Goal: Task Accomplishment & Management: Manage account settings

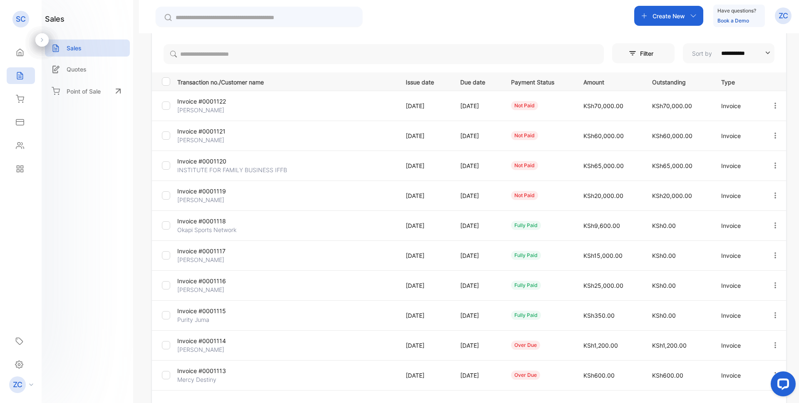
scroll to position [83, 0]
drag, startPoint x: 695, startPoint y: 13, endPoint x: 695, endPoint y: 21, distance: 8.3
click at [695, 13] on icon "button" at bounding box center [693, 15] width 7 height 7
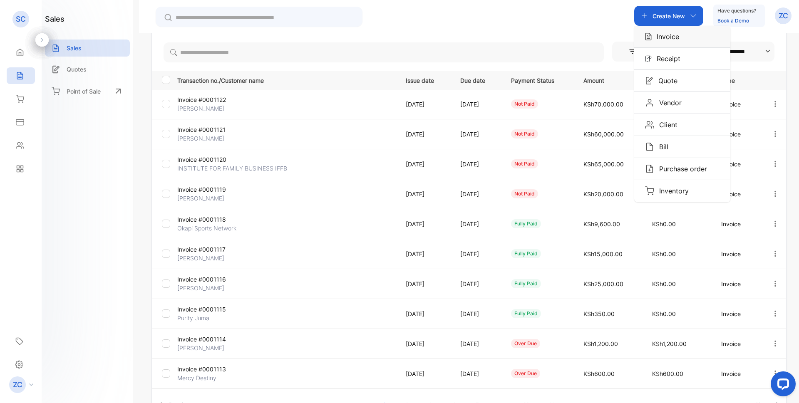
click at [691, 35] on div "Invoice" at bounding box center [682, 37] width 96 height 22
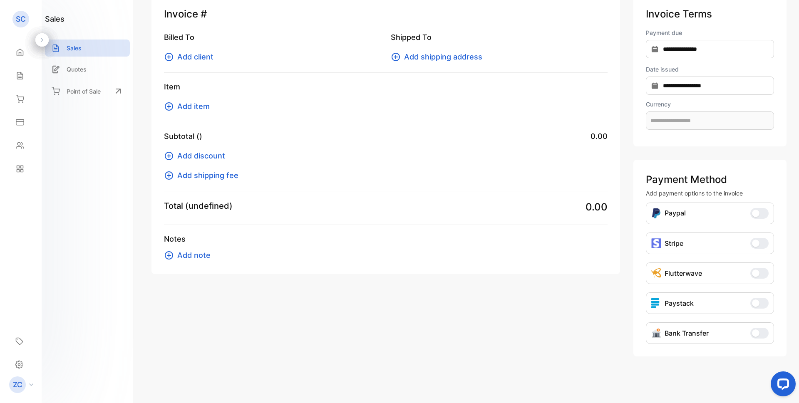
scroll to position [24, 0]
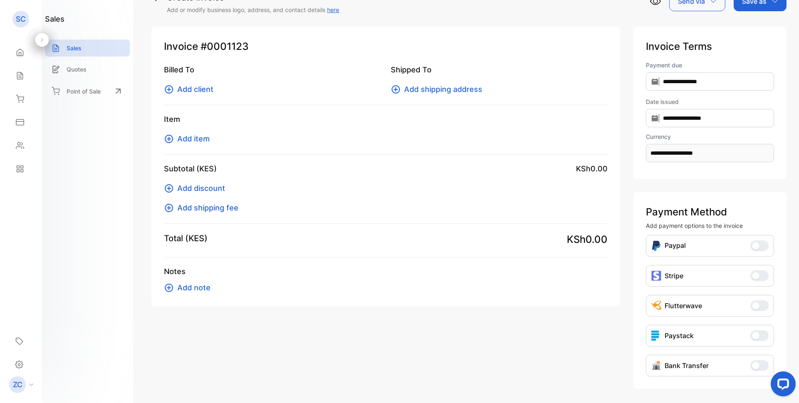
type input "**********"
click at [168, 91] on icon at bounding box center [169, 90] width 10 height 10
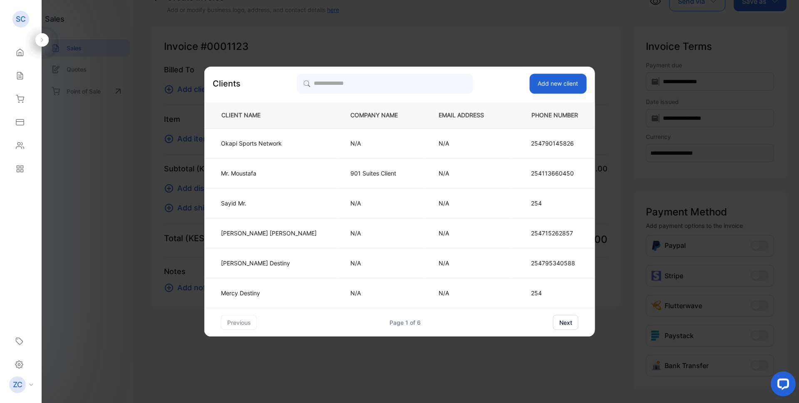
click at [553, 326] on button "next" at bounding box center [565, 322] width 25 height 15
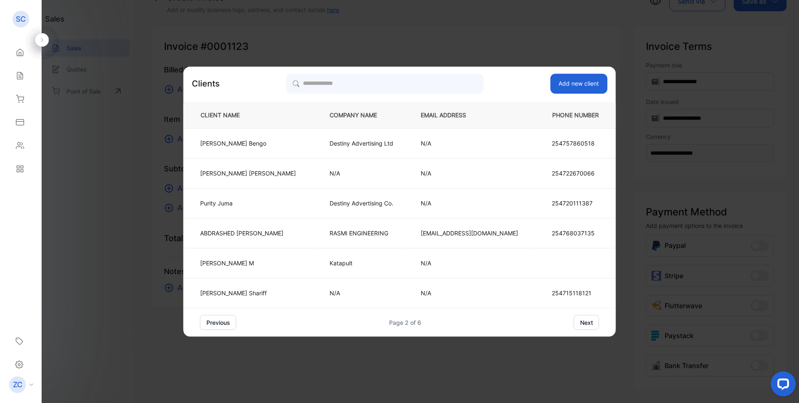
click at [574, 323] on button "next" at bounding box center [586, 322] width 25 height 15
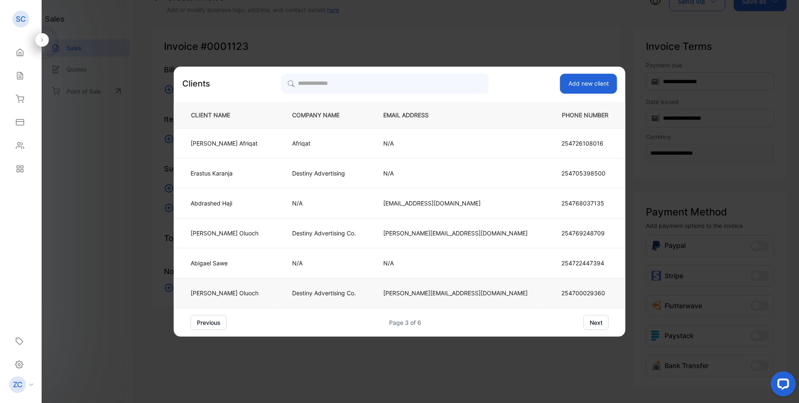
click at [356, 293] on p "Destiny Advertising Co." at bounding box center [324, 293] width 64 height 9
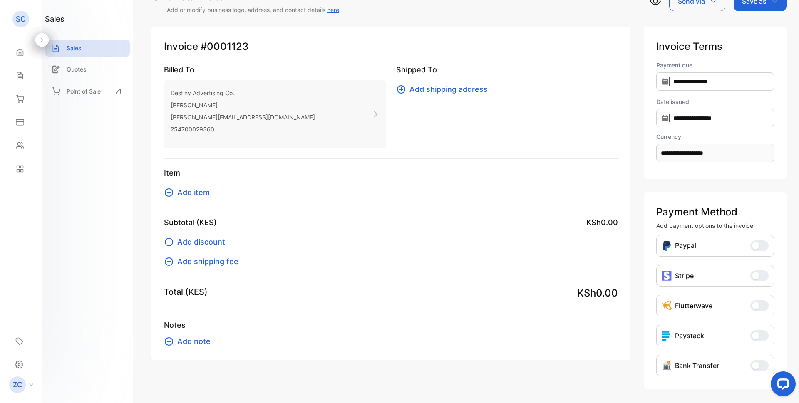
click at [169, 190] on icon at bounding box center [169, 193] width 10 height 10
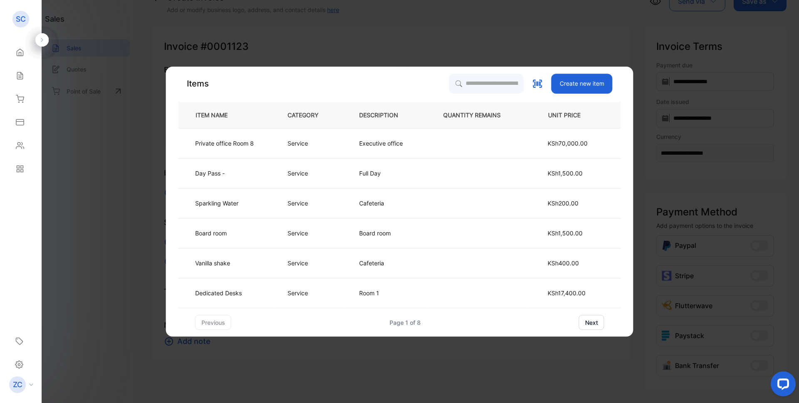
click at [595, 325] on button "next" at bounding box center [591, 322] width 25 height 15
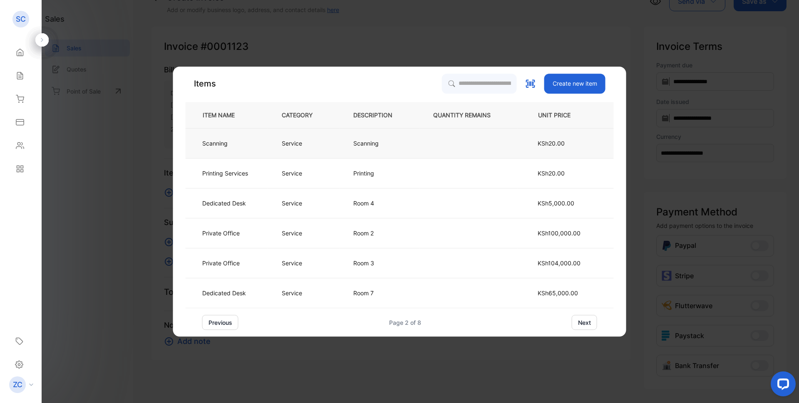
click at [292, 144] on p "Service" at bounding box center [292, 143] width 20 height 9
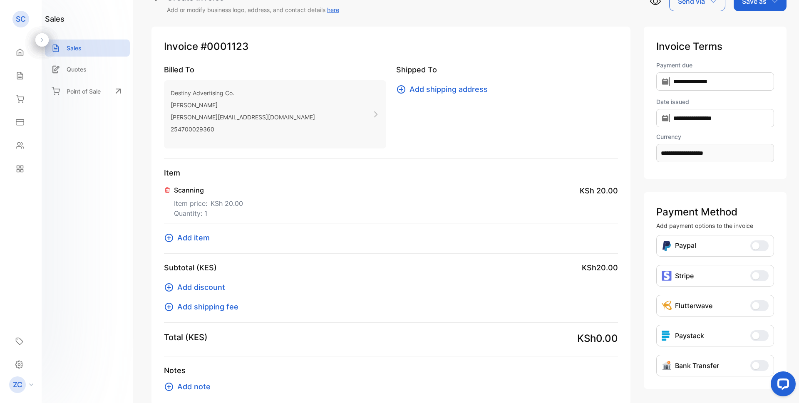
click at [188, 189] on p "Scanning" at bounding box center [208, 190] width 69 height 10
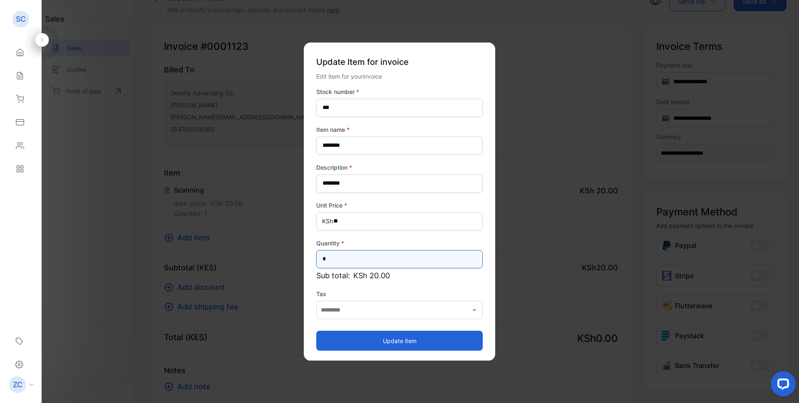
click at [334, 261] on input "*" at bounding box center [399, 259] width 167 height 18
type input "*"
click at [363, 336] on button "Update item" at bounding box center [399, 341] width 167 height 20
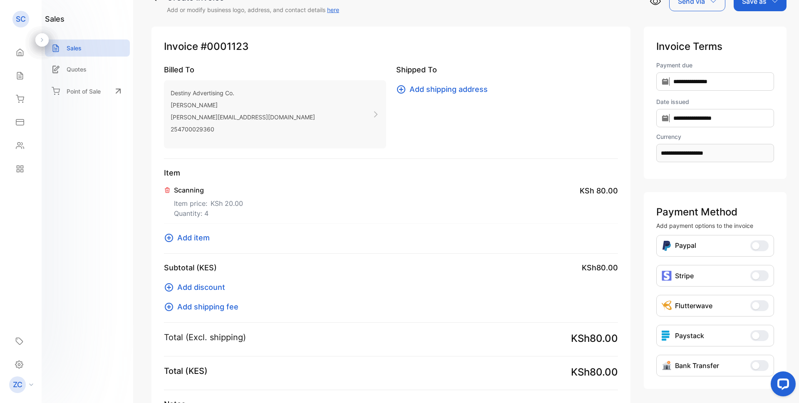
click at [170, 238] on icon at bounding box center [169, 238] width 8 height 8
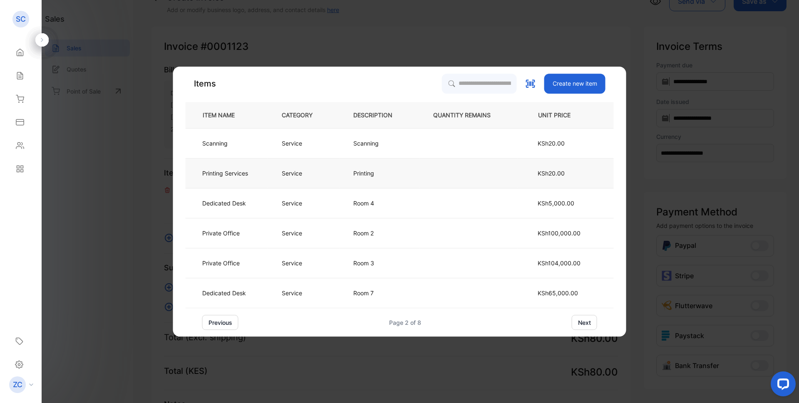
click at [291, 167] on td "Service" at bounding box center [304, 174] width 72 height 30
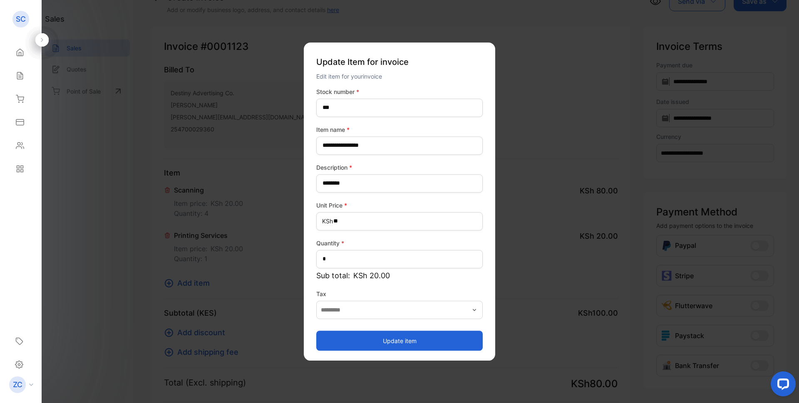
click at [395, 344] on button "Update item" at bounding box center [399, 341] width 167 height 20
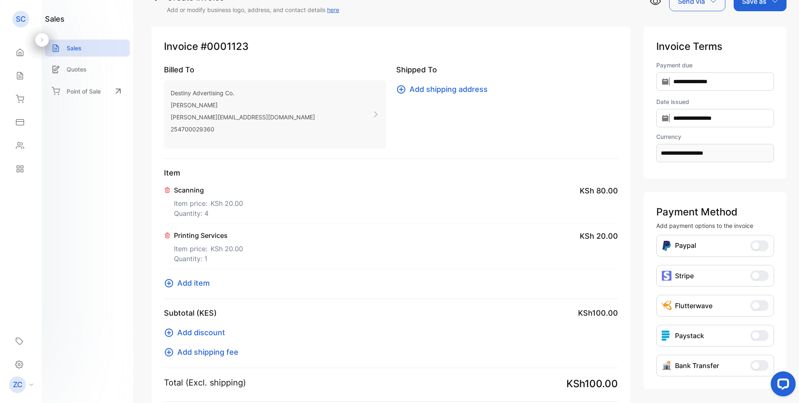
click at [169, 281] on icon at bounding box center [169, 284] width 10 height 10
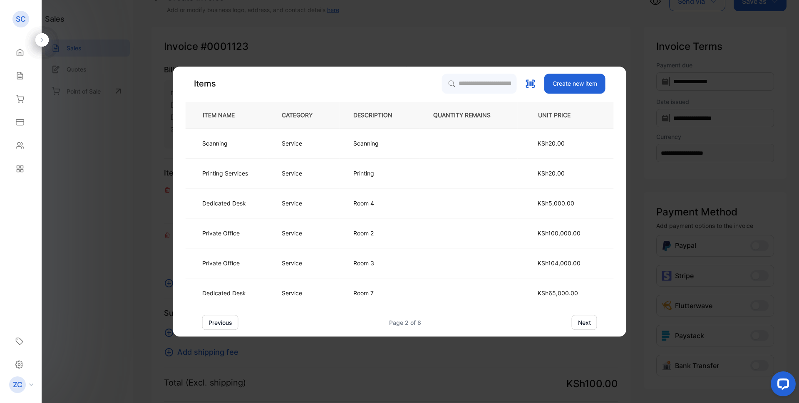
click at [579, 322] on button "next" at bounding box center [584, 322] width 25 height 15
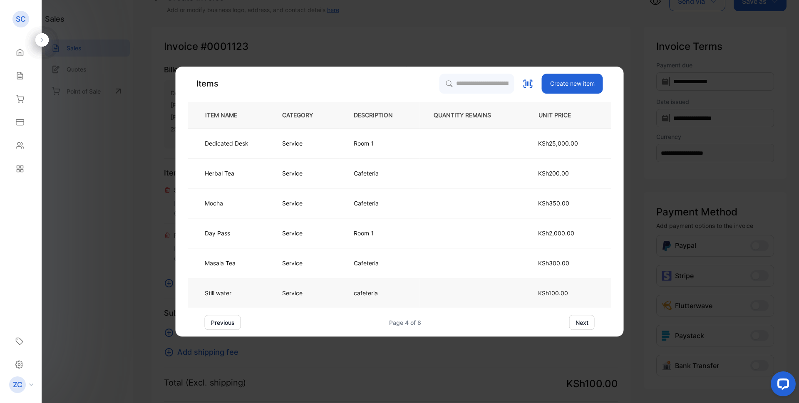
click at [370, 291] on p "cafeteria" at bounding box center [366, 293] width 24 height 9
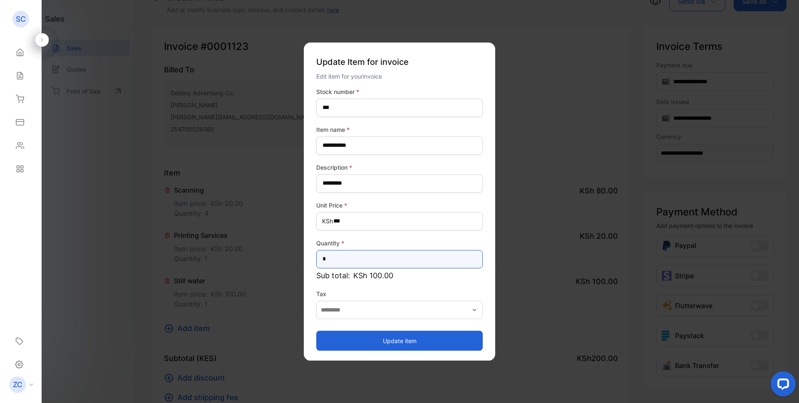
click at [330, 259] on input "*" at bounding box center [399, 259] width 167 height 18
type input "*"
click at [390, 344] on button "Update item" at bounding box center [399, 341] width 167 height 20
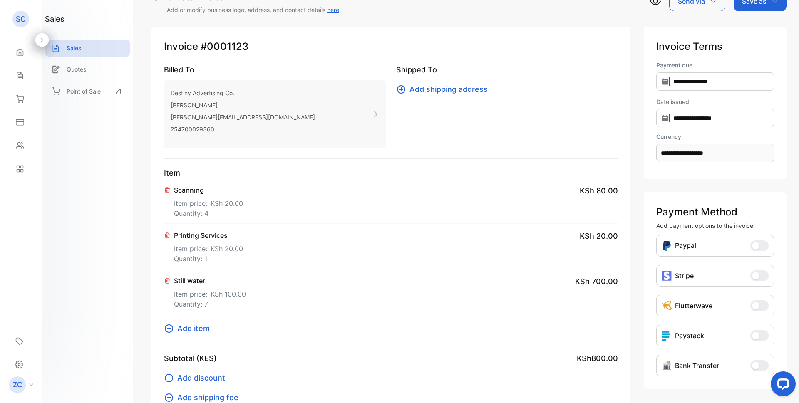
click at [169, 331] on icon at bounding box center [169, 329] width 10 height 10
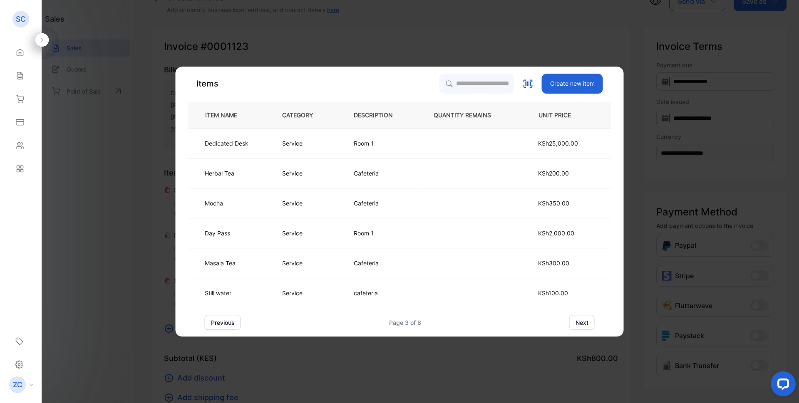
click at [577, 321] on button "next" at bounding box center [582, 322] width 25 height 15
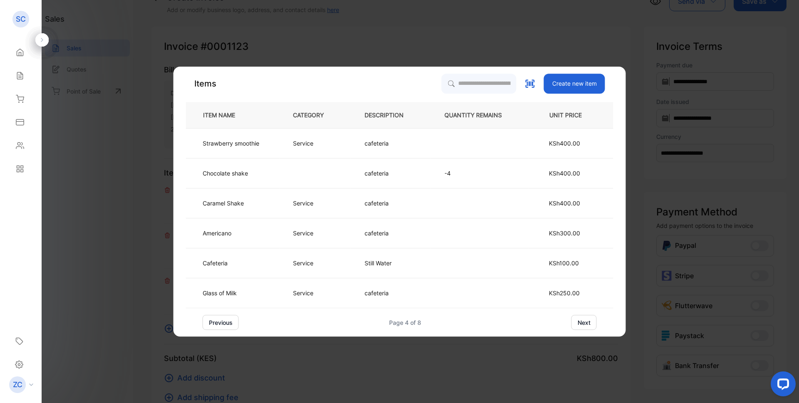
click at [579, 322] on button "next" at bounding box center [584, 322] width 25 height 15
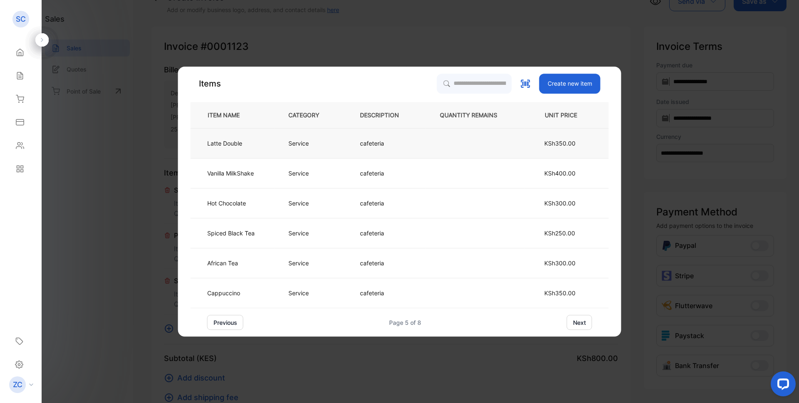
click at [301, 144] on p "Service" at bounding box center [298, 143] width 20 height 9
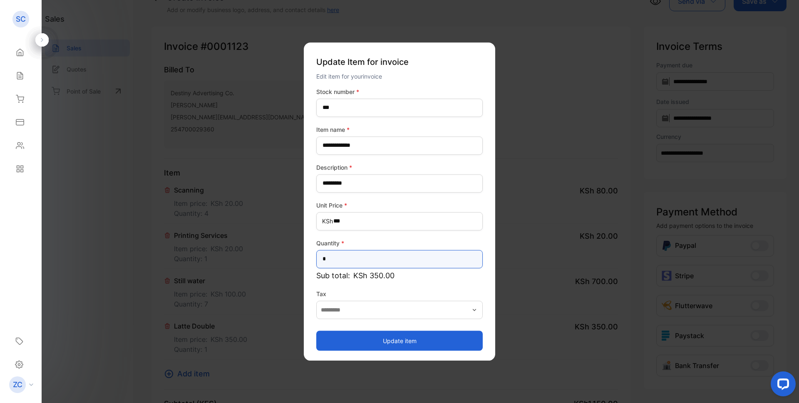
click at [337, 257] on input "*" at bounding box center [399, 259] width 167 height 18
type input "*"
click at [387, 339] on button "Update item" at bounding box center [399, 341] width 167 height 20
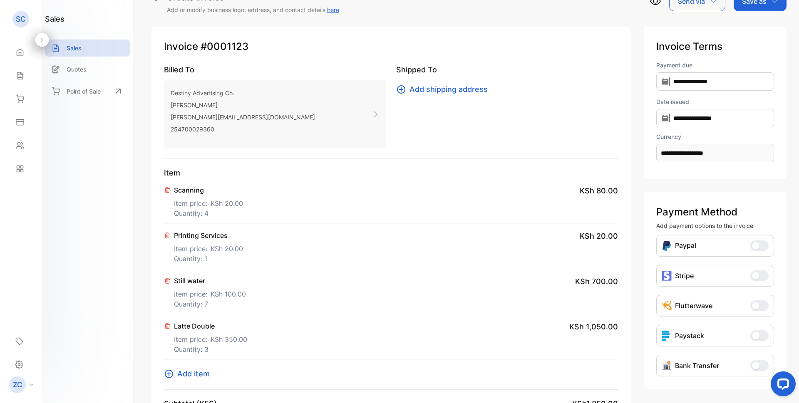
click at [168, 375] on icon at bounding box center [169, 374] width 10 height 10
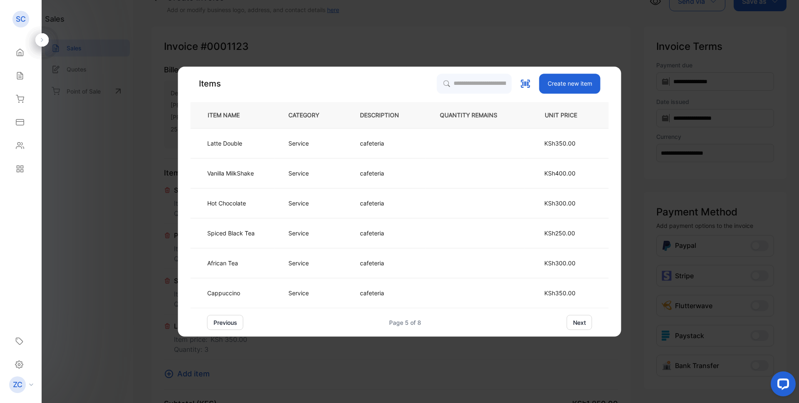
click at [581, 323] on button "next" at bounding box center [579, 322] width 25 height 15
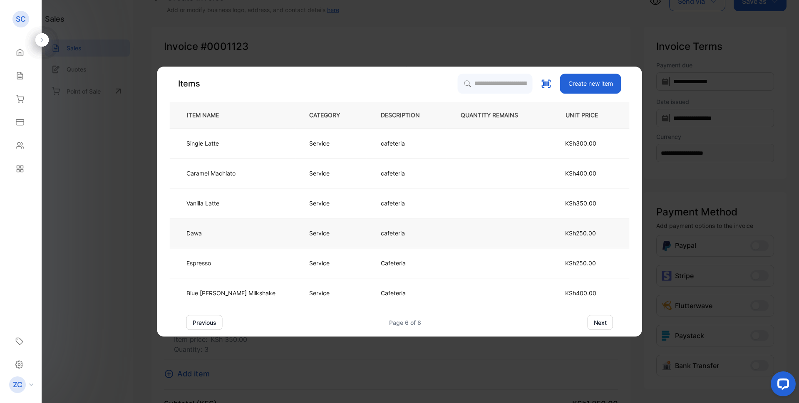
click at [381, 232] on p "cafeteria" at bounding box center [393, 233] width 24 height 9
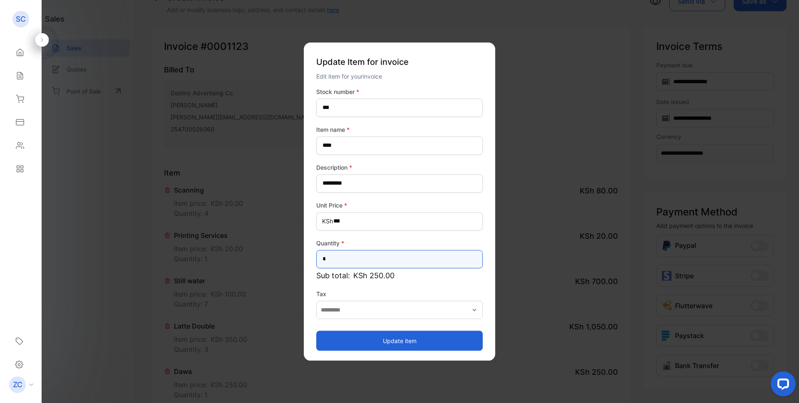
click at [331, 260] on input "*" at bounding box center [399, 259] width 167 height 18
type input "*"
click at [380, 339] on button "Update item" at bounding box center [399, 341] width 167 height 20
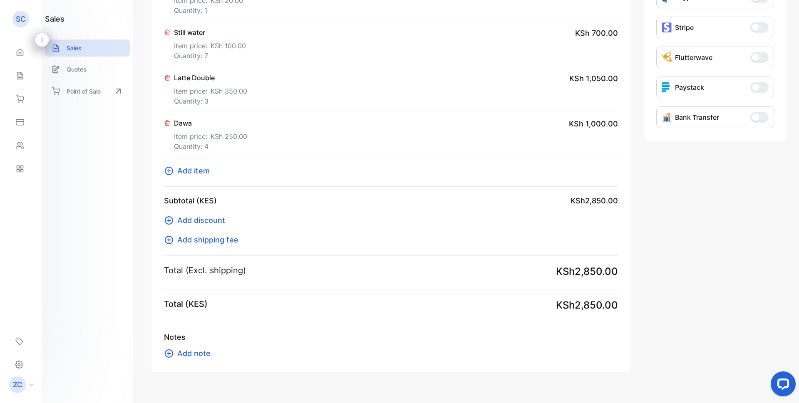
scroll to position [274, 0]
click at [754, 118] on span "button" at bounding box center [755, 115] width 7 height 7
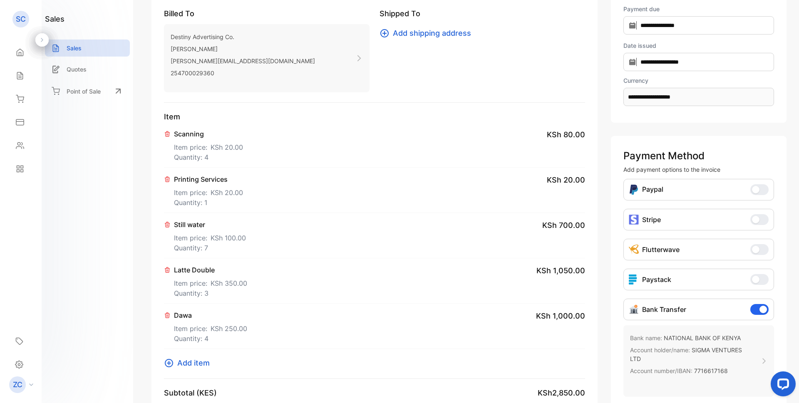
scroll to position [66, 0]
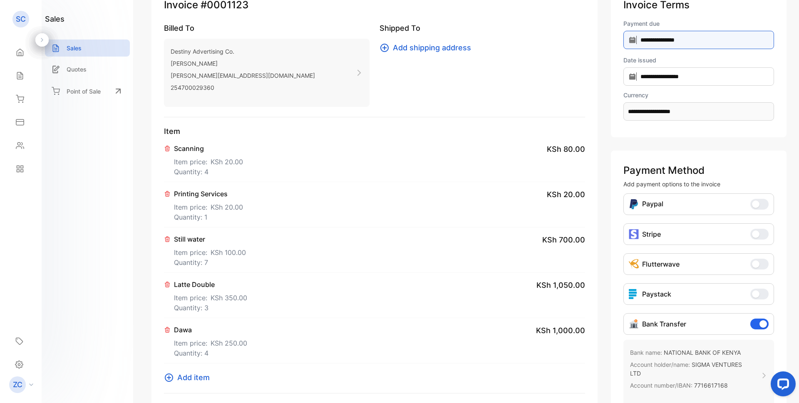
click at [624, 40] on input "**********" at bounding box center [699, 40] width 151 height 18
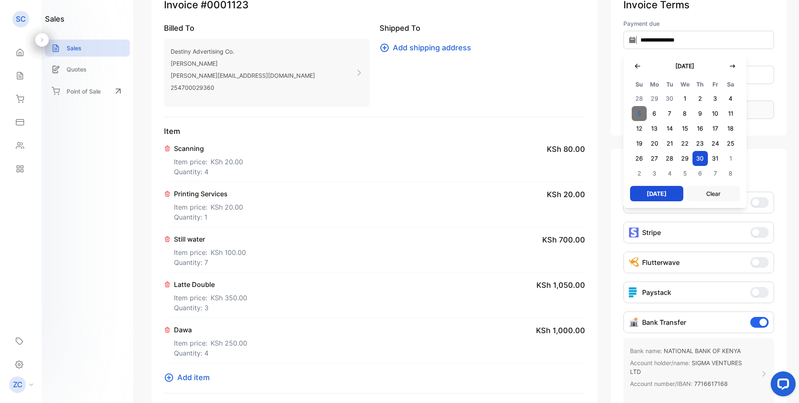
click at [632, 114] on span "5" at bounding box center [639, 113] width 15 height 15
type input "**********"
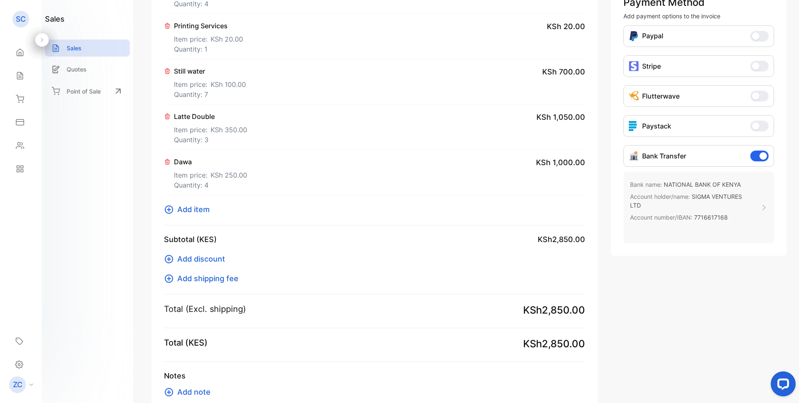
scroll to position [288, 0]
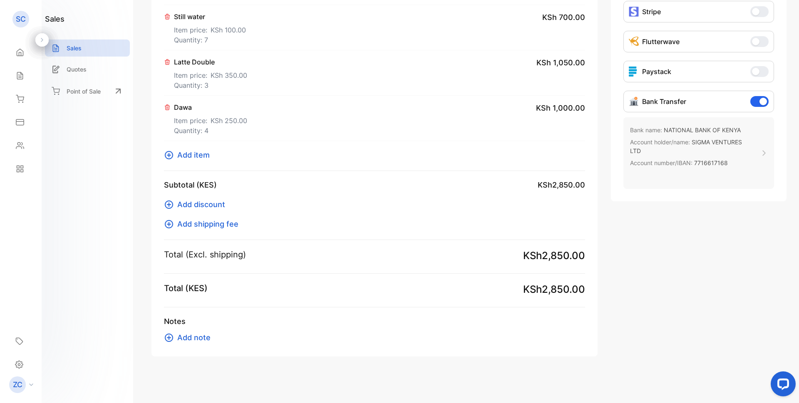
click at [172, 336] on icon at bounding box center [169, 338] width 10 height 10
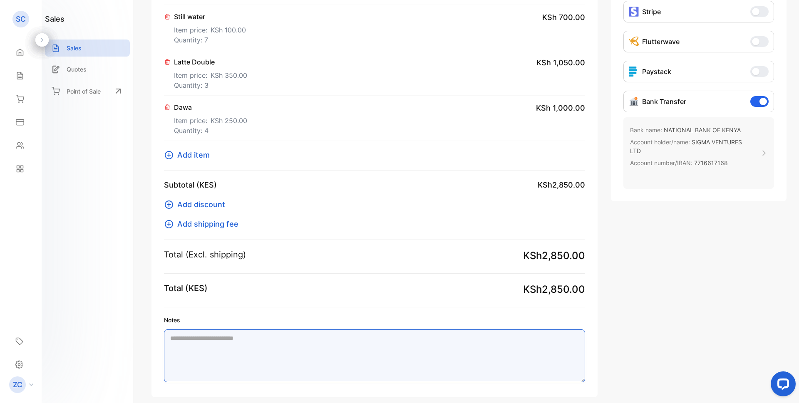
click at [185, 336] on textarea "Notes" at bounding box center [374, 356] width 421 height 53
type textarea "*"
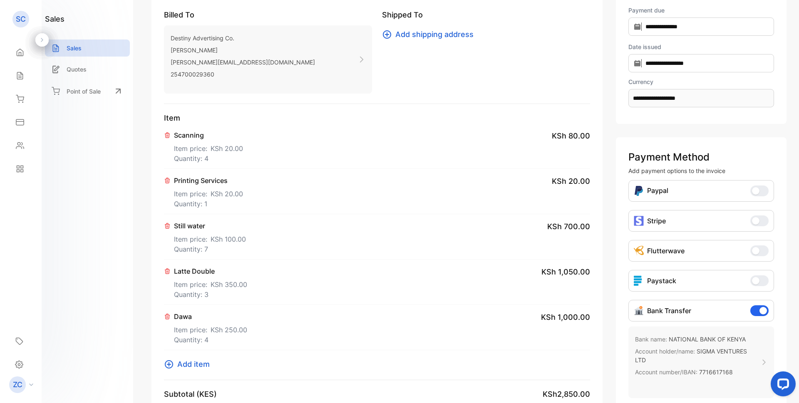
scroll to position [0, 0]
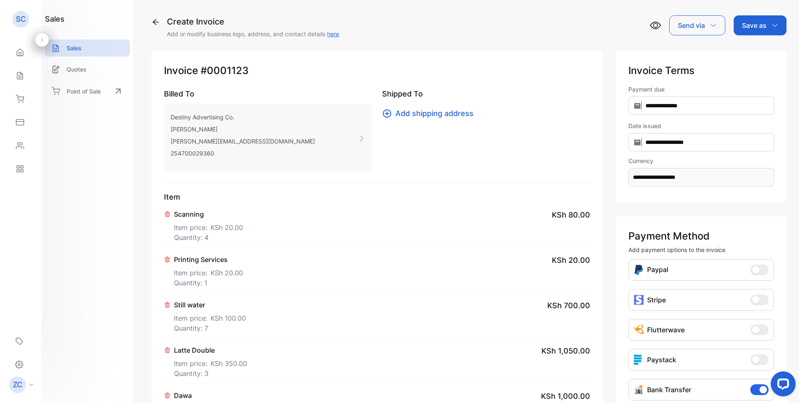
click at [772, 27] on icon "button" at bounding box center [775, 25] width 7 height 7
type textarea "**********"
click at [764, 53] on div "Invoice" at bounding box center [758, 53] width 48 height 17
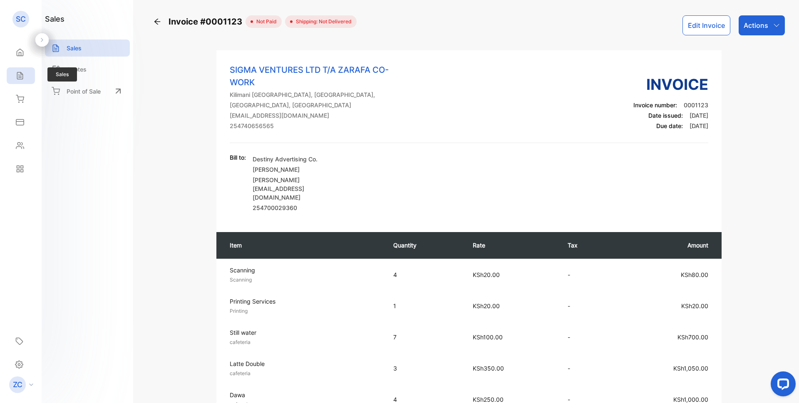
click at [18, 76] on icon at bounding box center [20, 76] width 8 height 8
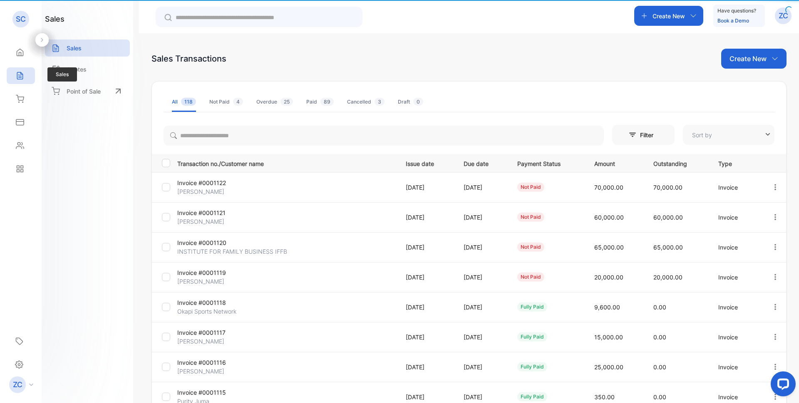
type input "**********"
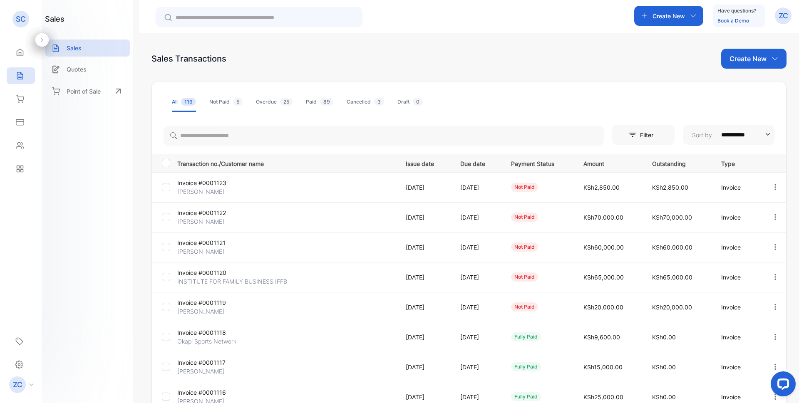
click at [691, 14] on icon "button" at bounding box center [693, 15] width 7 height 7
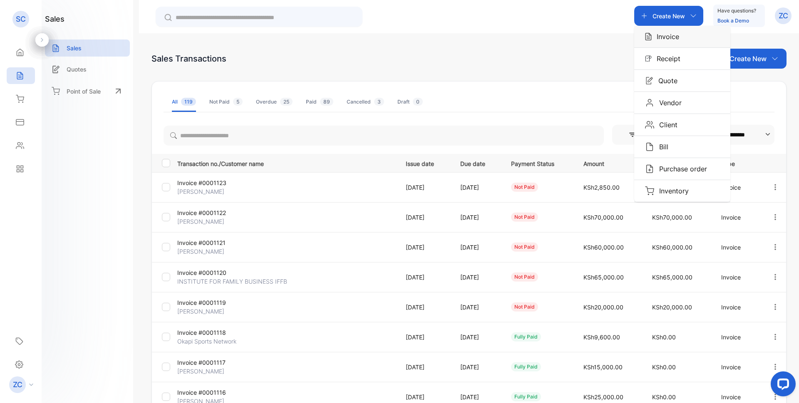
click at [663, 41] on p "Invoice" at bounding box center [665, 37] width 27 height 10
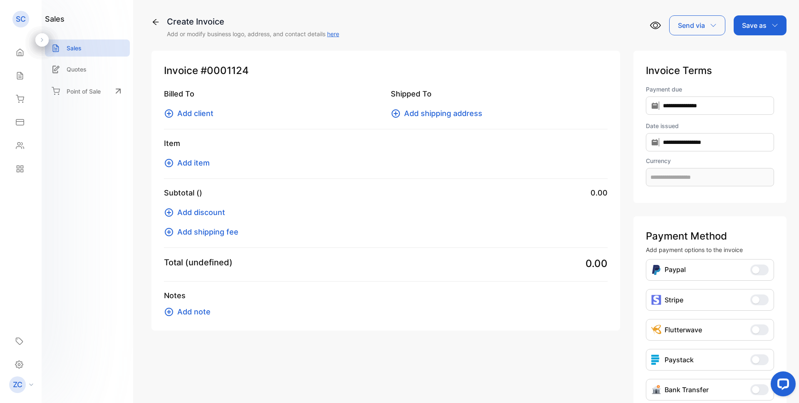
type input "**********"
click at [170, 113] on icon at bounding box center [169, 113] width 8 height 8
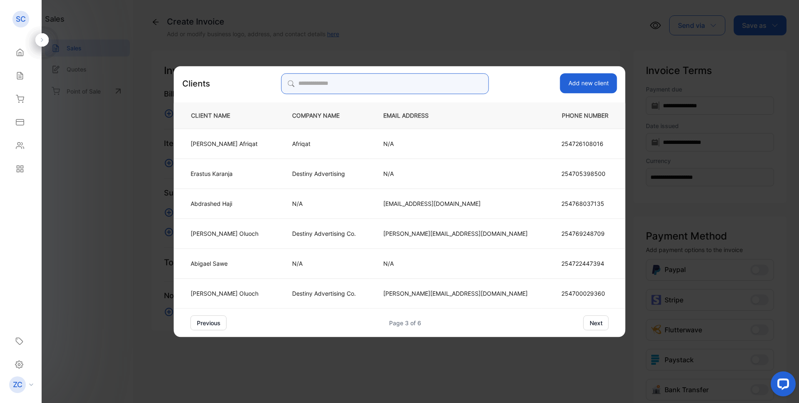
click at [337, 82] on input "search" at bounding box center [384, 83] width 207 height 21
click at [353, 174] on p "Destiny Advertising" at bounding box center [324, 173] width 64 height 9
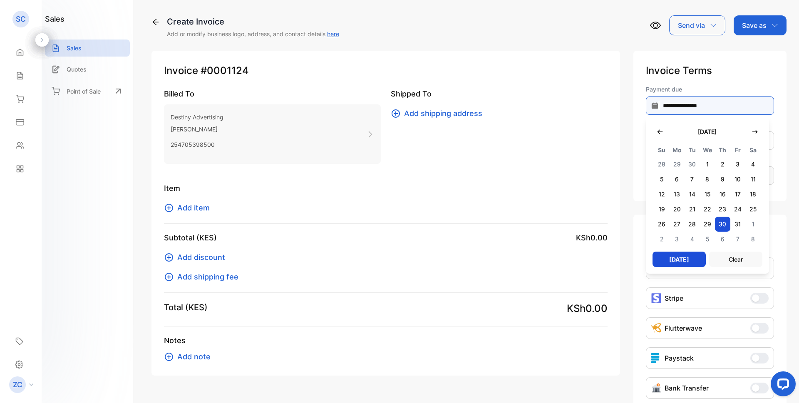
click at [653, 102] on input "**********" at bounding box center [710, 106] width 128 height 18
click at [658, 179] on span "5" at bounding box center [661, 179] width 15 height 15
type input "**********"
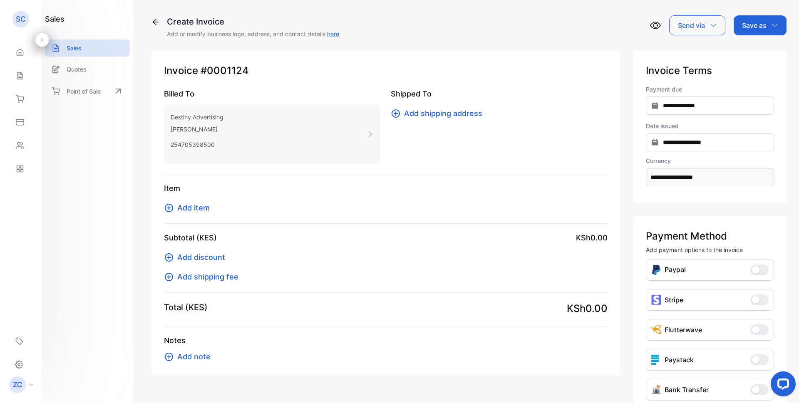
click at [168, 208] on icon at bounding box center [169, 208] width 8 height 8
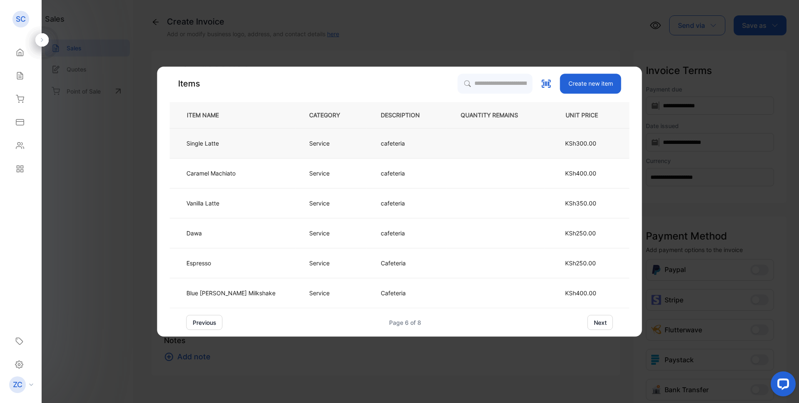
click at [217, 141] on p "Single Latte" at bounding box center [206, 143] width 39 height 9
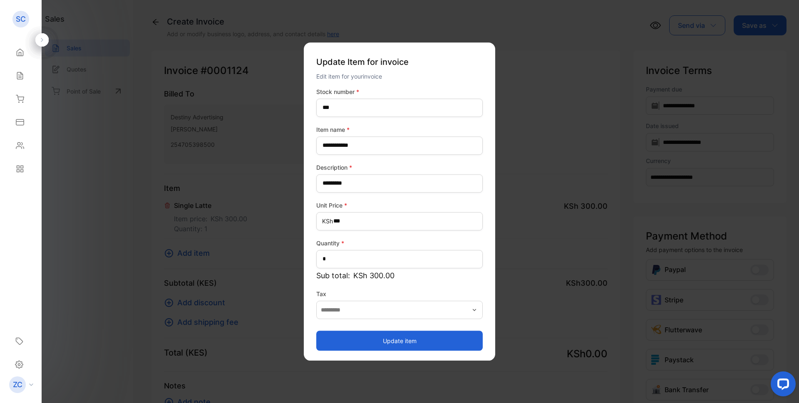
click at [391, 339] on button "Update item" at bounding box center [399, 341] width 167 height 20
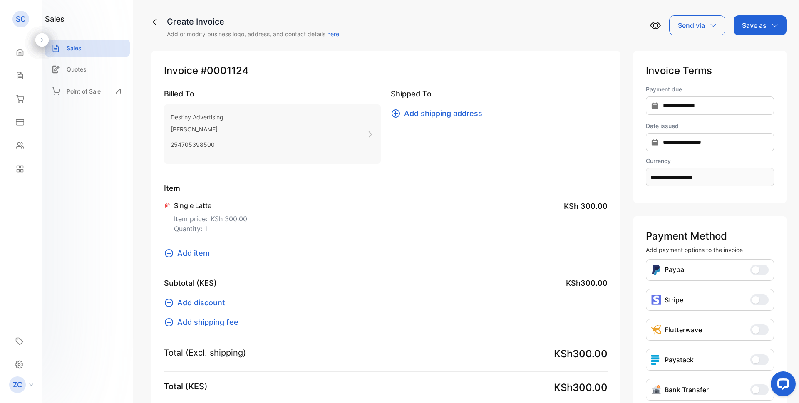
click at [169, 252] on icon at bounding box center [169, 253] width 8 height 8
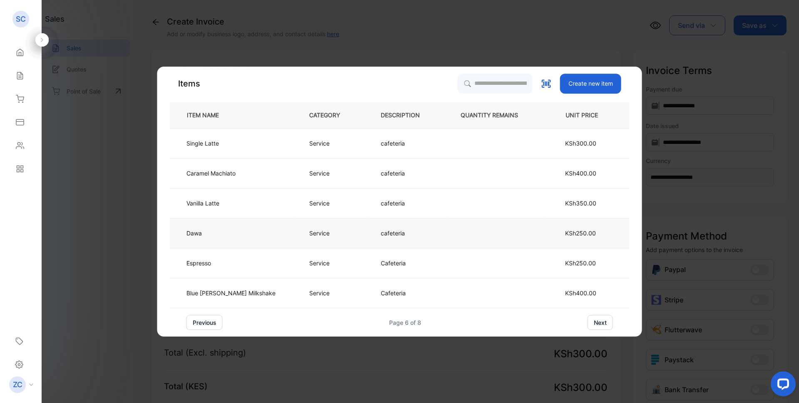
click at [309, 231] on p "Service" at bounding box center [319, 233] width 20 height 9
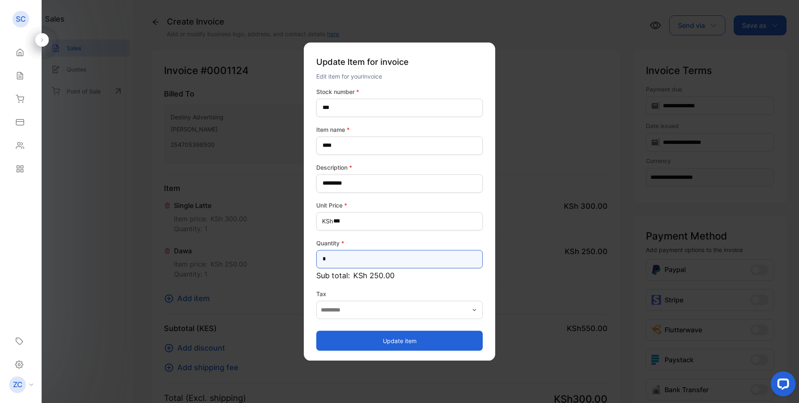
click at [332, 252] on input "*" at bounding box center [399, 259] width 167 height 18
type input "*"
click at [386, 339] on button "Update item" at bounding box center [399, 341] width 167 height 20
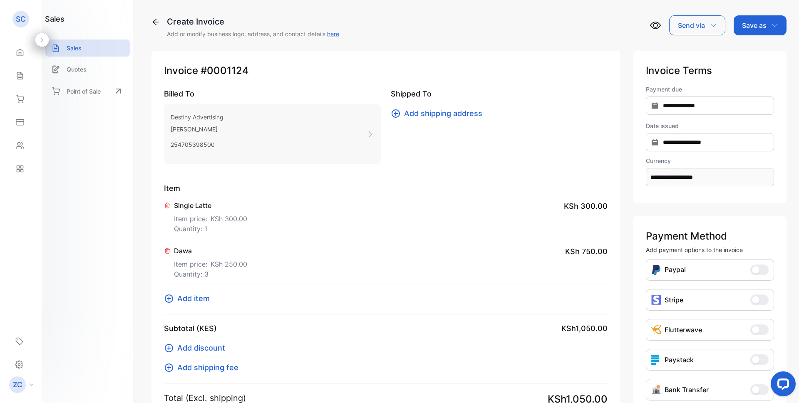
click at [168, 298] on icon at bounding box center [169, 299] width 8 height 8
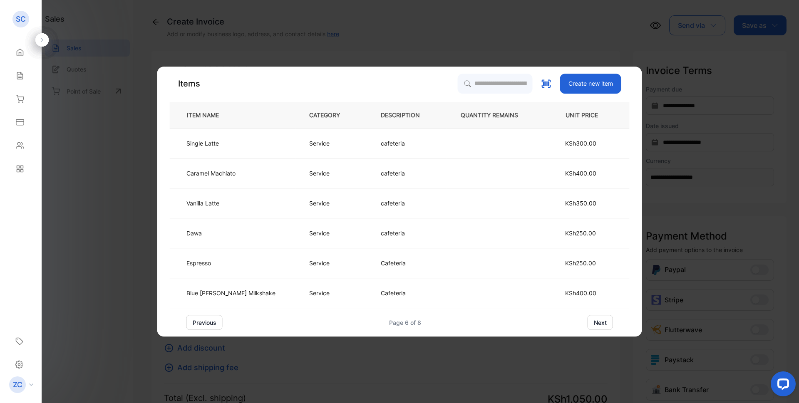
click at [588, 323] on button "next" at bounding box center [600, 322] width 25 height 15
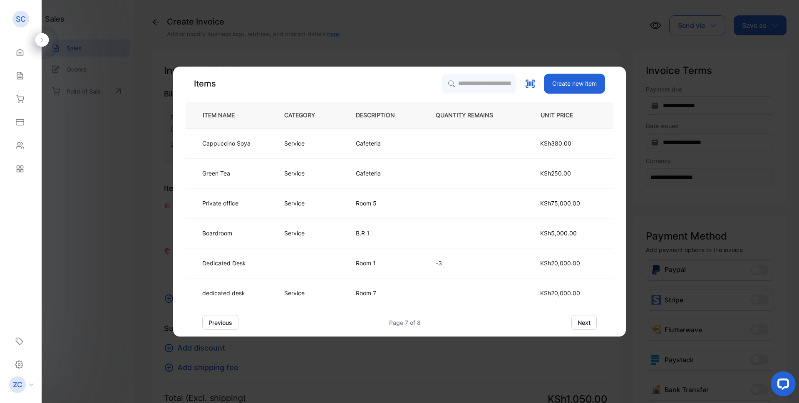
click at [582, 323] on button "next" at bounding box center [584, 322] width 25 height 15
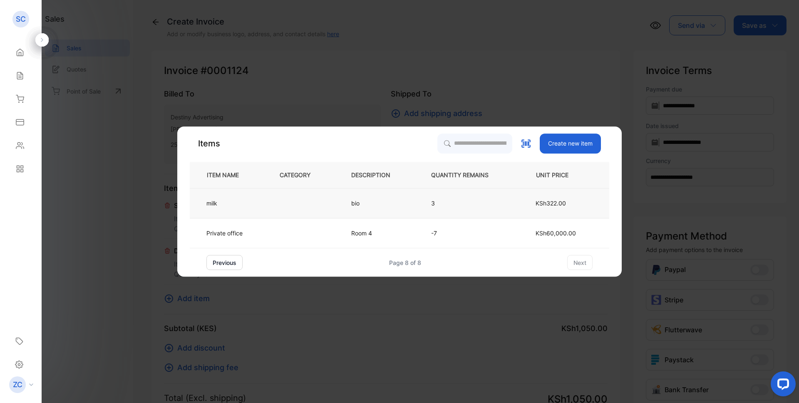
click at [367, 205] on p "bio" at bounding box center [362, 203] width 22 height 9
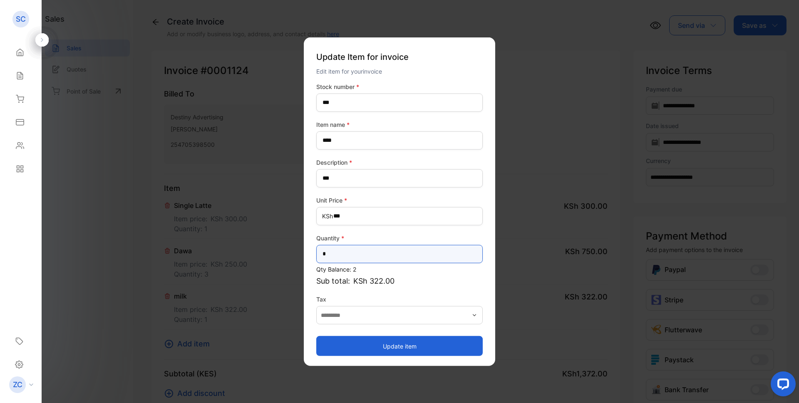
click at [334, 254] on input "*" at bounding box center [399, 254] width 167 height 18
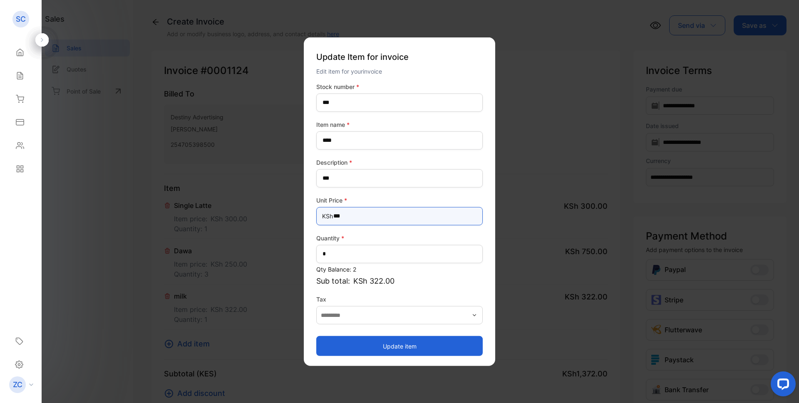
drag, startPoint x: 355, startPoint y: 216, endPoint x: 311, endPoint y: 215, distance: 44.1
click at [311, 215] on div "Update Item for invoice Edit item for your invoice Stock number * *** Item name…" at bounding box center [399, 201] width 191 height 329
drag, startPoint x: 322, startPoint y: 215, endPoint x: 350, endPoint y: 218, distance: 28.5
click at [350, 218] on Price-inputprice "text" at bounding box center [399, 216] width 167 height 18
click at [384, 346] on button "Update item" at bounding box center [399, 346] width 167 height 20
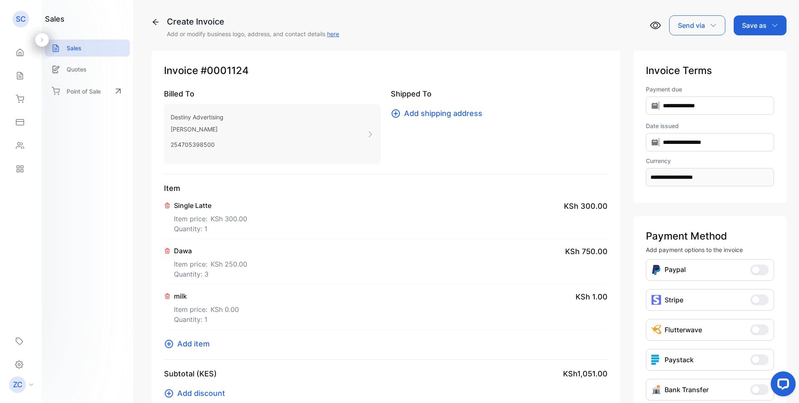
click at [167, 346] on icon at bounding box center [169, 344] width 10 height 10
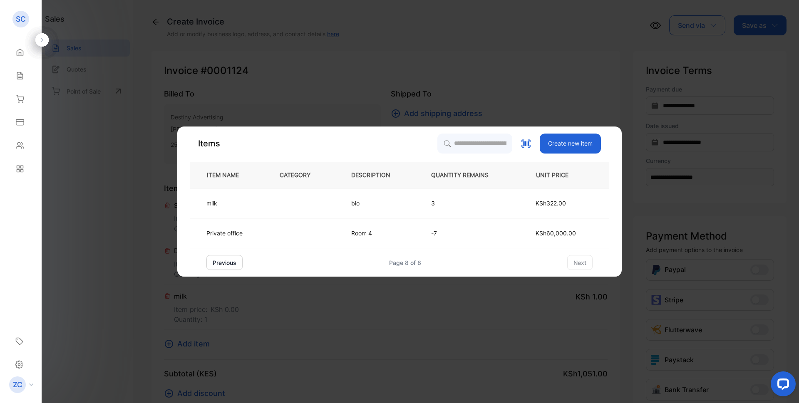
click at [224, 264] on button "previous" at bounding box center [224, 262] width 36 height 15
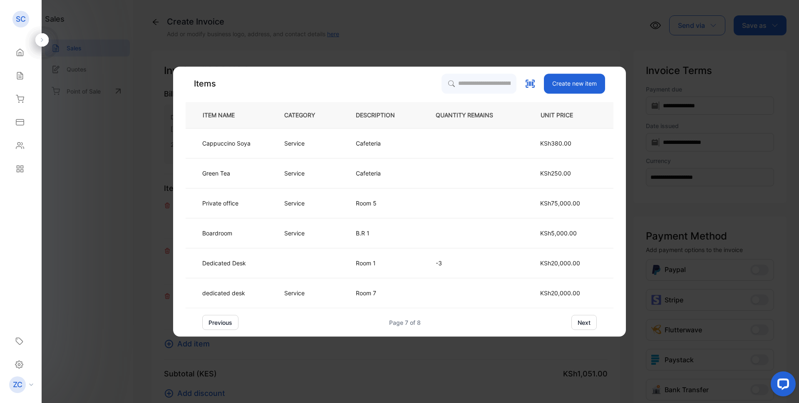
click at [223, 323] on button "previous" at bounding box center [220, 322] width 36 height 15
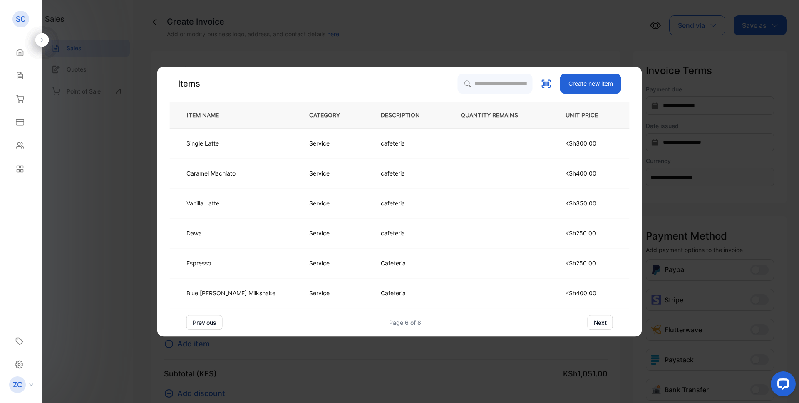
click at [223, 323] on button "previous" at bounding box center [205, 322] width 36 height 15
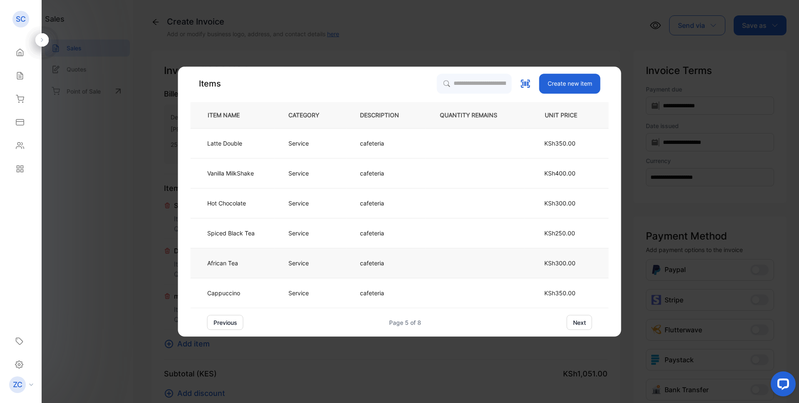
click at [366, 261] on p "cafeteria" at bounding box center [372, 263] width 24 height 9
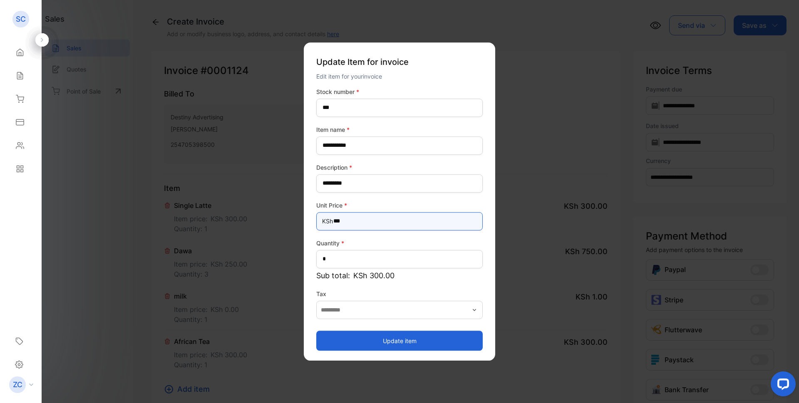
click at [344, 221] on Price-inputprice "***" at bounding box center [399, 221] width 167 height 18
type Price-inputprice "*"
type Price-inputprice "***"
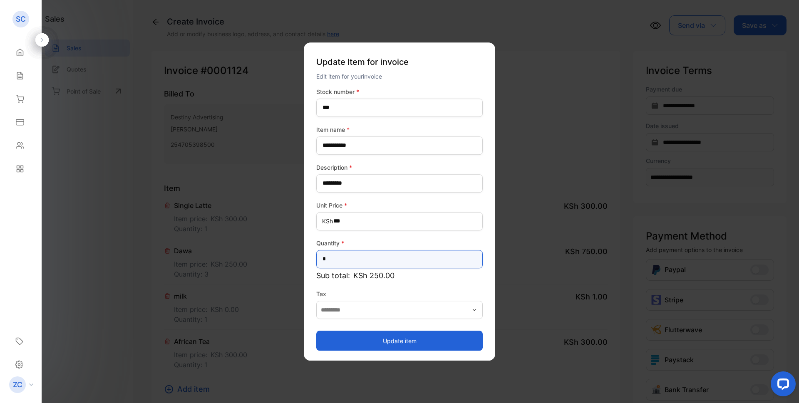
click at [340, 258] on input "*" at bounding box center [399, 259] width 167 height 18
type input "*"
click at [360, 339] on button "Update item" at bounding box center [399, 341] width 167 height 20
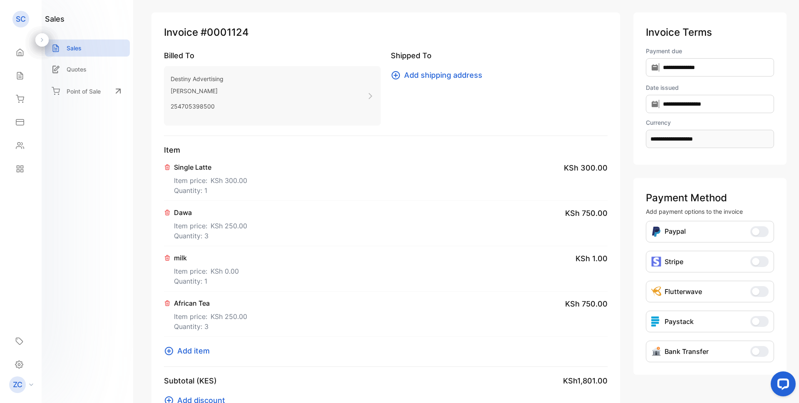
scroll to position [125, 0]
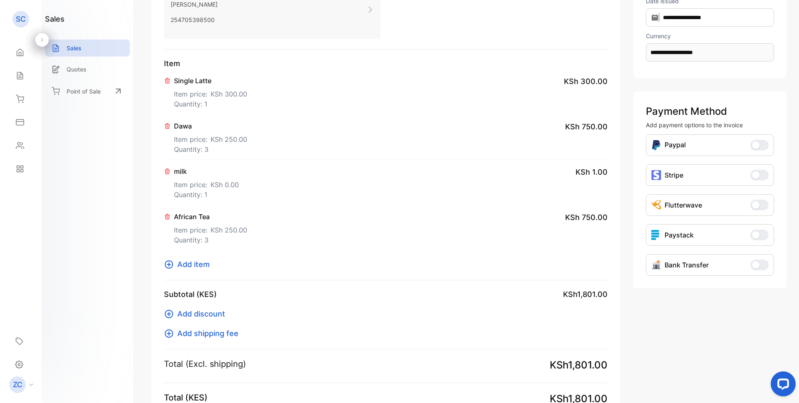
click at [199, 81] on p "Single Latte" at bounding box center [210, 81] width 73 height 10
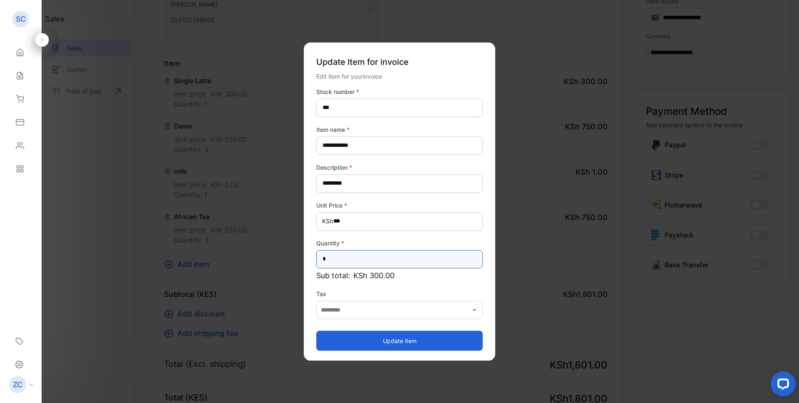
click at [328, 256] on input "*" at bounding box center [399, 259] width 167 height 18
type input "*"
click at [386, 339] on button "Update item" at bounding box center [399, 341] width 167 height 20
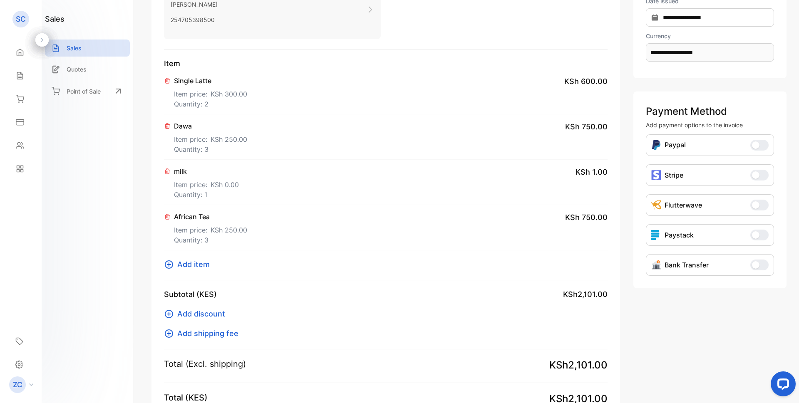
click at [248, 177] on div "milk Item price: KSh 0.00 Quantity: 1 KSh 1.00" at bounding box center [386, 182] width 444 height 45
click at [196, 172] on p "milk" at bounding box center [206, 172] width 65 height 10
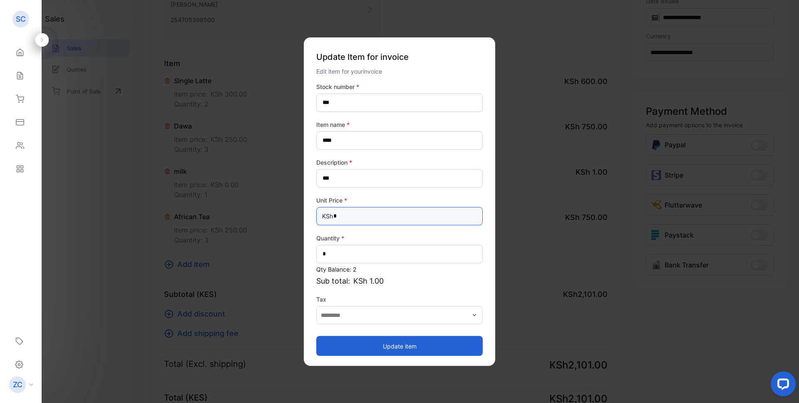
click at [352, 216] on Price-inputprice "*" at bounding box center [399, 216] width 167 height 18
type Price-inputprice "***"
click at [398, 346] on button "Update item" at bounding box center [399, 346] width 167 height 20
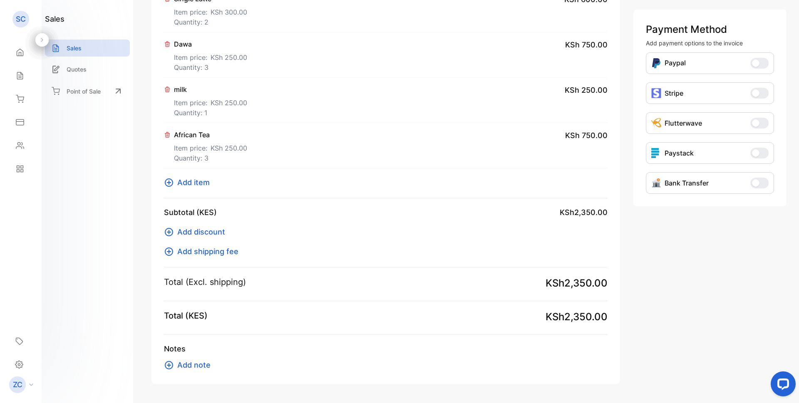
scroll to position [193, 0]
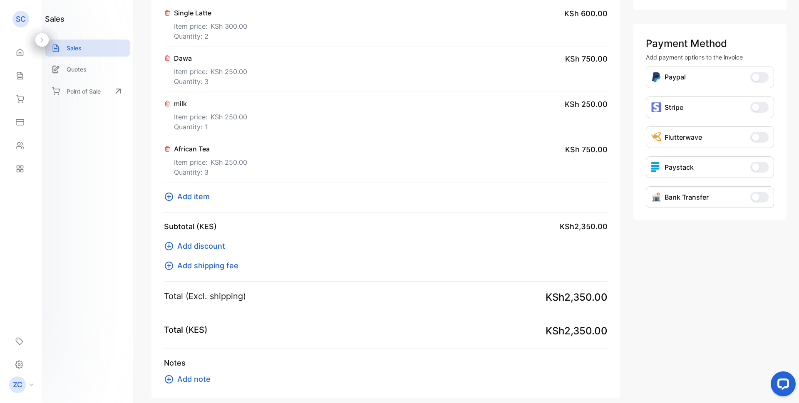
click at [756, 199] on span "button" at bounding box center [755, 197] width 7 height 7
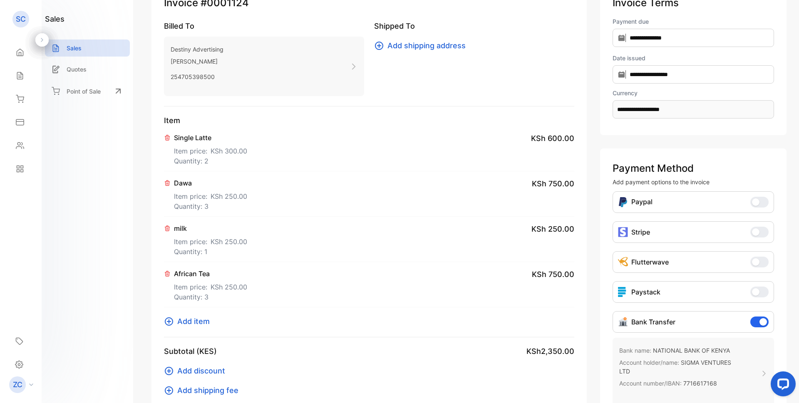
scroll to position [0, 0]
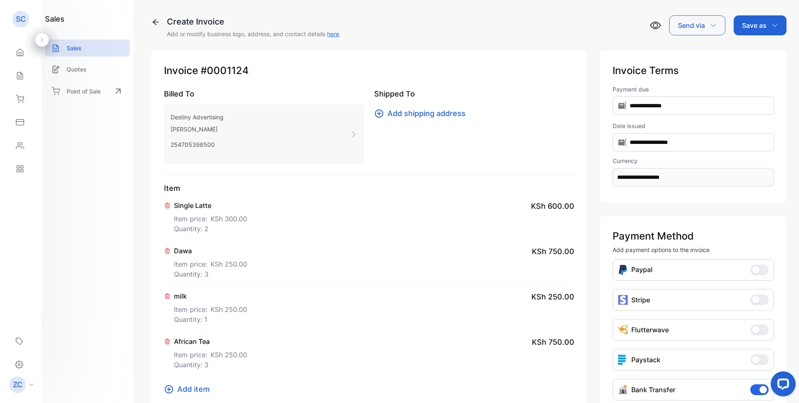
click at [773, 24] on icon "button" at bounding box center [775, 25] width 7 height 7
click at [753, 56] on div "Invoice" at bounding box center [758, 53] width 48 height 17
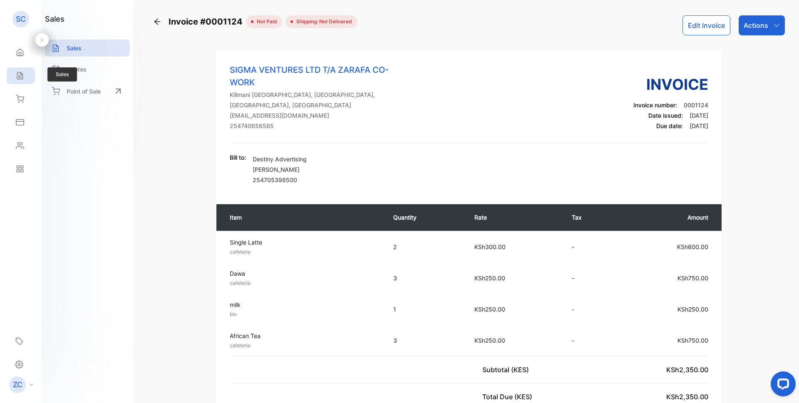
click at [22, 74] on icon at bounding box center [19, 75] width 5 height 7
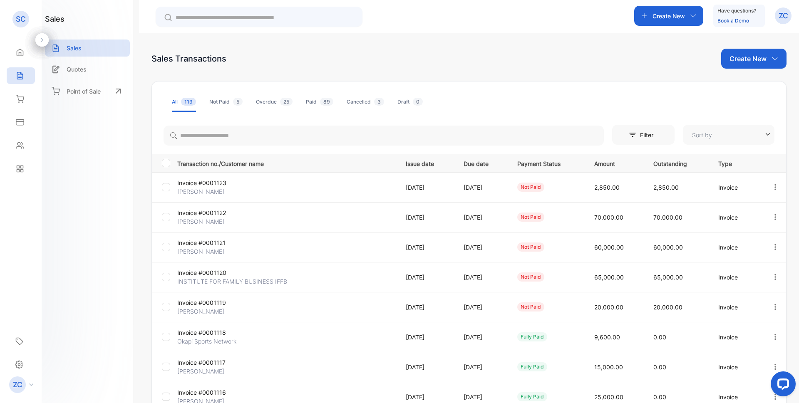
type input "**********"
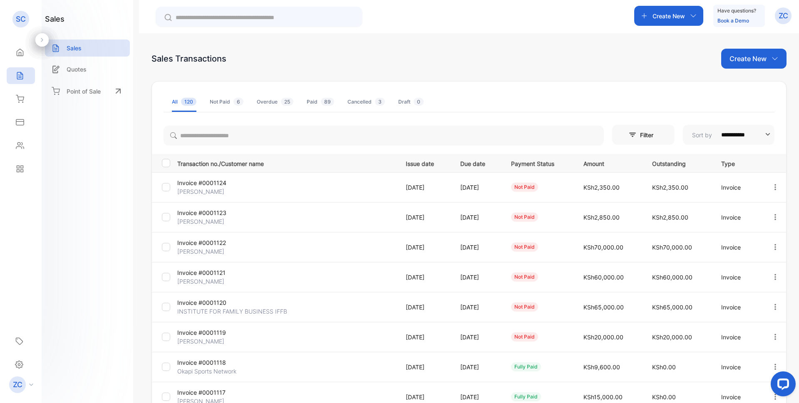
click at [772, 58] on icon "button" at bounding box center [775, 58] width 7 height 7
click at [747, 90] on span "Invoice" at bounding box center [756, 86] width 20 height 9
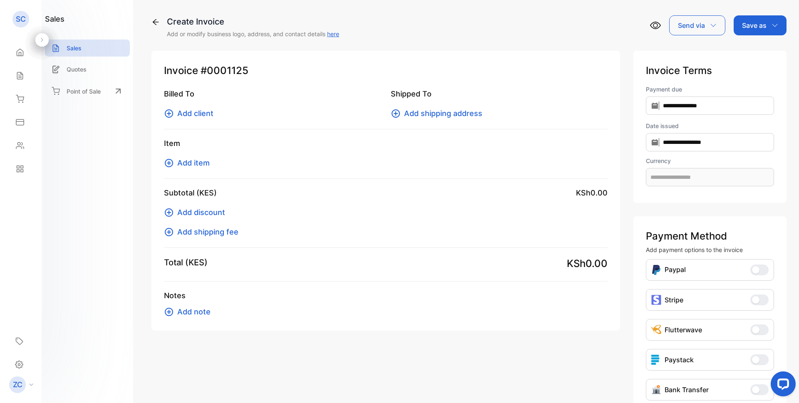
type input "**********"
click at [168, 111] on icon at bounding box center [169, 114] width 10 height 10
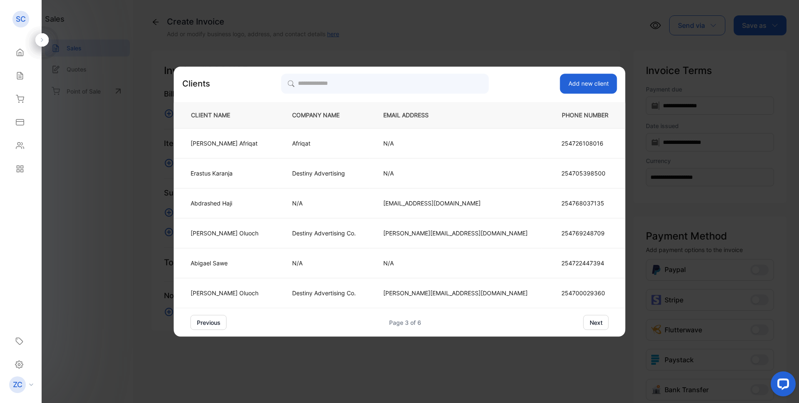
click at [227, 324] on button "previous" at bounding box center [209, 322] width 36 height 15
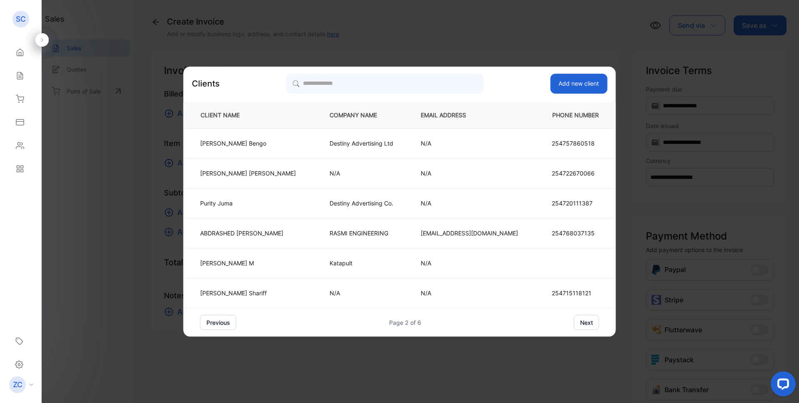
click at [236, 324] on button "previous" at bounding box center [218, 322] width 36 height 15
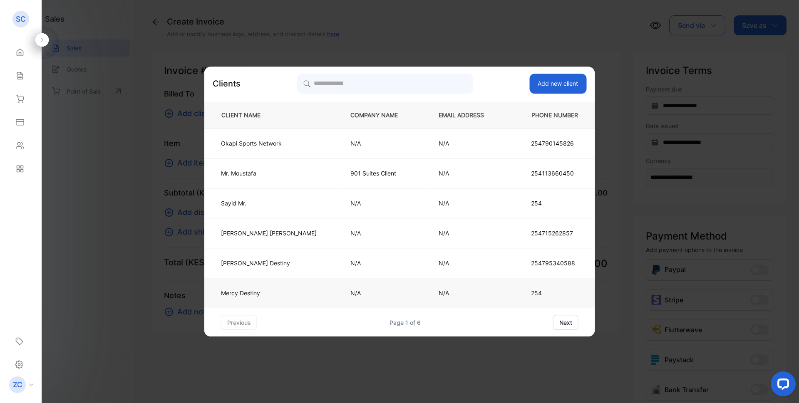
click at [351, 291] on p "N/A" at bounding box center [381, 293] width 61 height 9
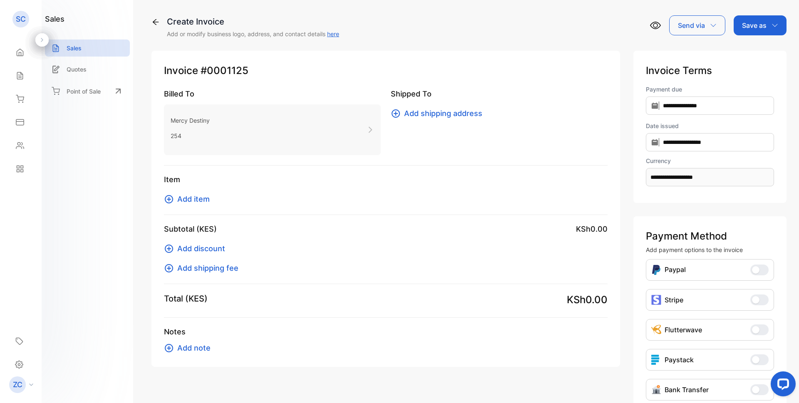
click at [168, 198] on icon at bounding box center [169, 199] width 10 height 10
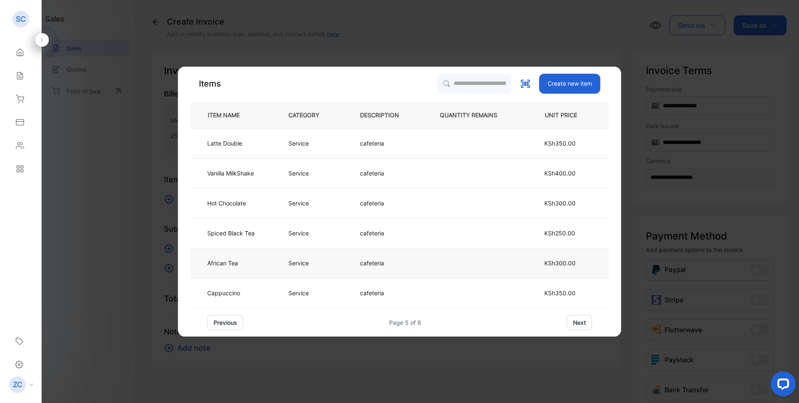
click at [301, 264] on p "Service" at bounding box center [298, 263] width 20 height 9
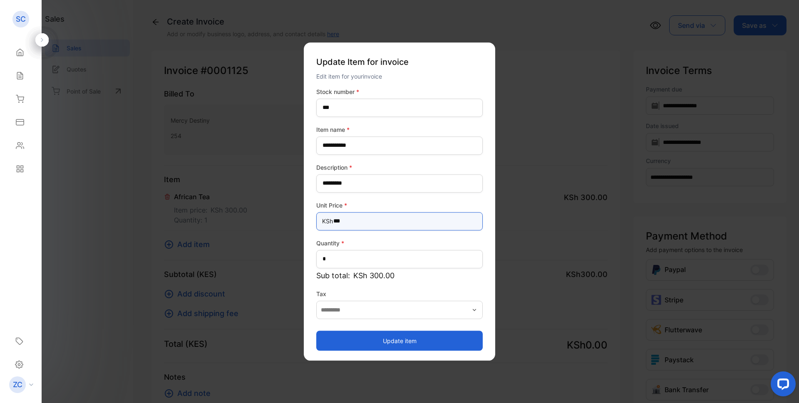
click at [346, 217] on Price-inputprice "***" at bounding box center [399, 221] width 167 height 18
type Price-inputprice "*"
type Price-inputprice "***"
click at [391, 342] on button "Update item" at bounding box center [399, 341] width 167 height 20
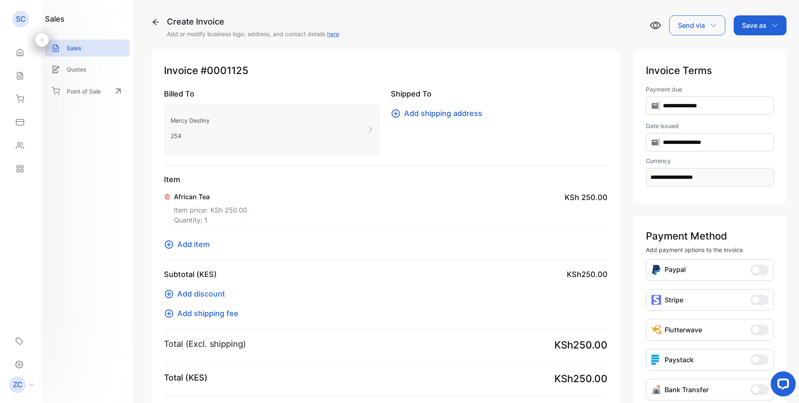
click at [194, 197] on p "African Tea" at bounding box center [210, 197] width 73 height 10
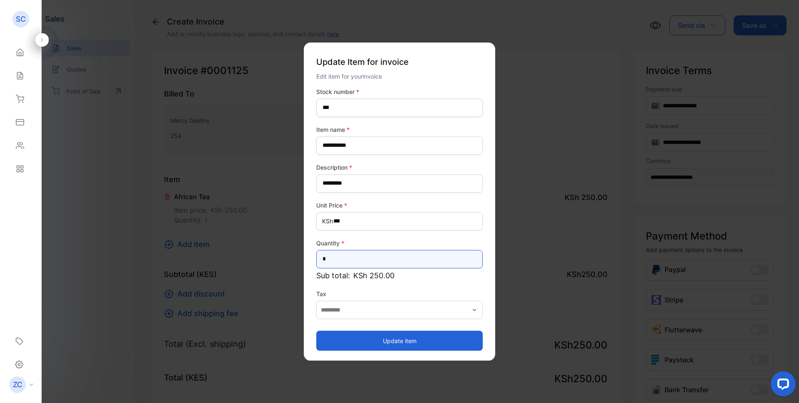
drag, startPoint x: 334, startPoint y: 250, endPoint x: 333, endPoint y: 256, distance: 6.3
click at [333, 256] on input "*" at bounding box center [399, 259] width 167 height 18
type input "*"
click at [376, 339] on button "Update item" at bounding box center [399, 341] width 167 height 20
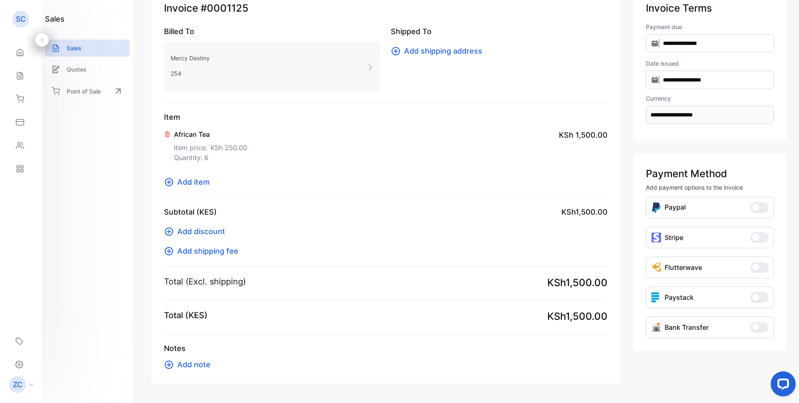
scroll to position [48, 0]
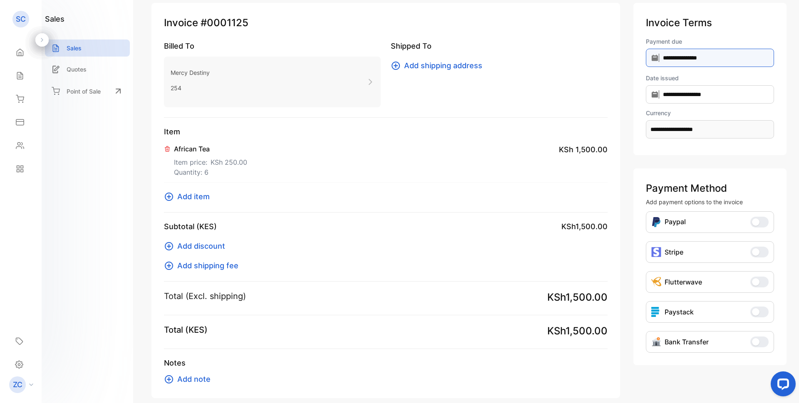
click at [653, 61] on input "**********" at bounding box center [710, 58] width 128 height 18
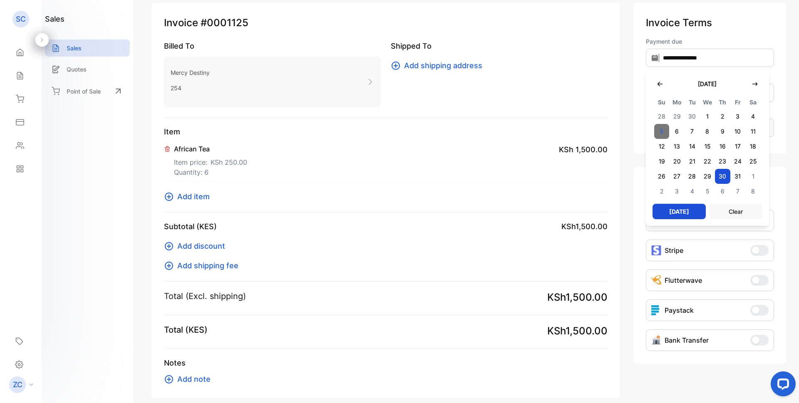
click at [660, 132] on span "5" at bounding box center [661, 131] width 15 height 15
type input "**********"
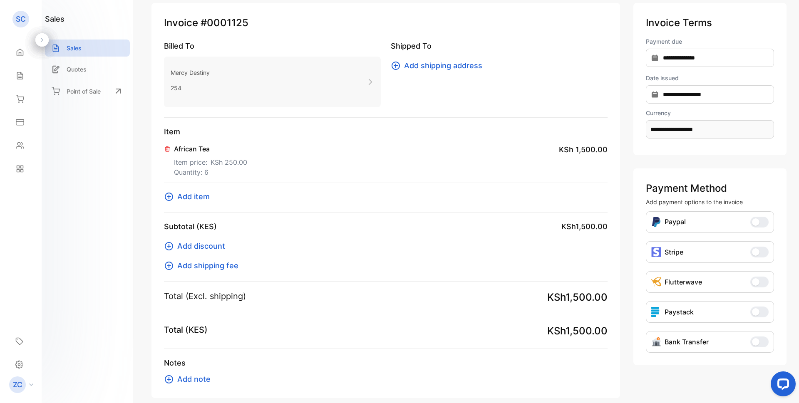
scroll to position [90, 0]
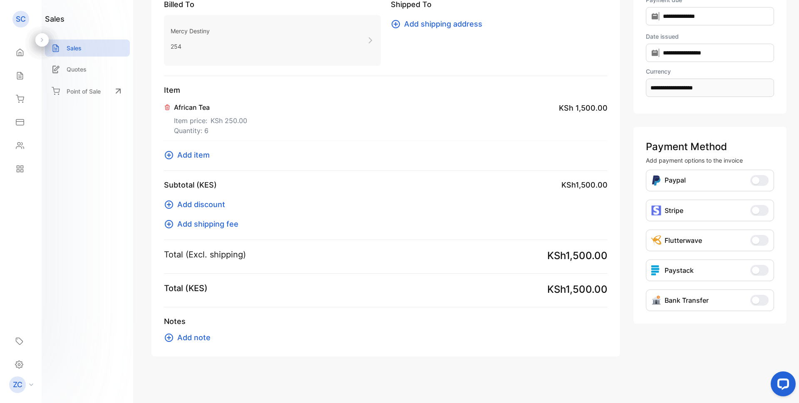
click at [752, 295] on button "Bank Transfer" at bounding box center [760, 300] width 18 height 11
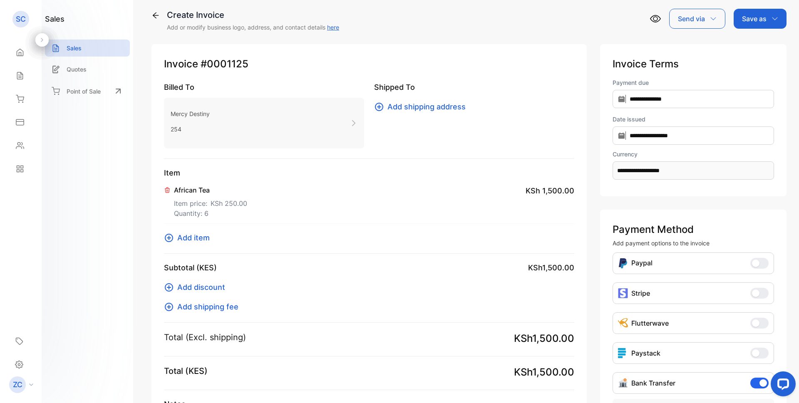
scroll to position [0, 0]
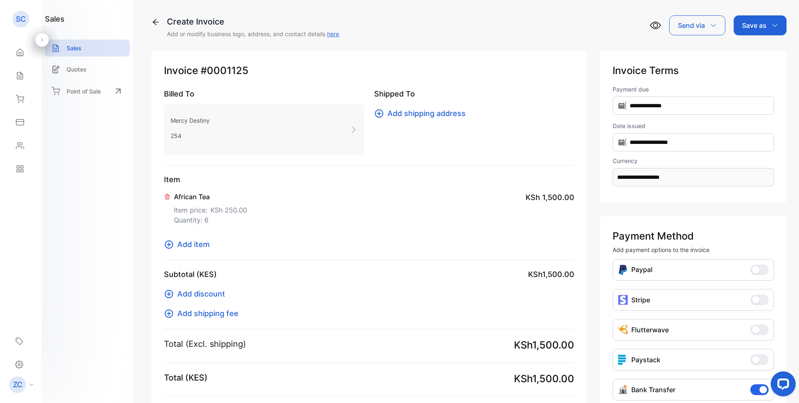
click at [774, 24] on icon "button" at bounding box center [775, 25] width 7 height 7
click at [756, 52] on div "Invoice" at bounding box center [758, 53] width 48 height 17
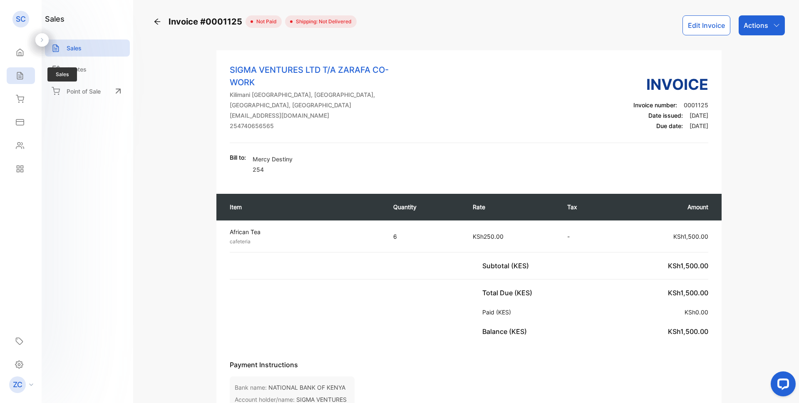
click at [17, 77] on icon at bounding box center [19, 75] width 5 height 7
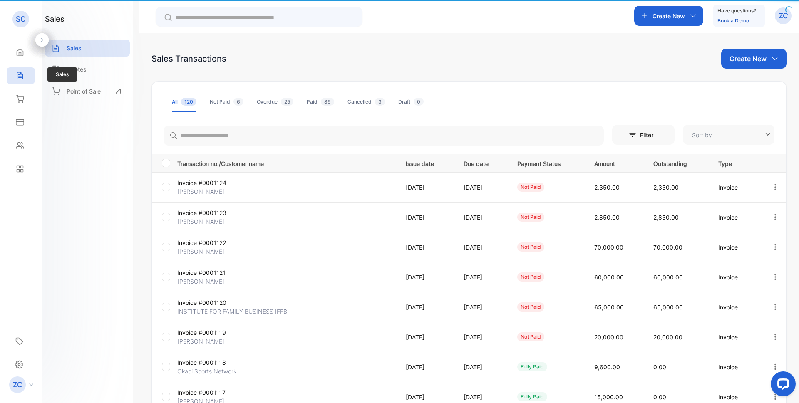
type input "**********"
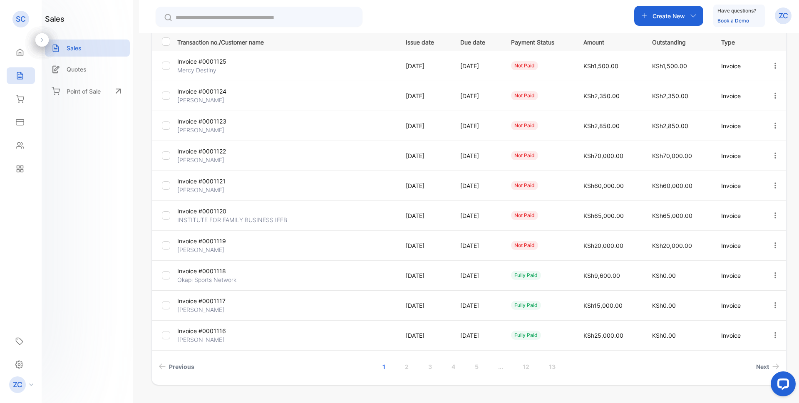
scroll to position [142, 0]
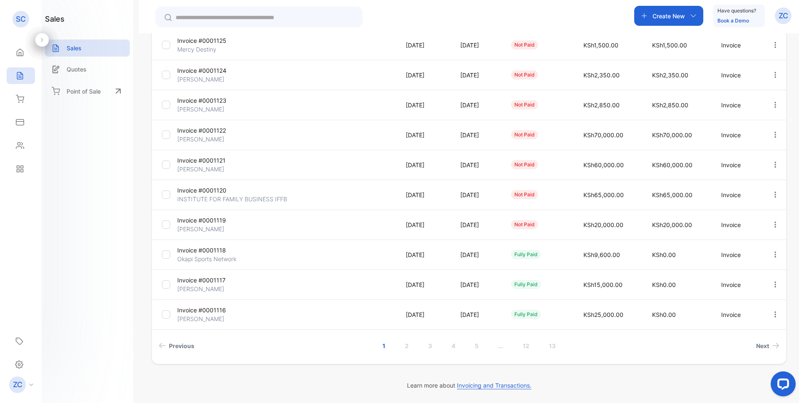
click at [772, 224] on icon "button" at bounding box center [775, 224] width 7 height 7
click at [734, 249] on span "View / Edit Invoice" at bounding box center [755, 249] width 59 height 10
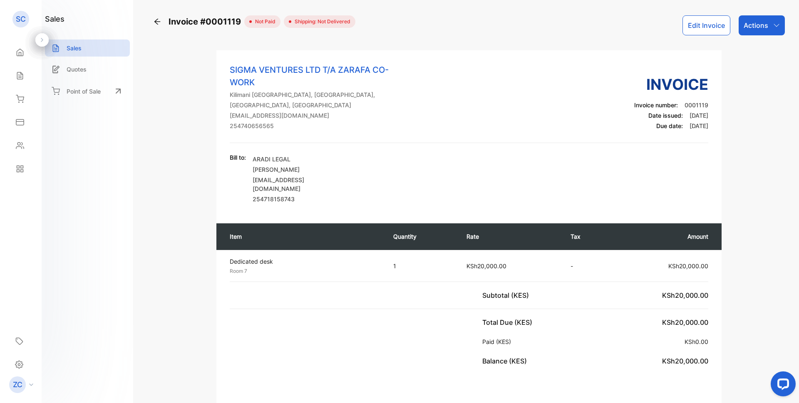
click at [773, 24] on icon "button" at bounding box center [776, 25] width 7 height 7
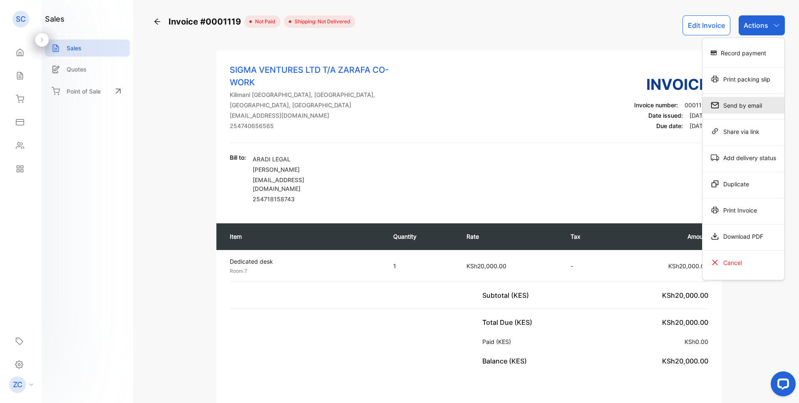
click at [735, 102] on div "Send by email" at bounding box center [744, 105] width 82 height 17
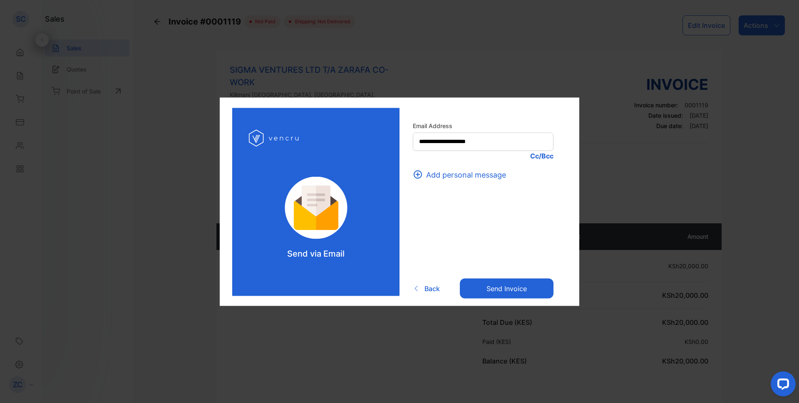
click at [495, 288] on button "Send invoice" at bounding box center [507, 289] width 94 height 20
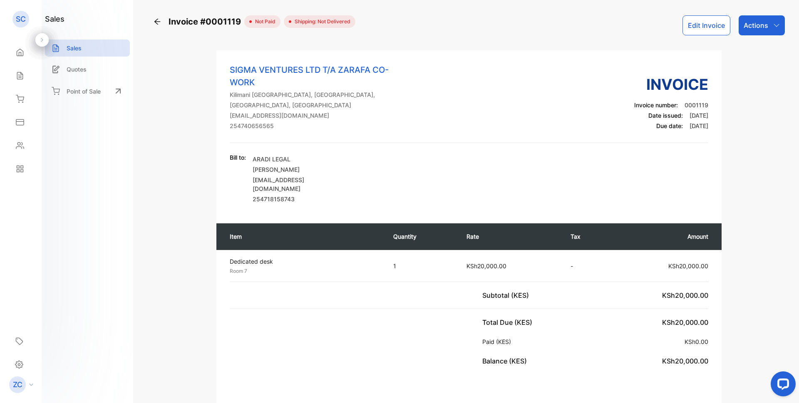
click at [710, 27] on button "Edit Invoice" at bounding box center [707, 25] width 48 height 20
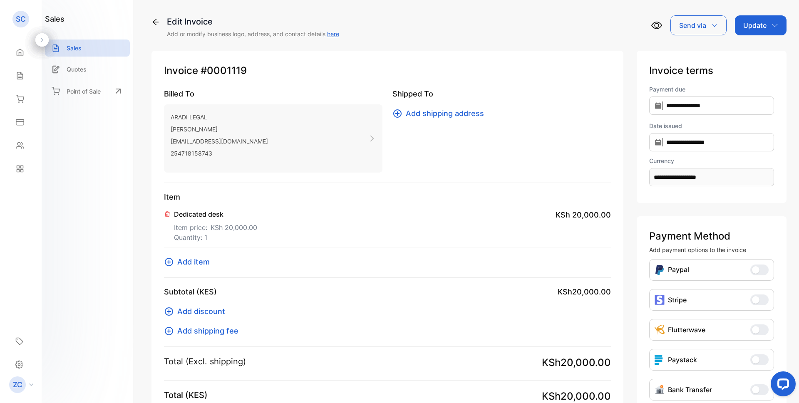
type input "**********"
click at [649, 105] on input "**********" at bounding box center [711, 106] width 125 height 18
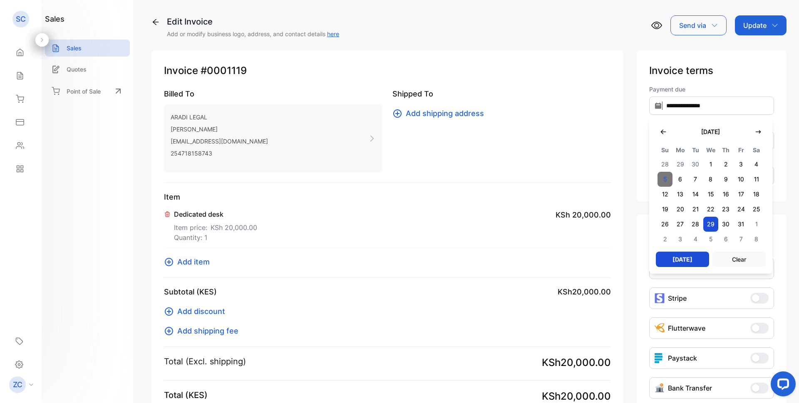
click at [659, 175] on span "5" at bounding box center [665, 179] width 15 height 15
type input "**********"
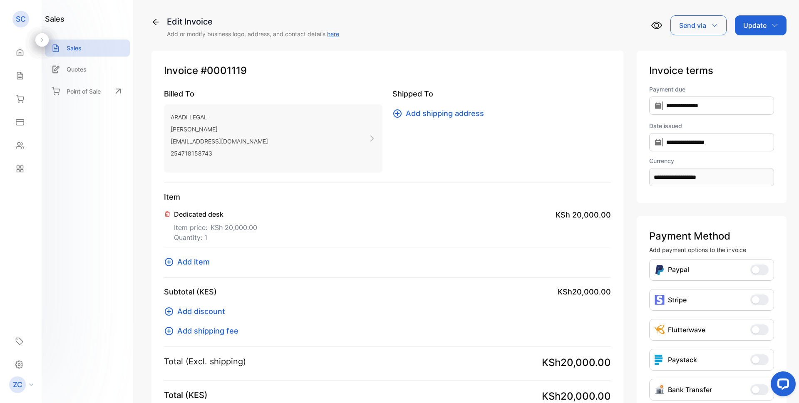
click at [758, 23] on p "Update" at bounding box center [755, 25] width 23 height 10
click at [751, 55] on div "Invoice" at bounding box center [763, 53] width 48 height 17
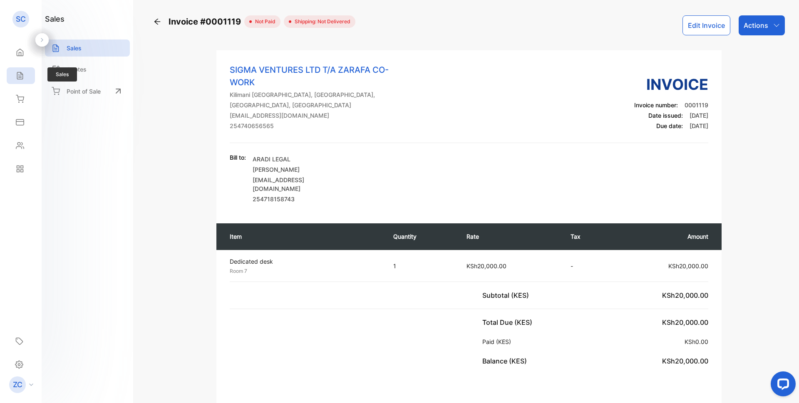
click at [23, 73] on icon at bounding box center [20, 76] width 8 height 8
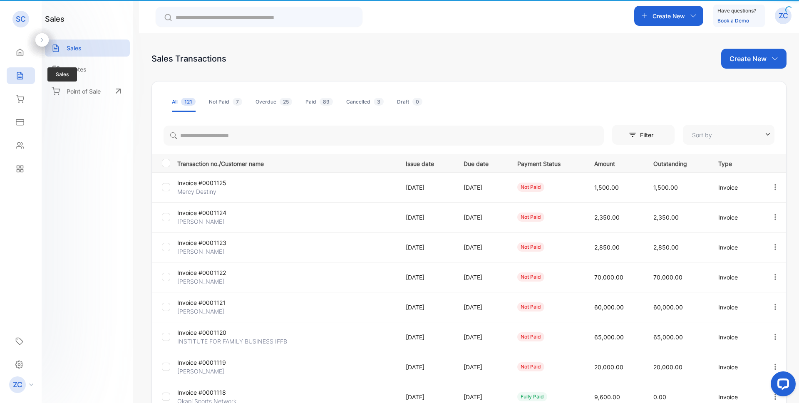
type input "**********"
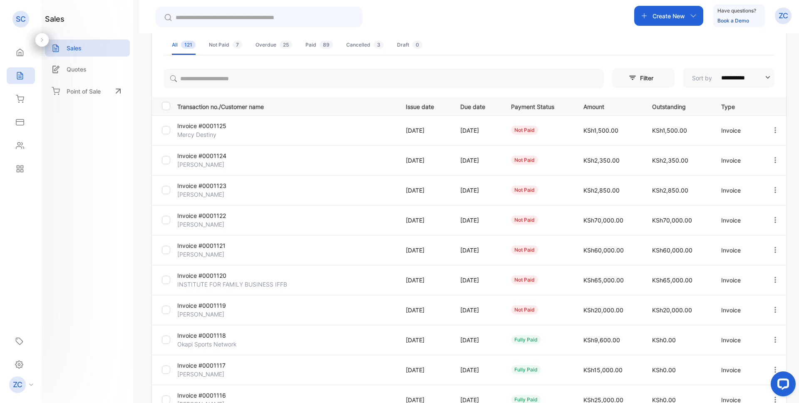
scroll to position [83, 0]
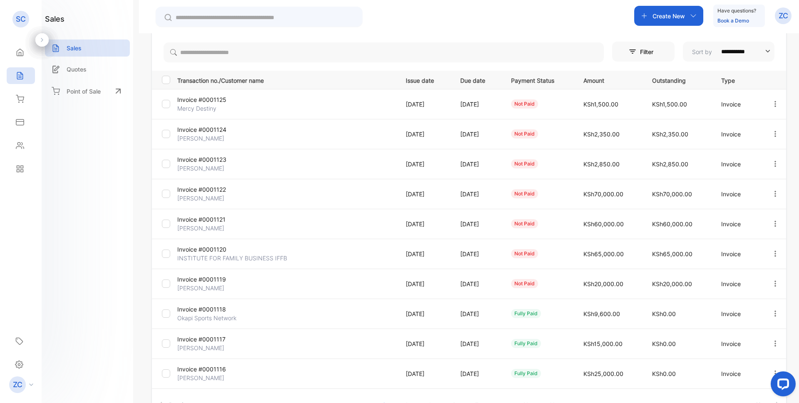
click at [772, 224] on icon "button" at bounding box center [775, 223] width 7 height 7
click at [757, 246] on span "View / Edit Invoice" at bounding box center [755, 248] width 59 height 10
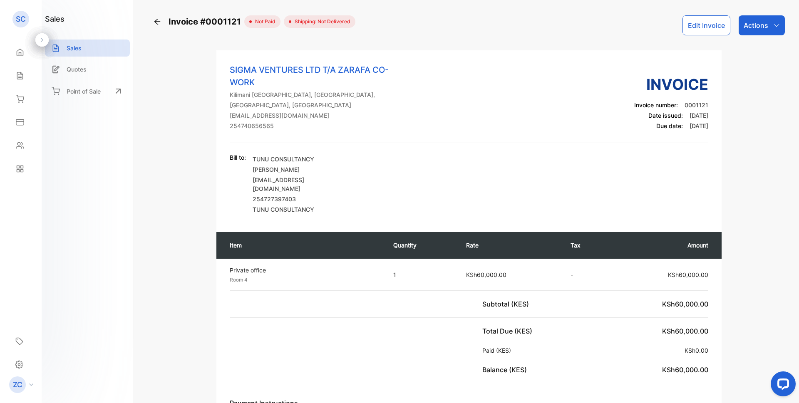
click at [773, 25] on icon "button" at bounding box center [776, 25] width 7 height 7
click at [551, 88] on div "SIGMA VENTURES LTD T/A ZARAFA CO-WORK Kilimani Nairobi, NAIROBI, NAIROBI, Kenya…" at bounding box center [469, 104] width 479 height 80
click at [773, 23] on icon "button" at bounding box center [776, 25] width 7 height 7
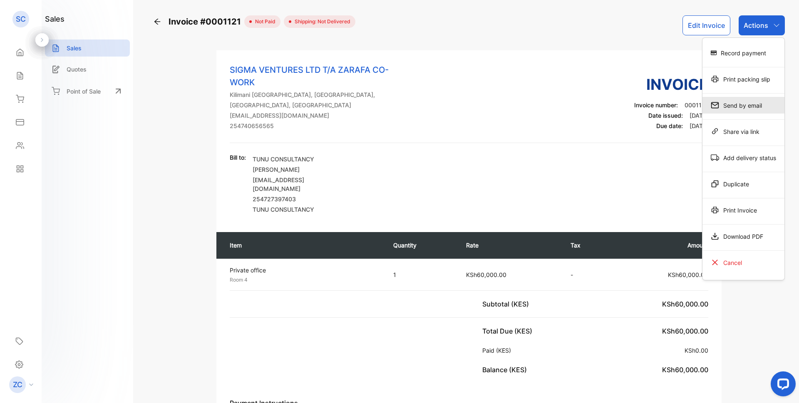
click at [745, 108] on div "Send by email" at bounding box center [744, 105] width 82 height 17
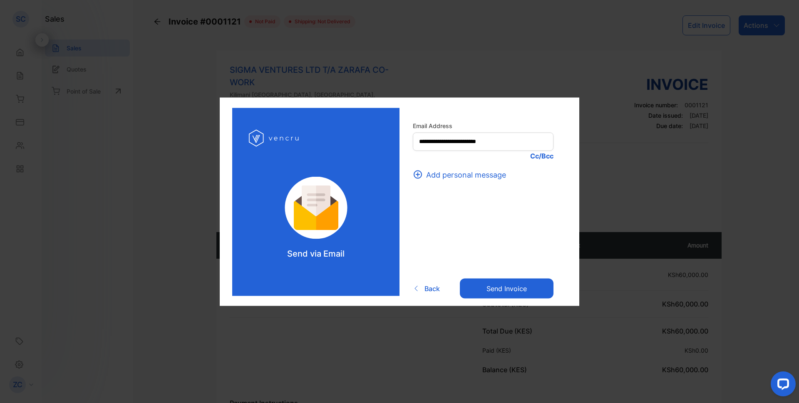
click at [483, 291] on button "Send invoice" at bounding box center [507, 289] width 94 height 20
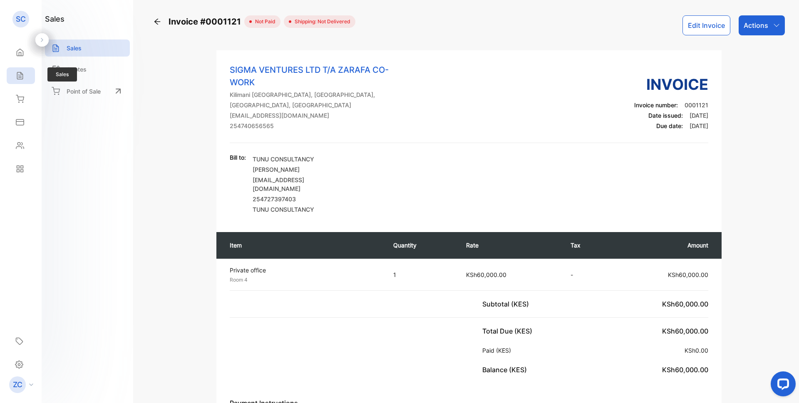
click at [17, 77] on icon at bounding box center [19, 75] width 5 height 7
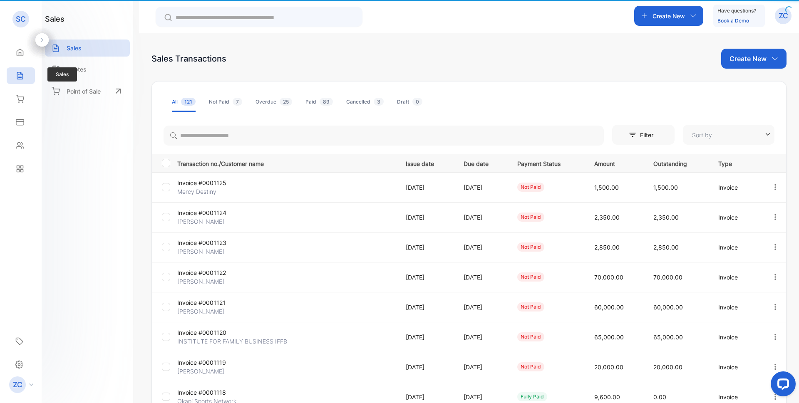
type input "**********"
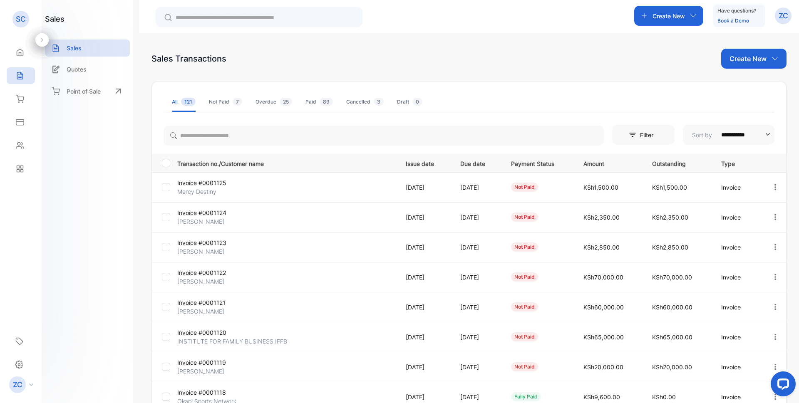
click at [336, 22] on div at bounding box center [259, 18] width 190 height 12
click at [773, 58] on icon "button" at bounding box center [775, 58] width 7 height 7
click at [749, 85] on span "Invoice" at bounding box center [756, 86] width 20 height 9
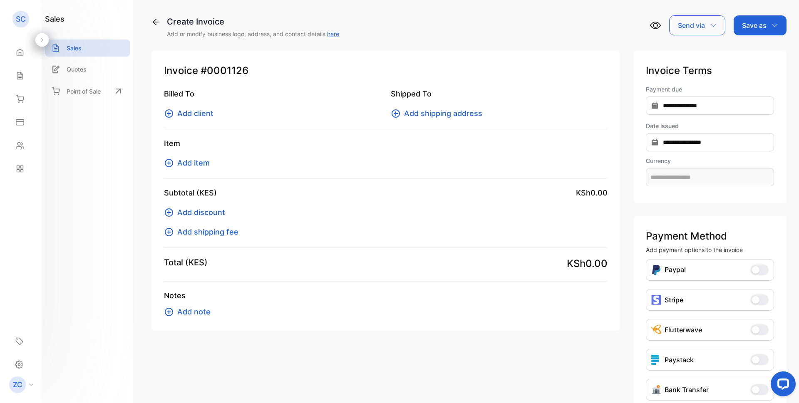
type input "**********"
click at [164, 113] on icon at bounding box center [169, 114] width 10 height 10
click at [653, 106] on input "**********" at bounding box center [710, 106] width 128 height 18
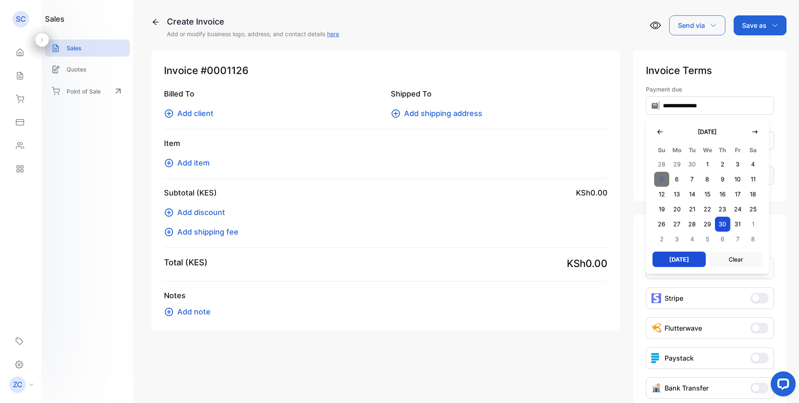
click at [657, 179] on span "5" at bounding box center [661, 179] width 15 height 15
type input "**********"
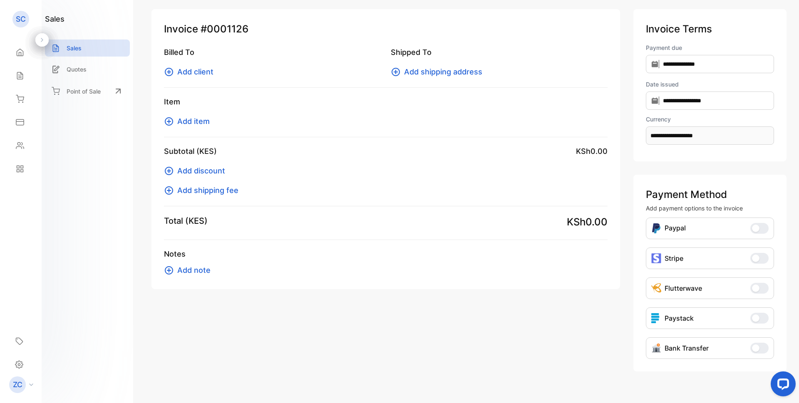
scroll to position [57, 0]
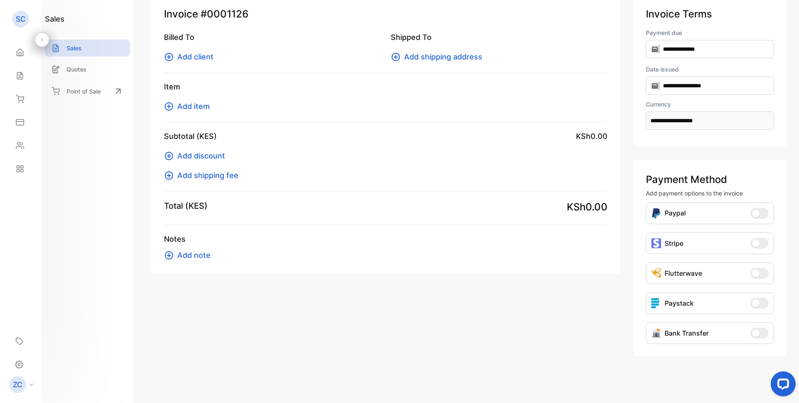
click at [168, 57] on icon at bounding box center [169, 57] width 8 height 8
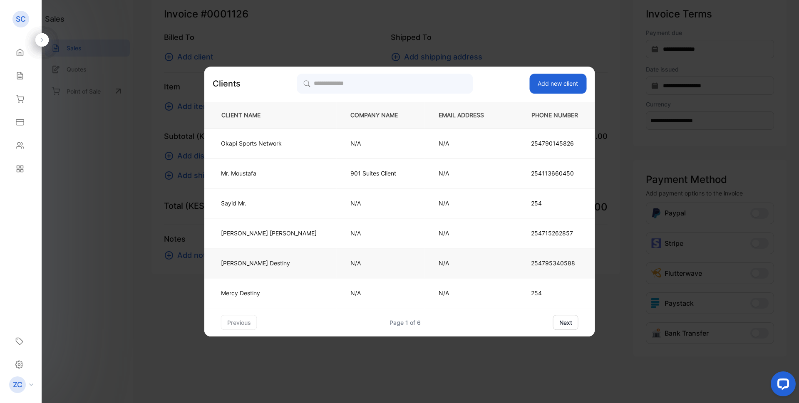
click at [271, 265] on p "[PERSON_NAME]" at bounding box center [269, 263] width 96 height 9
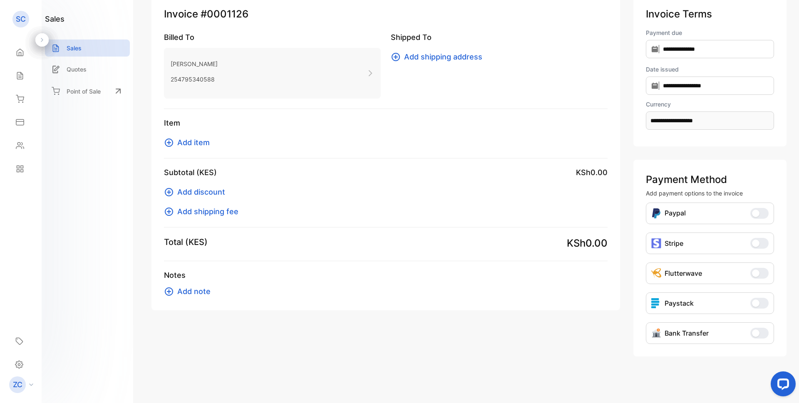
click at [168, 142] on icon at bounding box center [169, 143] width 8 height 8
click at [258, 65] on div "[PERSON_NAME] Destiny 254795340588" at bounding box center [272, 73] width 217 height 51
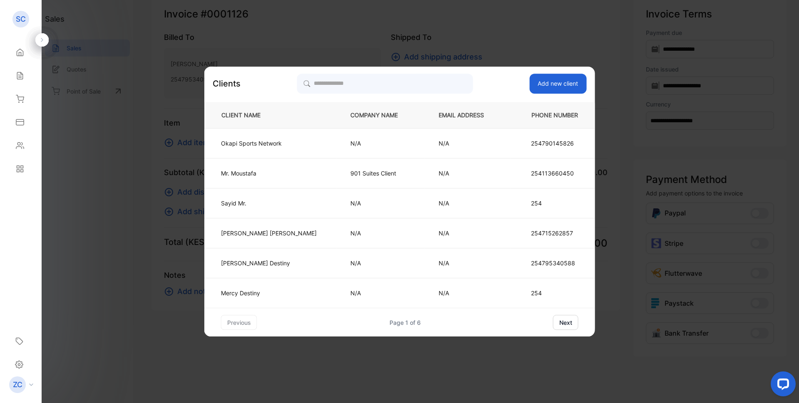
click at [553, 325] on button "next" at bounding box center [565, 322] width 25 height 15
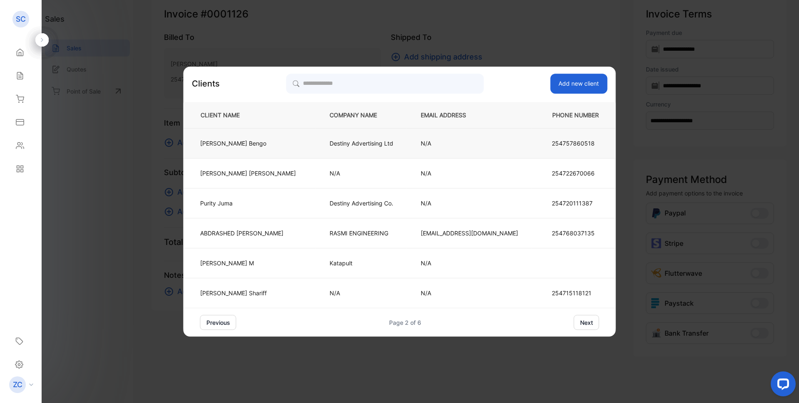
click at [360, 142] on p "Destiny Advertising Ltd" at bounding box center [362, 143] width 64 height 9
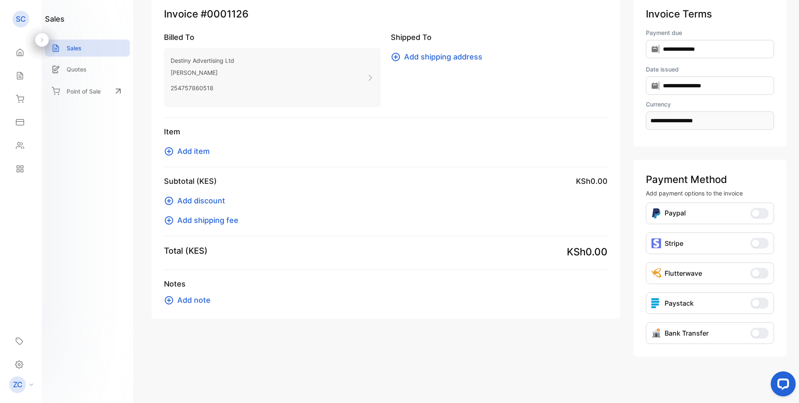
click at [167, 153] on icon at bounding box center [169, 152] width 10 height 10
click at [167, 149] on icon at bounding box center [169, 152] width 10 height 10
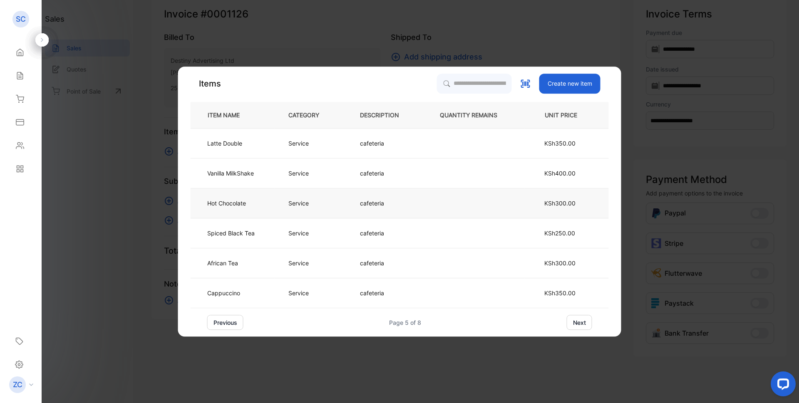
click at [305, 204] on p "Service" at bounding box center [298, 203] width 20 height 9
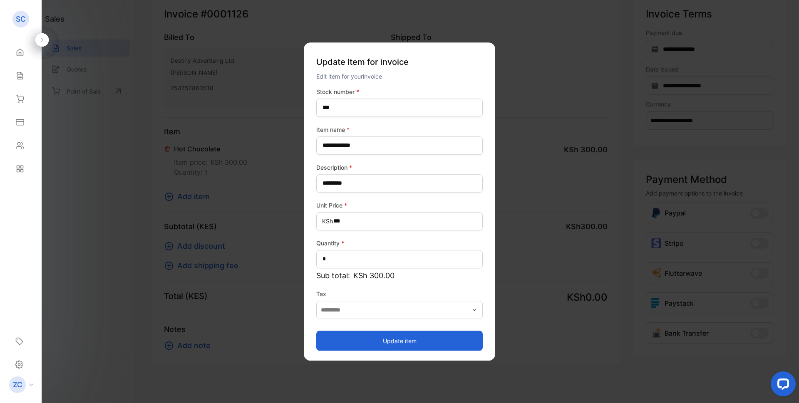
click at [397, 341] on button "Update item" at bounding box center [399, 341] width 167 height 20
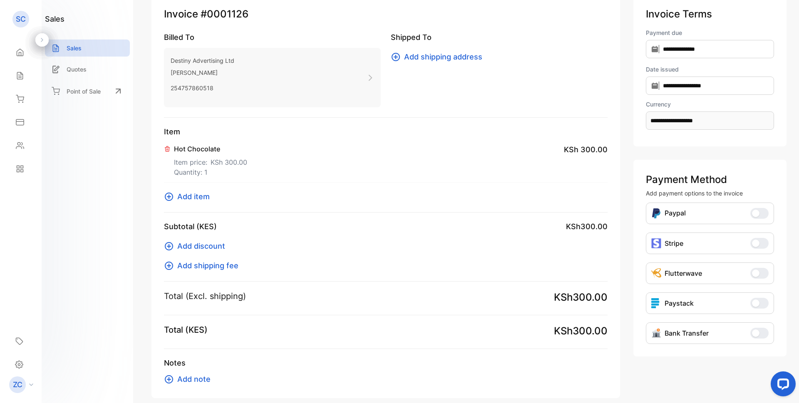
click at [168, 199] on icon at bounding box center [169, 197] width 10 height 10
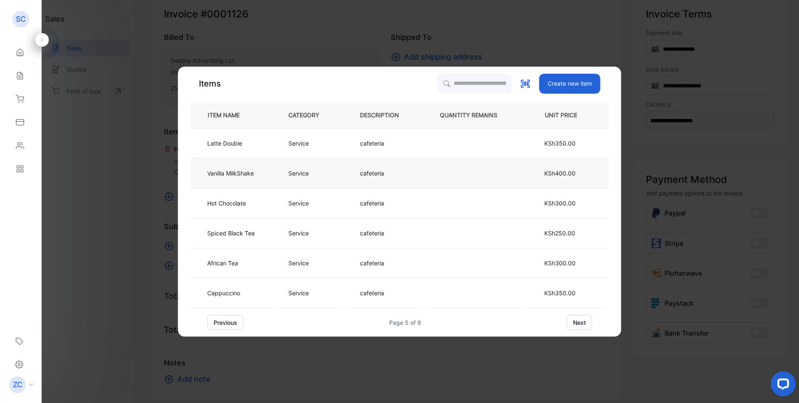
click at [233, 171] on p "Vanilla MilkShake" at bounding box center [230, 173] width 47 height 9
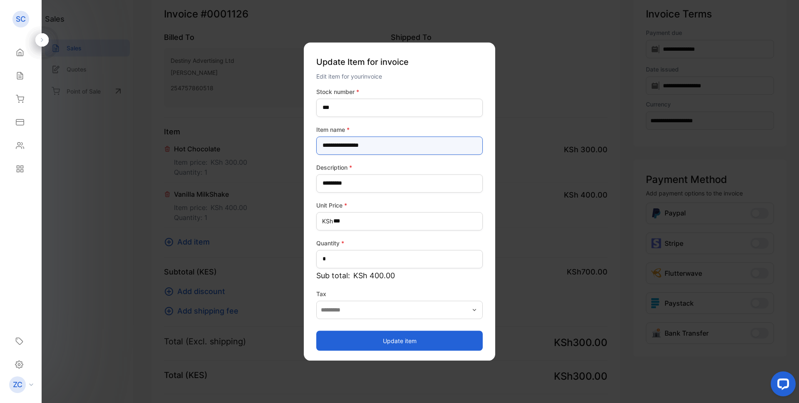
drag, startPoint x: 340, startPoint y: 146, endPoint x: 324, endPoint y: 144, distance: 16.0
click at [324, 144] on name-inputItem_Name "**********" at bounding box center [399, 146] width 167 height 18
type name-inputItem_Name "**********"
click at [395, 338] on button "Update item" at bounding box center [399, 341] width 167 height 20
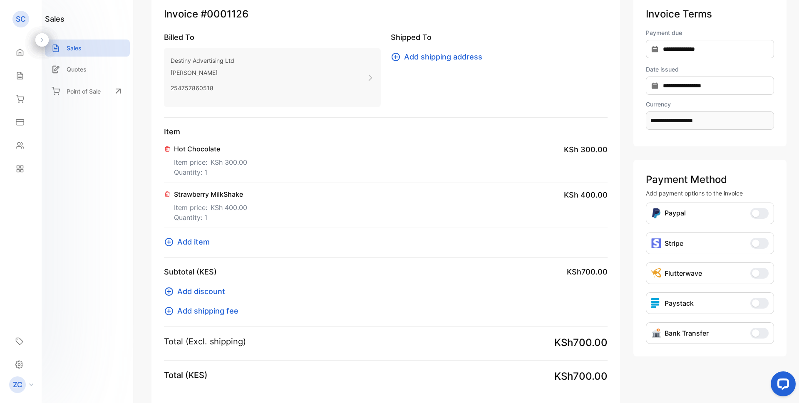
click at [170, 242] on icon at bounding box center [169, 242] width 8 height 8
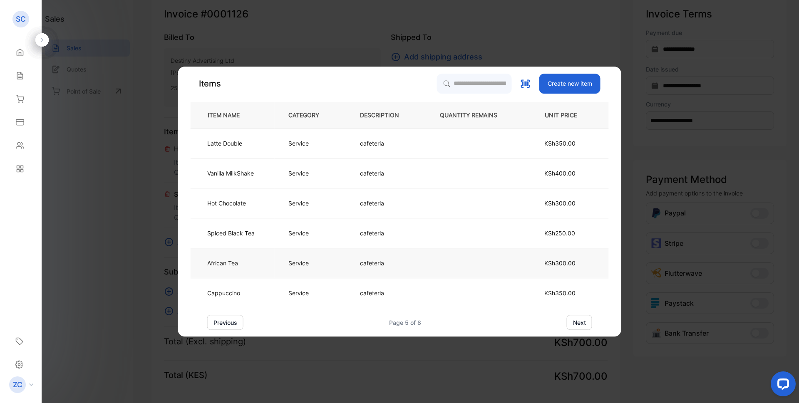
click at [303, 263] on p "Service" at bounding box center [298, 263] width 20 height 9
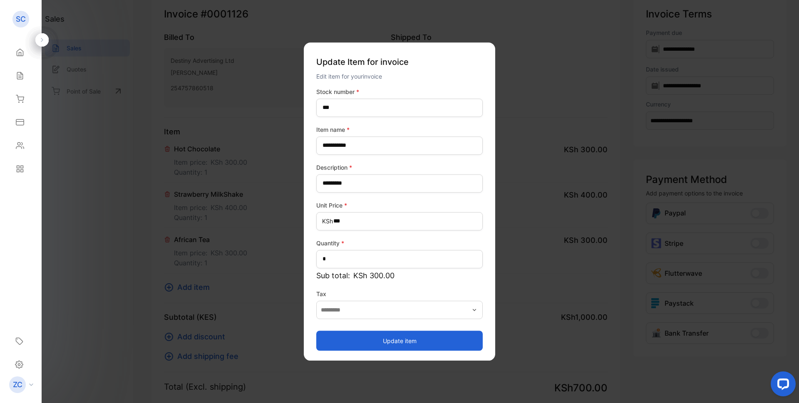
click at [381, 338] on button "Update item" at bounding box center [399, 341] width 167 height 20
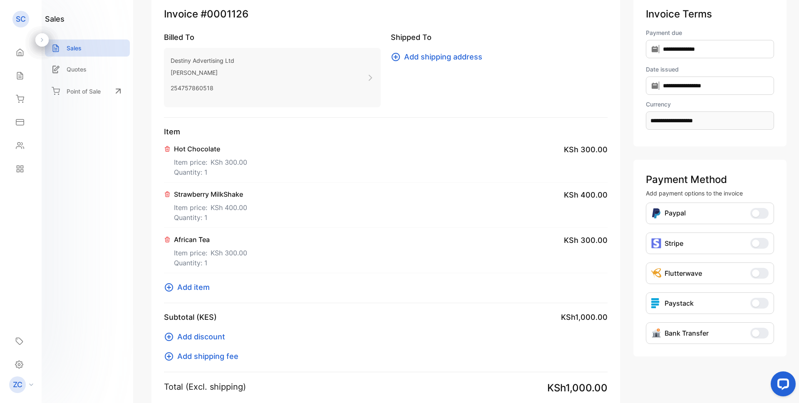
click at [169, 288] on icon at bounding box center [169, 288] width 8 height 8
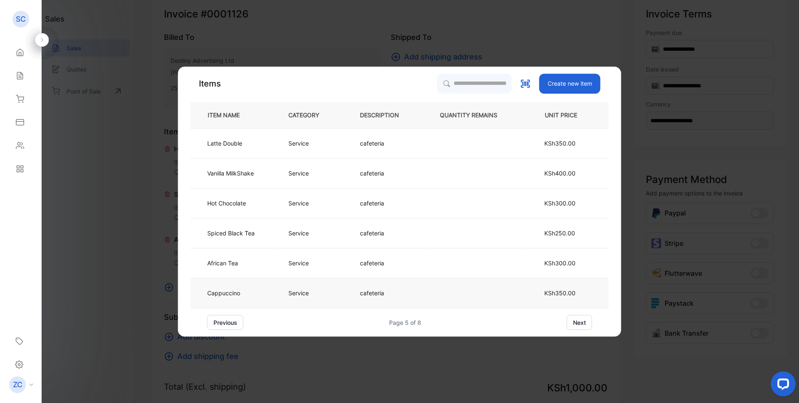
click at [371, 295] on p "cafeteria" at bounding box center [372, 293] width 24 height 9
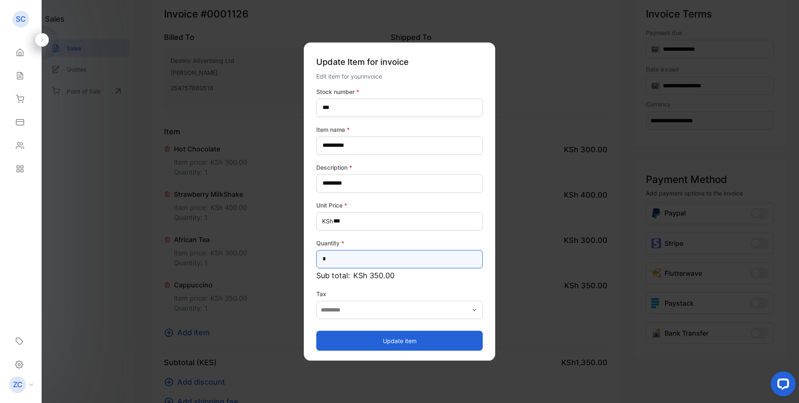
click at [333, 254] on input "*" at bounding box center [399, 259] width 167 height 18
type input "*"
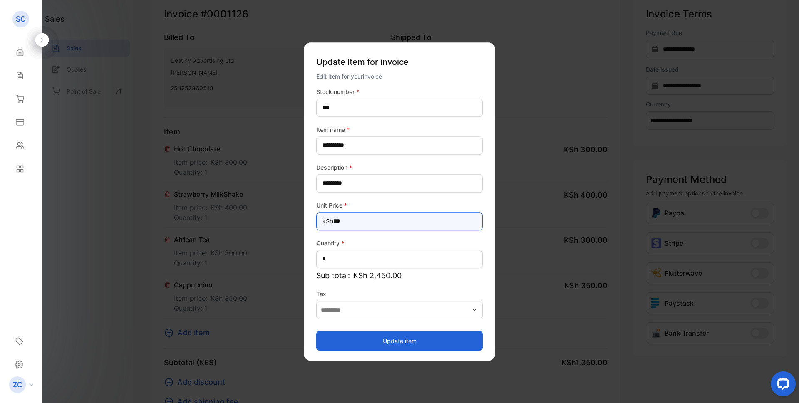
click at [346, 220] on Price-inputprice "***" at bounding box center [399, 221] width 167 height 18
type Price-inputprice "***"
click at [384, 337] on button "Update item" at bounding box center [399, 341] width 167 height 20
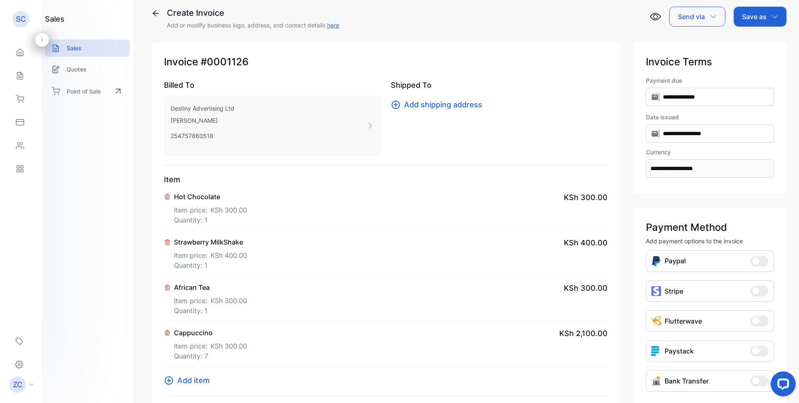
scroll to position [0, 0]
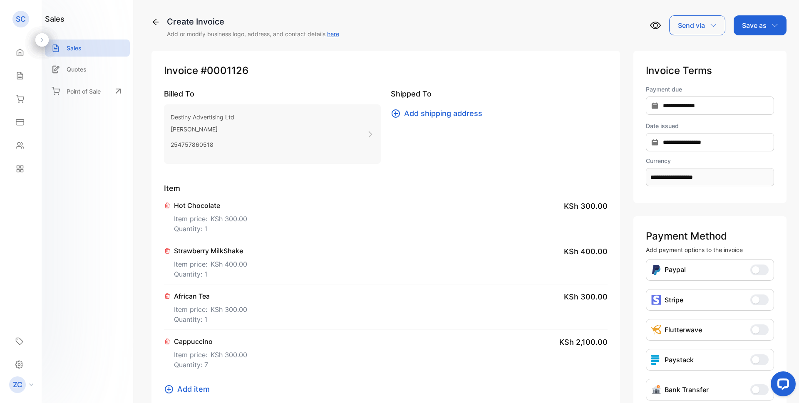
click at [773, 25] on icon "button" at bounding box center [775, 25] width 7 height 7
click at [755, 51] on div "Invoice" at bounding box center [758, 53] width 48 height 17
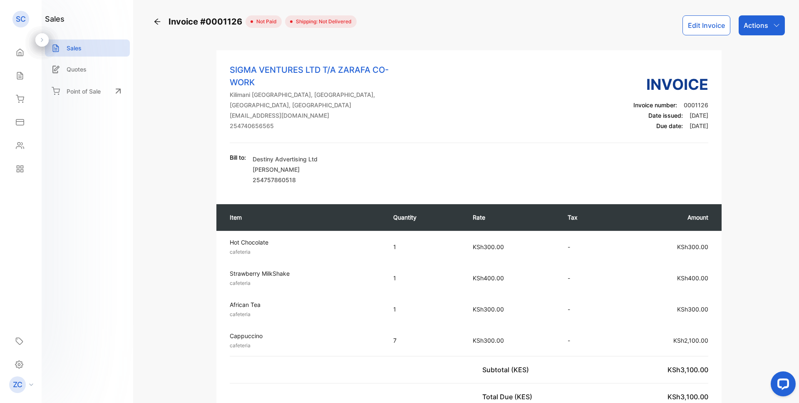
scroll to position [125, 0]
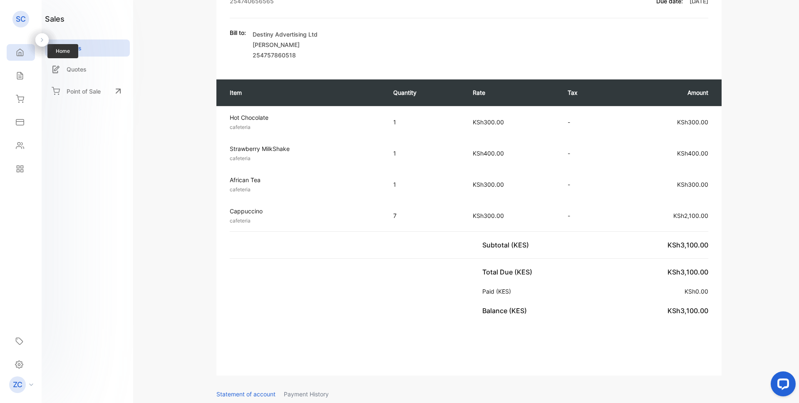
click at [20, 51] on icon at bounding box center [20, 52] width 8 height 8
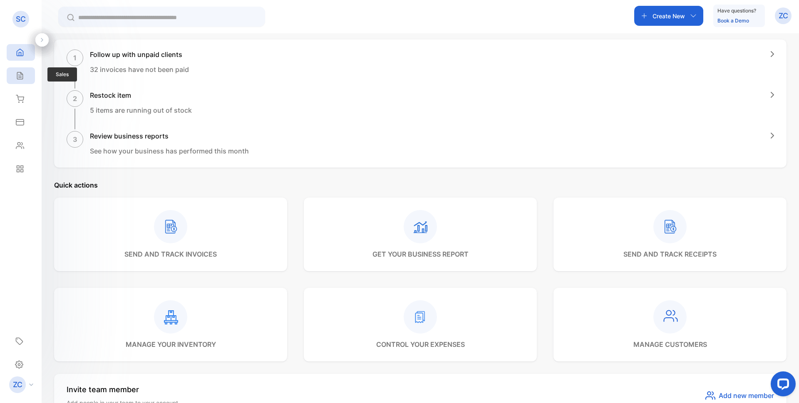
click at [18, 73] on icon at bounding box center [20, 76] width 8 height 8
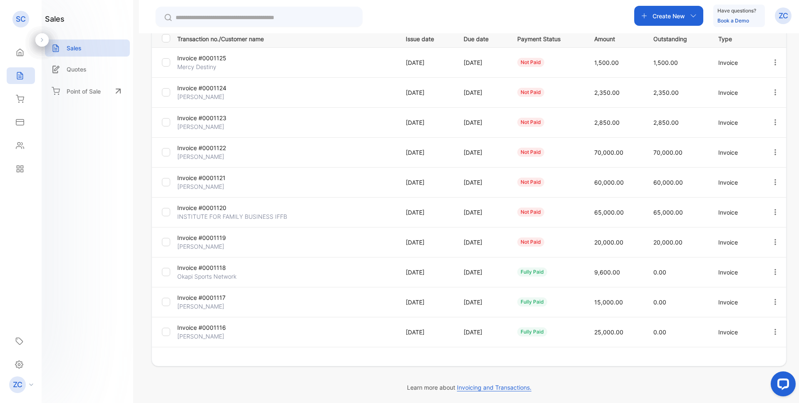
type input "**********"
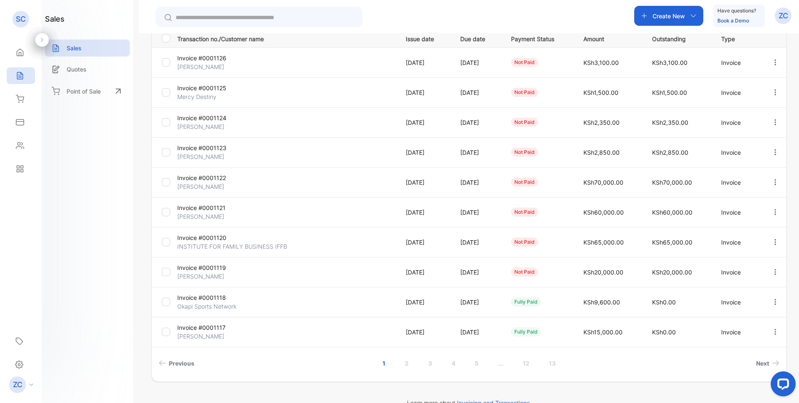
scroll to position [142, 0]
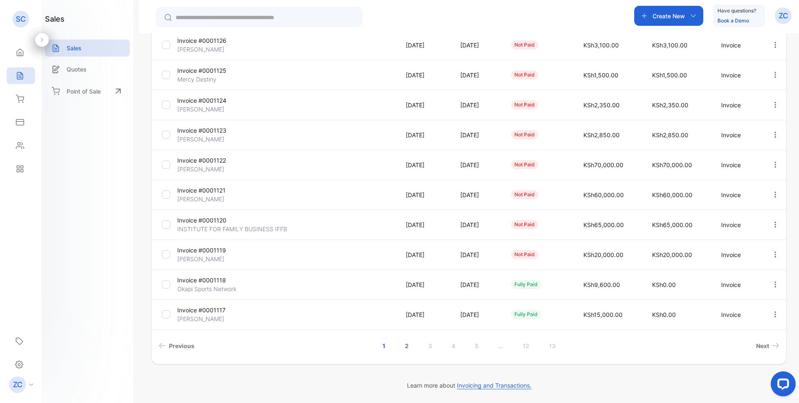
click at [405, 349] on link "2" at bounding box center [407, 345] width 24 height 15
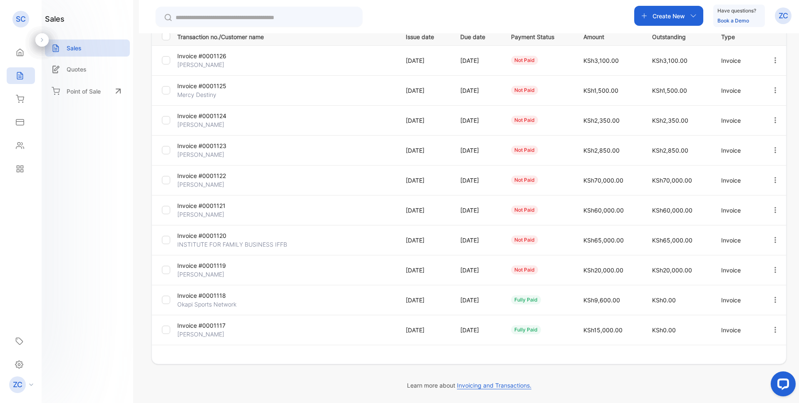
scroll to position [127, 0]
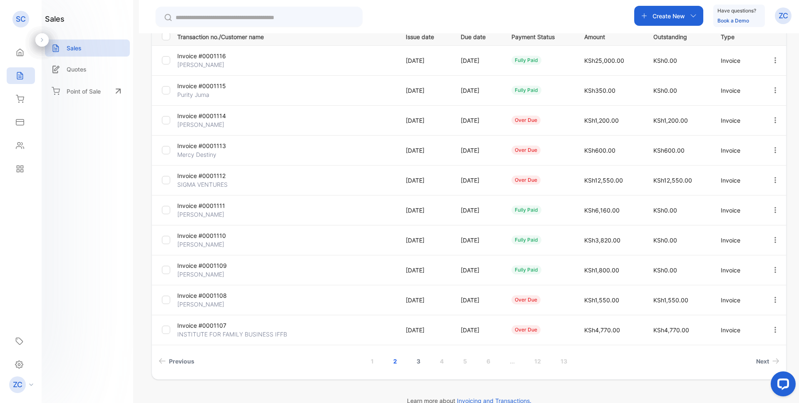
click at [418, 362] on link "3" at bounding box center [419, 361] width 24 height 15
click at [442, 361] on link "4" at bounding box center [442, 361] width 24 height 15
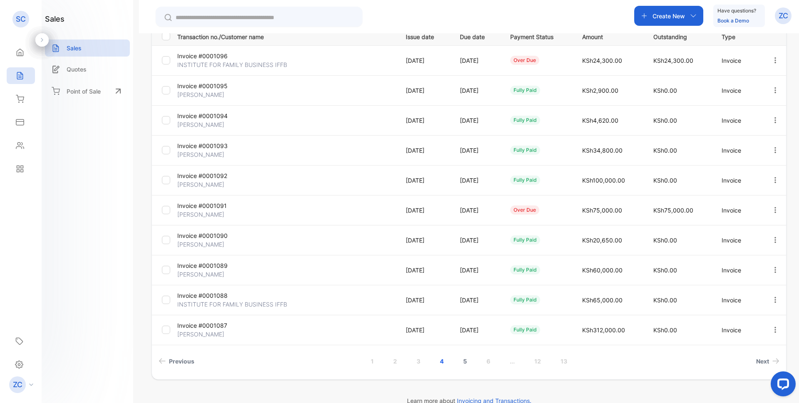
click at [462, 364] on link "5" at bounding box center [465, 361] width 24 height 15
click at [473, 361] on link "6" at bounding box center [477, 361] width 24 height 15
click at [346, 359] on link "1" at bounding box center [349, 361] width 23 height 15
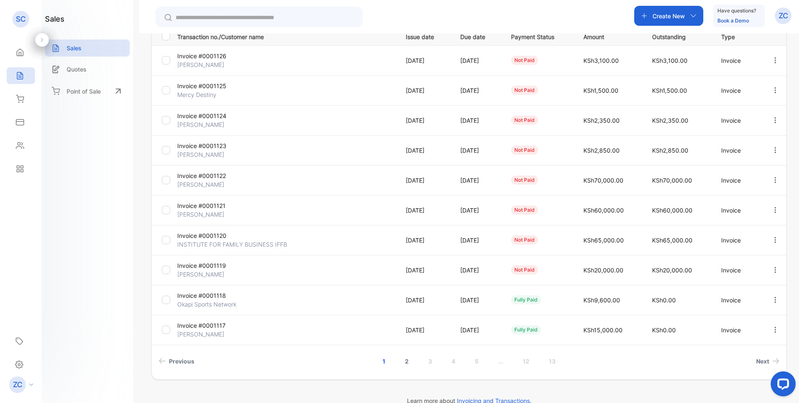
click at [403, 362] on link "2" at bounding box center [407, 361] width 24 height 15
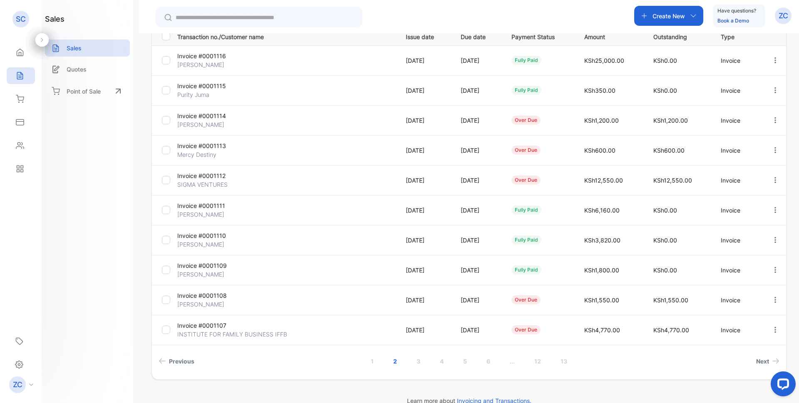
click at [768, 118] on div at bounding box center [775, 120] width 21 height 17
click at [746, 140] on span "View / Edit Invoice" at bounding box center [755, 144] width 59 height 10
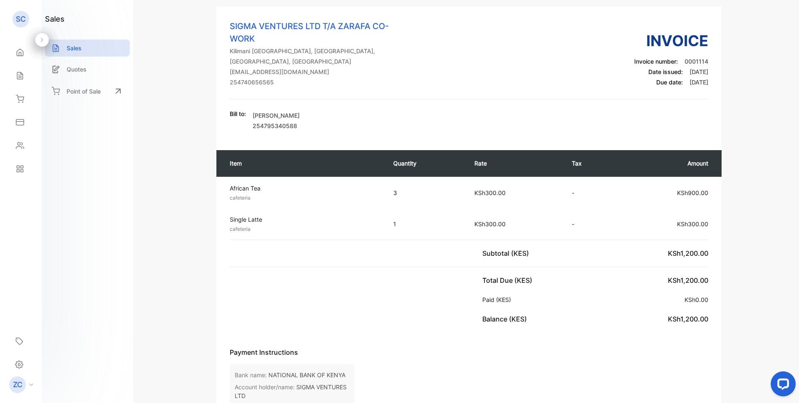
scroll to position [2, 0]
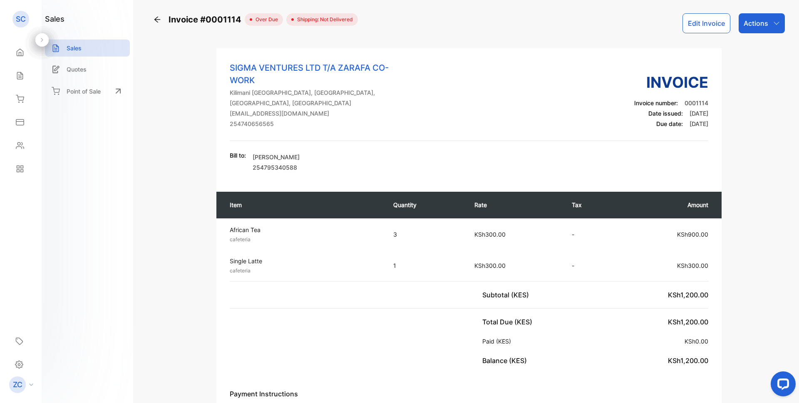
click at [719, 21] on button "Edit Invoice" at bounding box center [707, 23] width 48 height 20
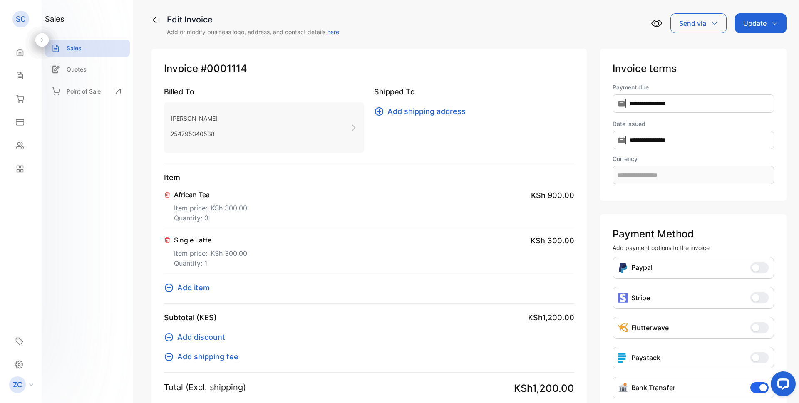
type input "**********"
click at [212, 210] on span "KSh 300.00" at bounding box center [229, 208] width 37 height 10
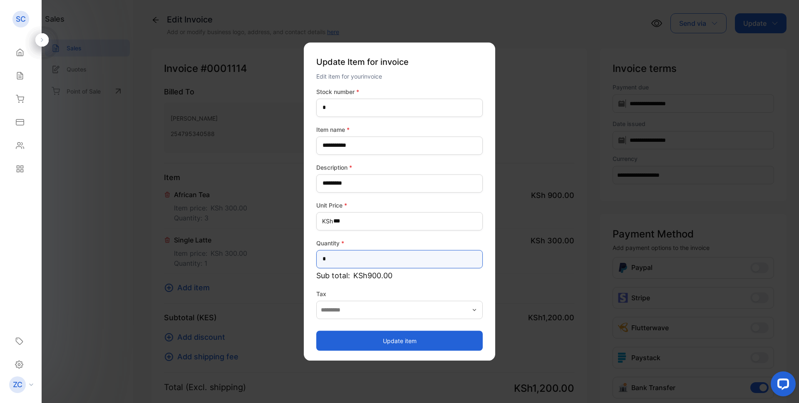
click at [331, 257] on input "*" at bounding box center [399, 259] width 167 height 18
type input "*"
click at [422, 341] on button "Update item" at bounding box center [399, 341] width 167 height 20
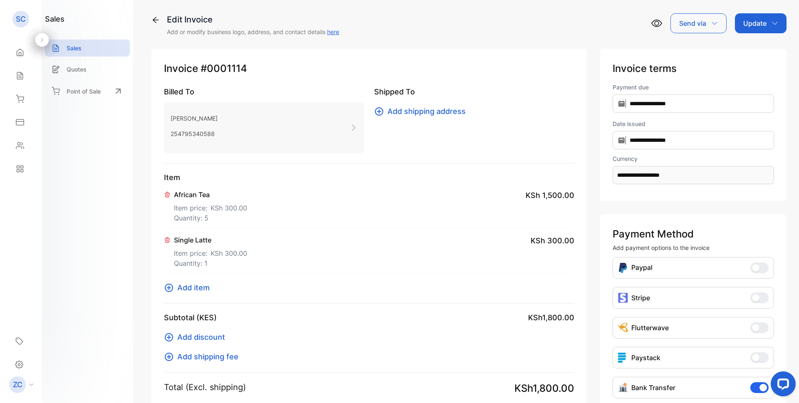
click at [226, 254] on span "KSh 300.00" at bounding box center [229, 254] width 37 height 10
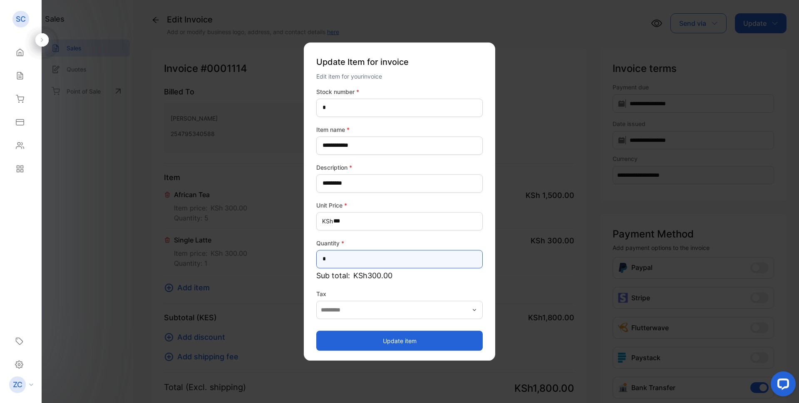
click at [336, 261] on input "*" at bounding box center [399, 259] width 167 height 18
type input "*"
click at [402, 337] on button "Update item" at bounding box center [399, 341] width 167 height 20
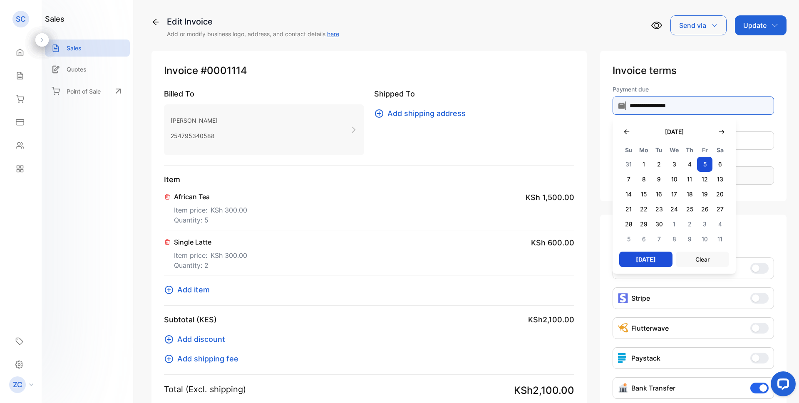
click at [620, 104] on input "**********" at bounding box center [694, 106] width 162 height 18
click at [629, 237] on span "5" at bounding box center [628, 239] width 15 height 15
type input "**********"
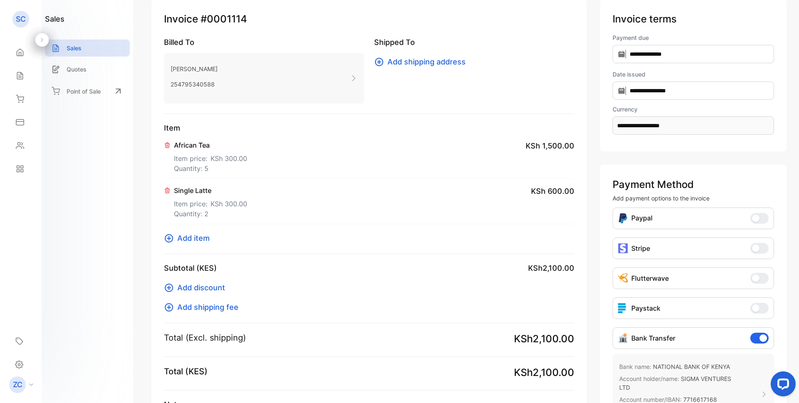
scroll to position [142, 0]
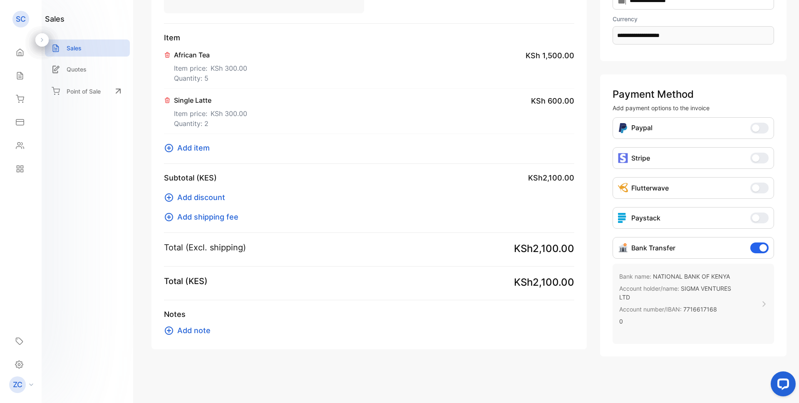
click at [170, 331] on icon at bounding box center [169, 331] width 10 height 10
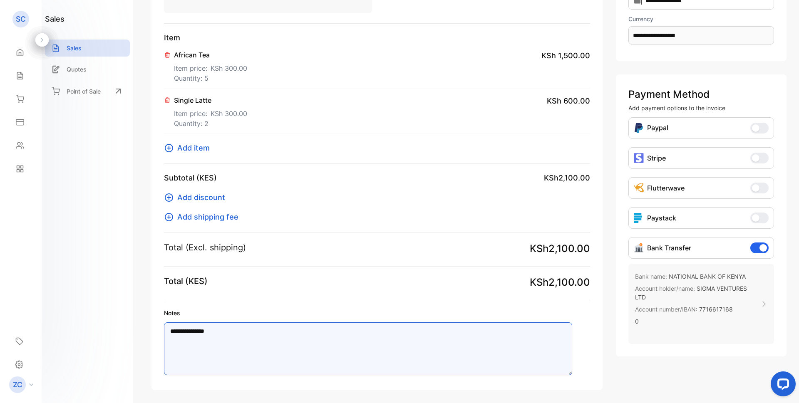
click at [190, 331] on textarea "**********" at bounding box center [368, 349] width 408 height 53
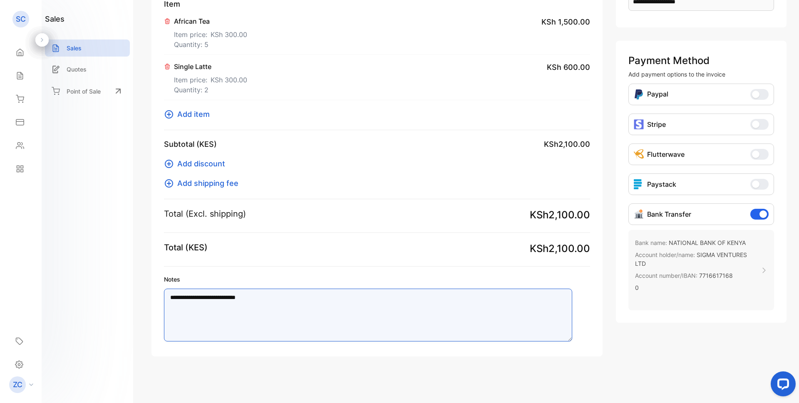
scroll to position [9, 0]
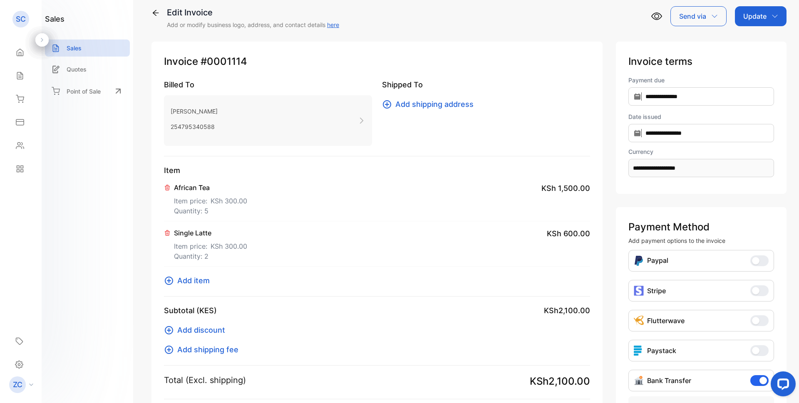
click at [772, 13] on icon "button" at bounding box center [775, 16] width 7 height 7
type textarea "**********"
click at [759, 40] on div "Invoice" at bounding box center [763, 43] width 48 height 17
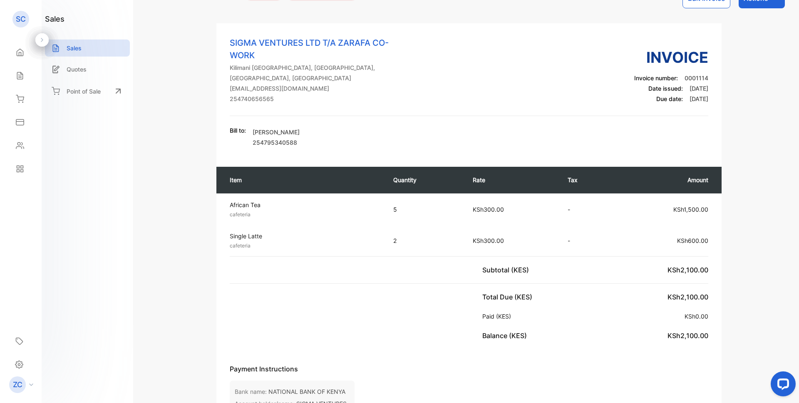
scroll to position [42, 0]
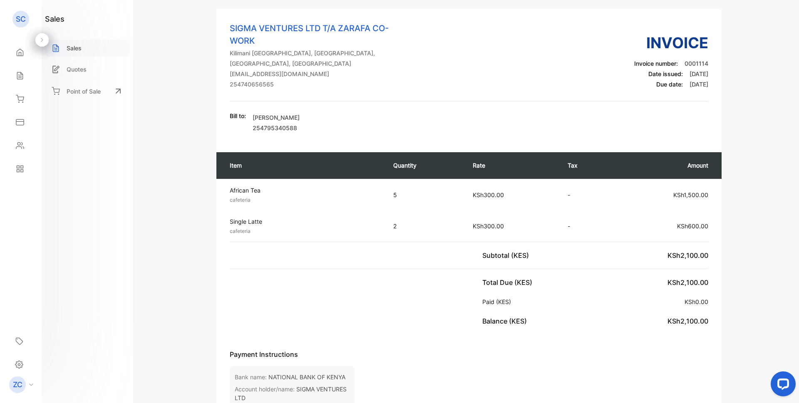
click at [72, 52] on p "Sales" at bounding box center [74, 48] width 15 height 9
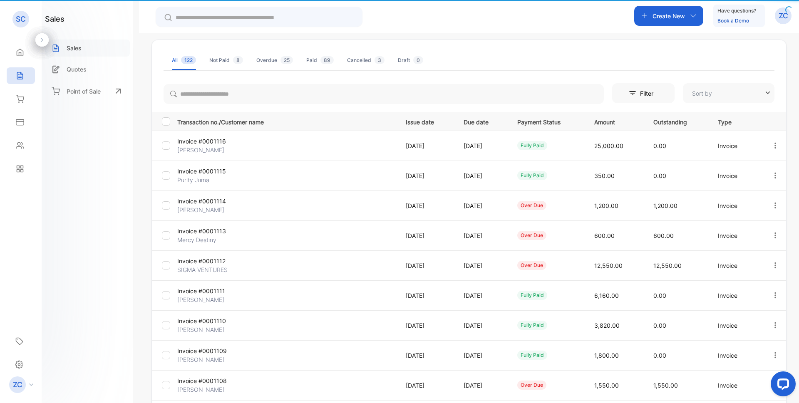
type input "**********"
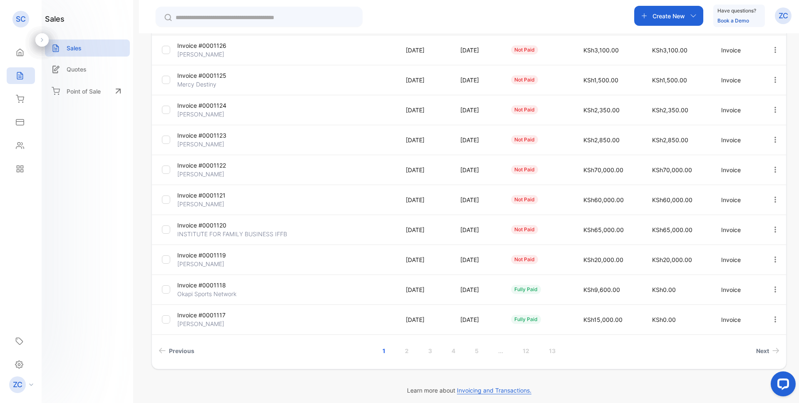
scroll to position [142, 0]
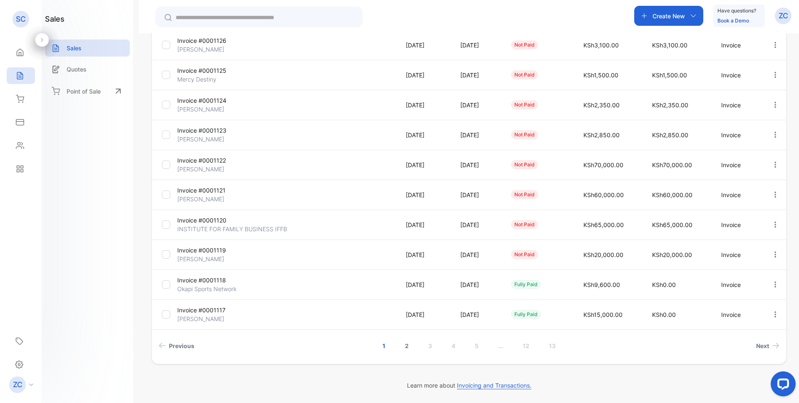
click at [403, 346] on link "2" at bounding box center [407, 345] width 24 height 15
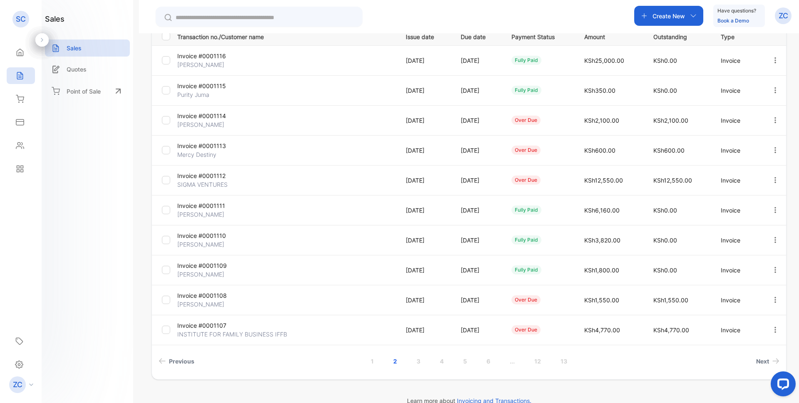
click at [772, 148] on icon "button" at bounding box center [775, 150] width 7 height 7
click at [747, 174] on span "View / Edit Invoice" at bounding box center [755, 174] width 59 height 10
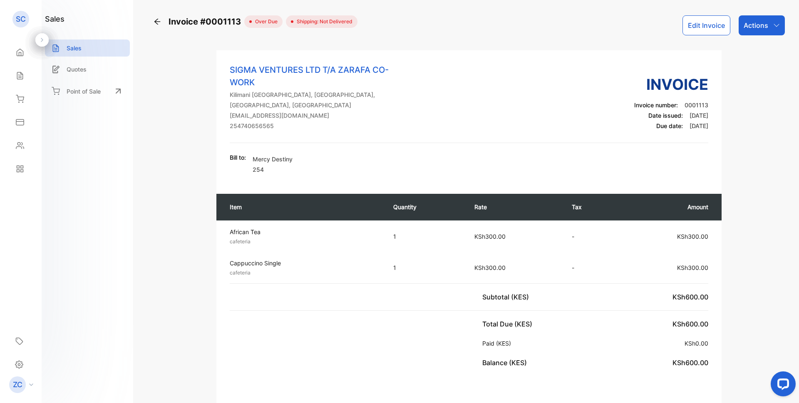
click at [715, 25] on button "Edit Invoice" at bounding box center [707, 25] width 48 height 20
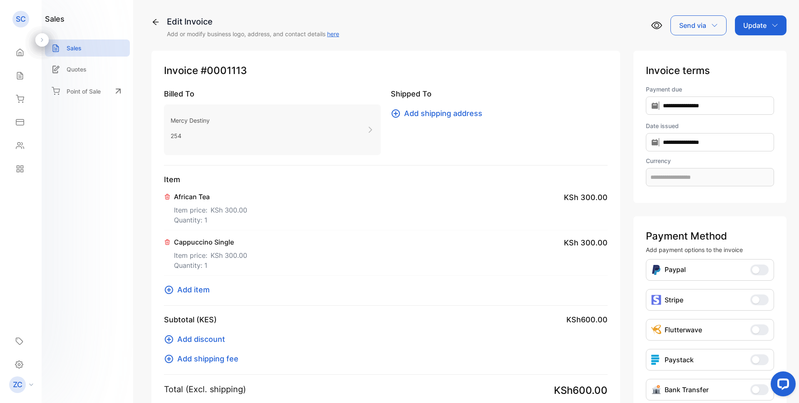
type input "**********"
click at [204, 204] on p "Item price: KSh 300.00" at bounding box center [210, 208] width 73 height 13
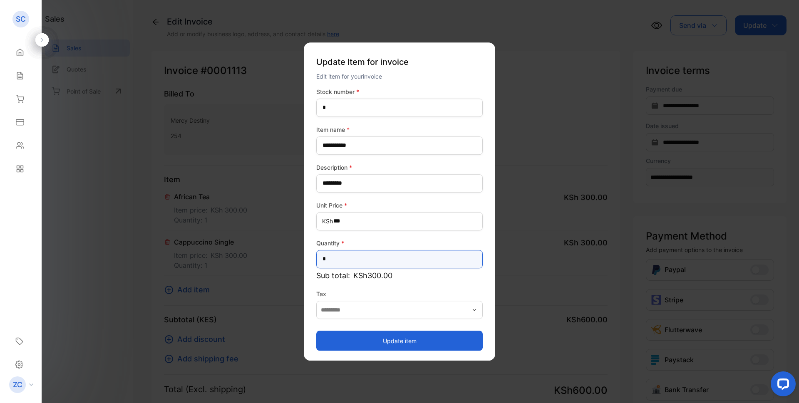
click at [329, 262] on input "*" at bounding box center [399, 259] width 167 height 18
type input "*"
click at [411, 341] on button "Update item" at bounding box center [399, 341] width 167 height 20
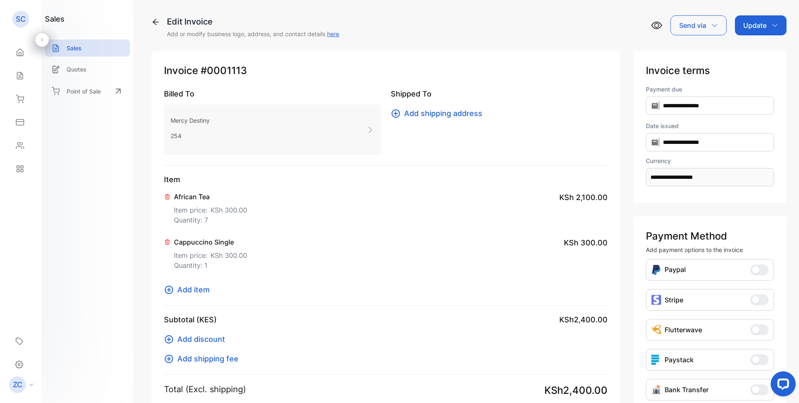
click at [774, 23] on icon "button" at bounding box center [775, 25] width 7 height 7
click at [651, 106] on input "**********" at bounding box center [710, 106] width 128 height 18
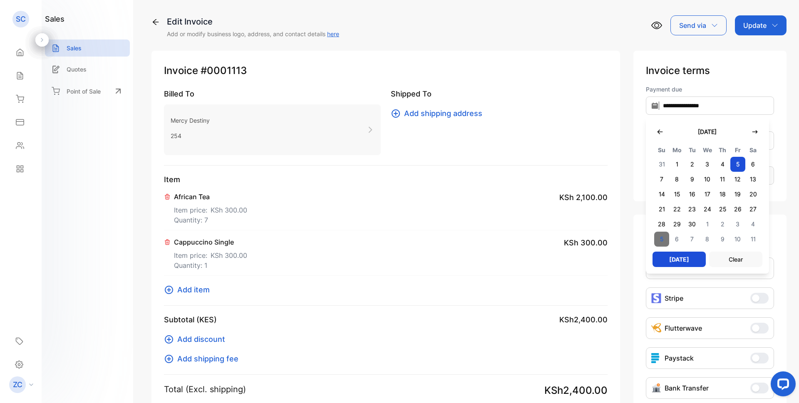
click at [662, 234] on span "5" at bounding box center [661, 239] width 15 height 15
type input "**********"
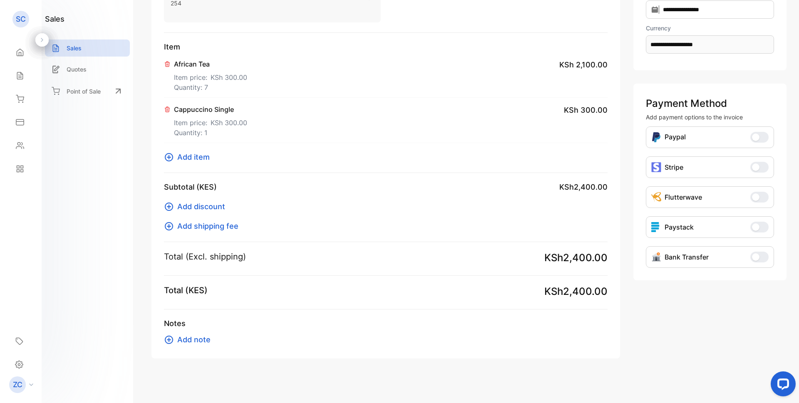
scroll to position [135, 0]
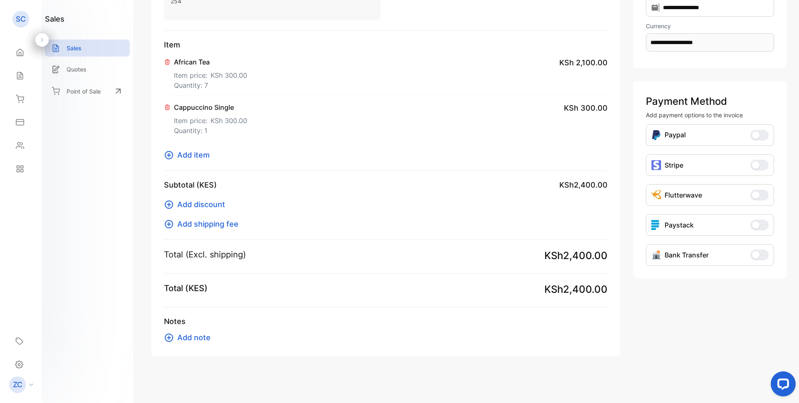
click at [182, 337] on span "Add note" at bounding box center [193, 337] width 33 height 11
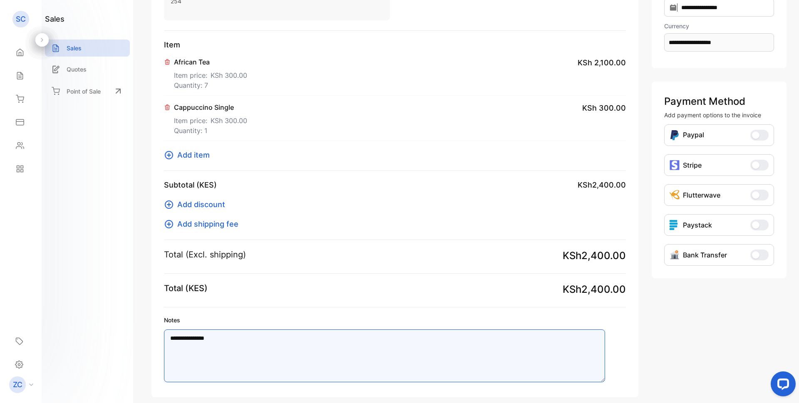
click at [191, 340] on textarea "**********" at bounding box center [384, 356] width 441 height 53
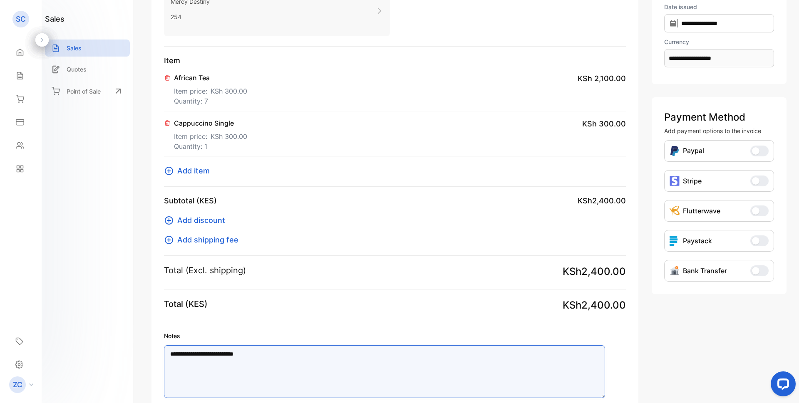
scroll to position [0, 0]
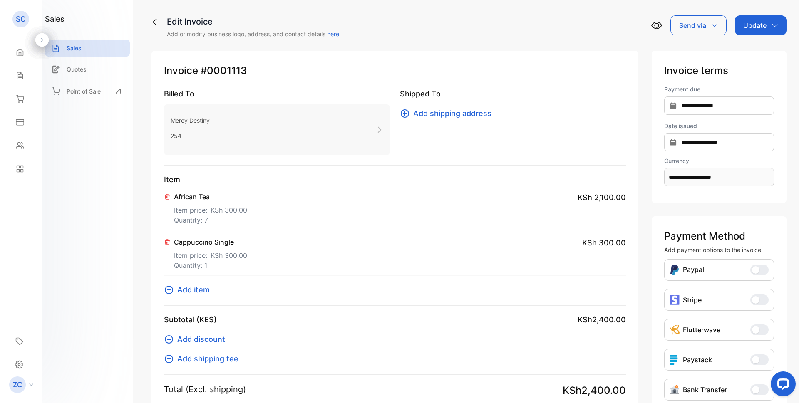
click at [773, 24] on icon "button" at bounding box center [775, 25] width 7 height 7
type textarea "**********"
click at [763, 50] on div "Invoice" at bounding box center [763, 53] width 48 height 17
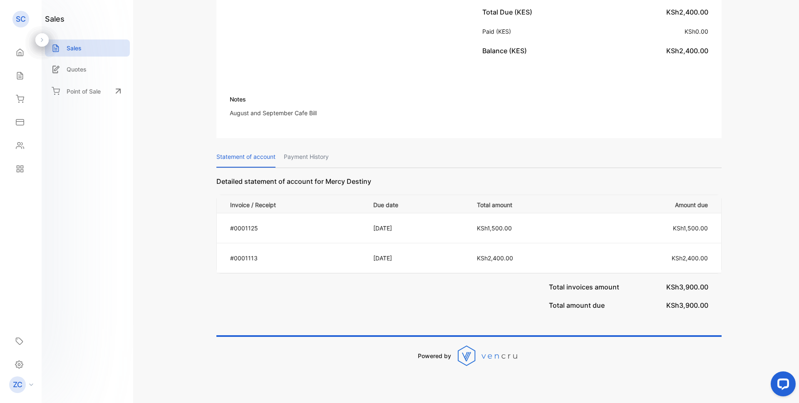
scroll to position [280, 0]
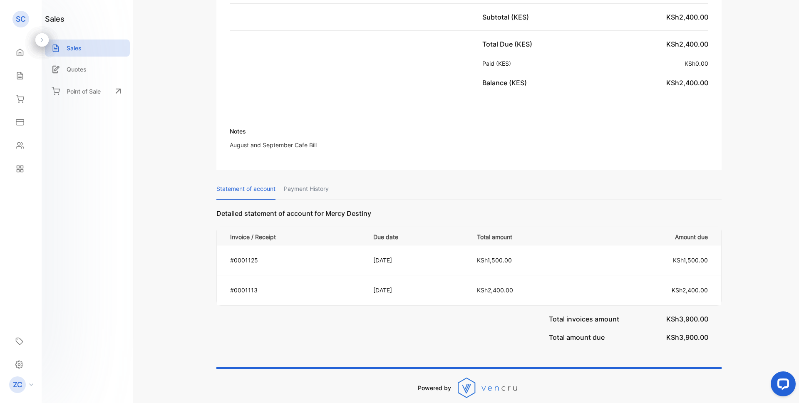
click at [576, 257] on p "KSh1,500.00" at bounding box center [534, 260] width 114 height 9
click at [635, 261] on p "KSh1,500.00" at bounding box center [653, 260] width 109 height 9
click at [629, 261] on p "KSh1,500.00" at bounding box center [653, 260] width 109 height 9
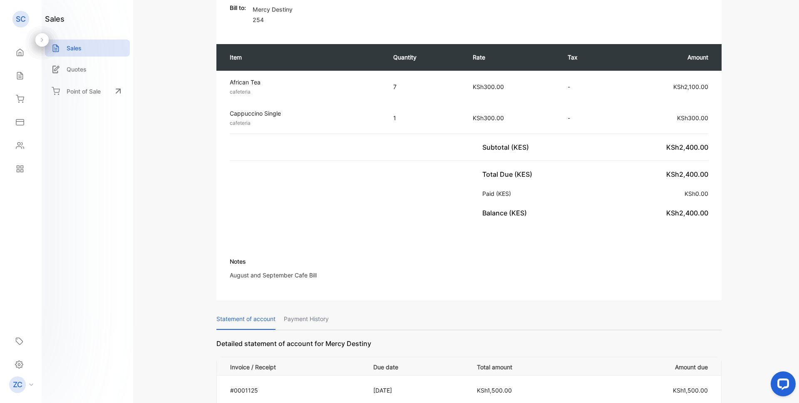
scroll to position [0, 0]
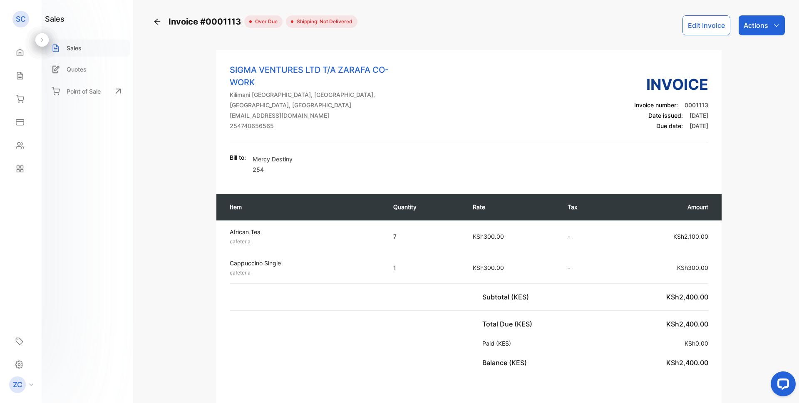
click at [98, 50] on div "Sales" at bounding box center [87, 48] width 85 height 17
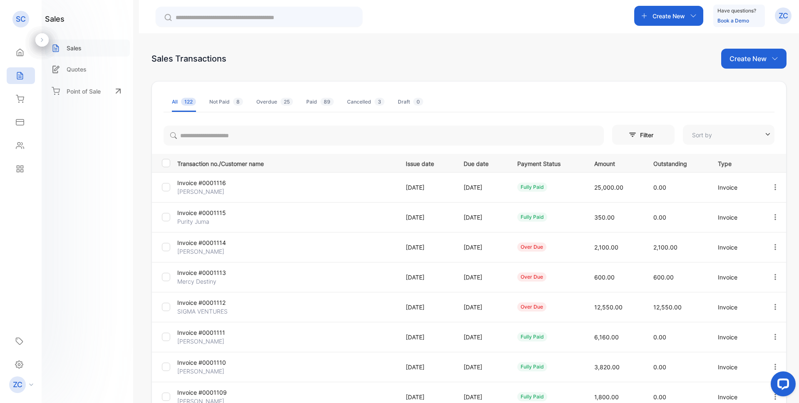
type input "**********"
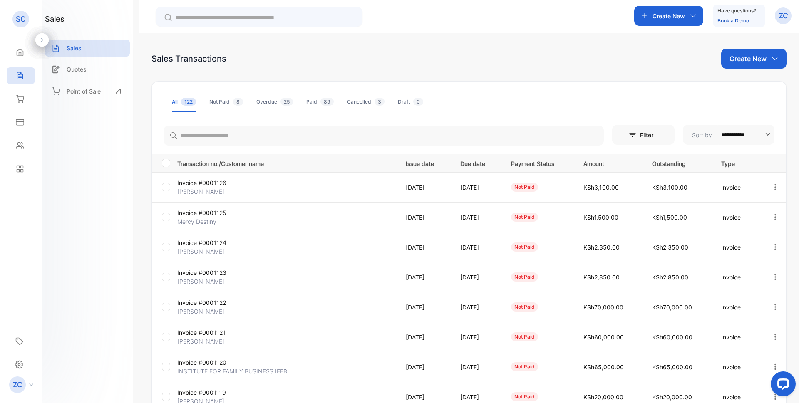
click at [772, 217] on icon "button" at bounding box center [775, 217] width 7 height 7
click at [736, 244] on span "View / Edit Invoice" at bounding box center [755, 241] width 59 height 10
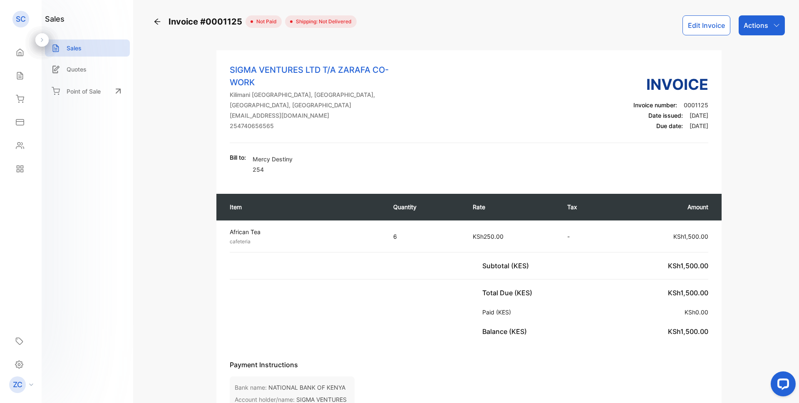
click at [716, 30] on button "Edit Invoice" at bounding box center [707, 25] width 48 height 20
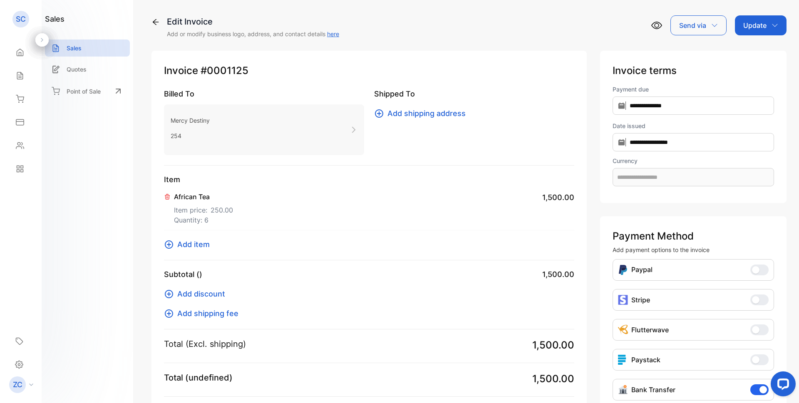
click at [184, 119] on p "Mercy Destiny" at bounding box center [190, 120] width 39 height 12
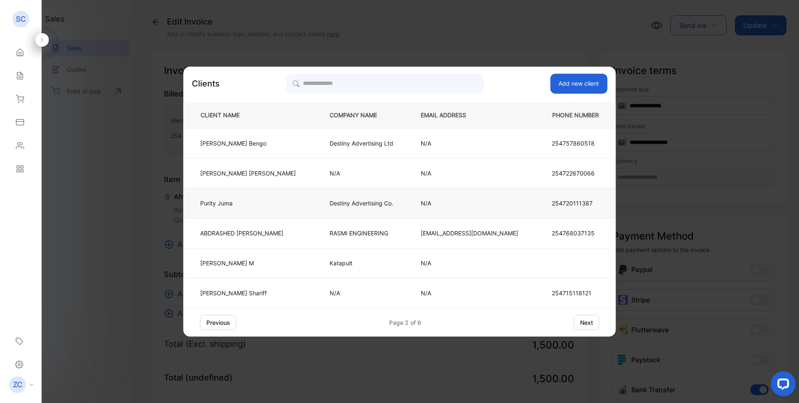
type input "**********"
click at [376, 203] on p "Destiny Advertising Co." at bounding box center [362, 203] width 64 height 9
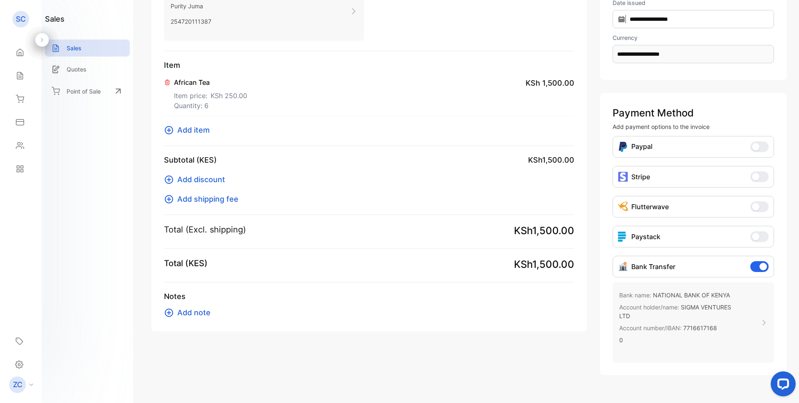
scroll to position [125, 0]
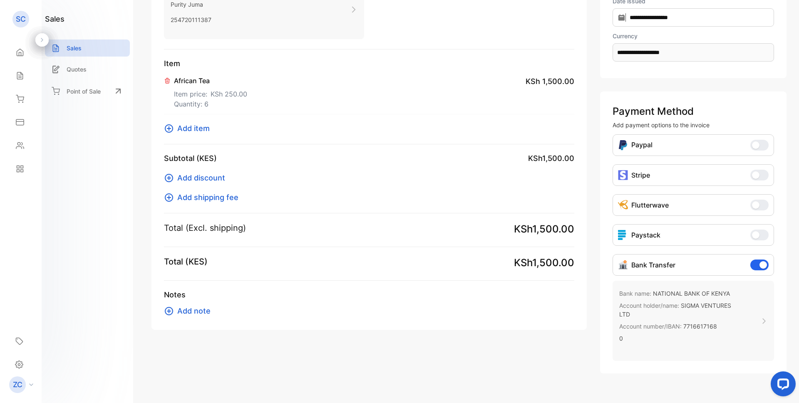
click at [165, 80] on icon at bounding box center [167, 80] width 7 height 7
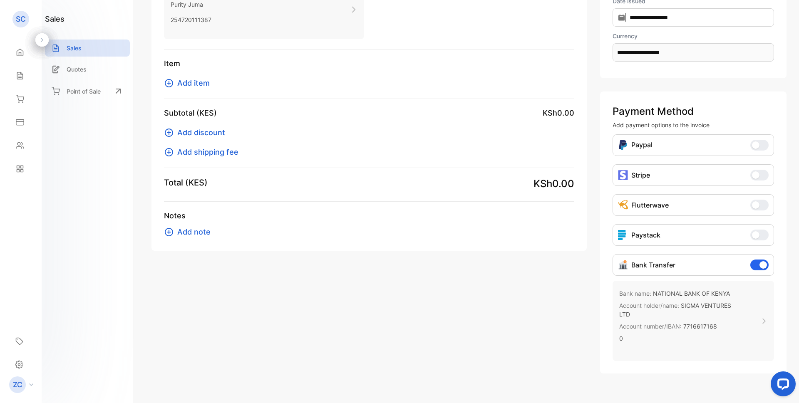
click at [168, 83] on icon at bounding box center [169, 83] width 8 height 8
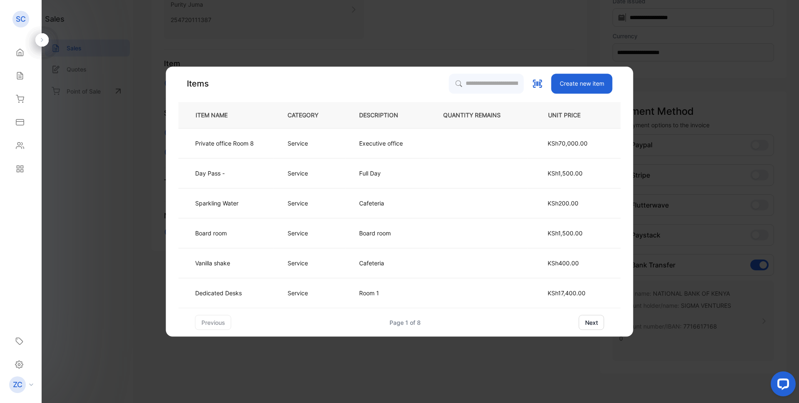
click at [586, 320] on button "next" at bounding box center [591, 322] width 25 height 15
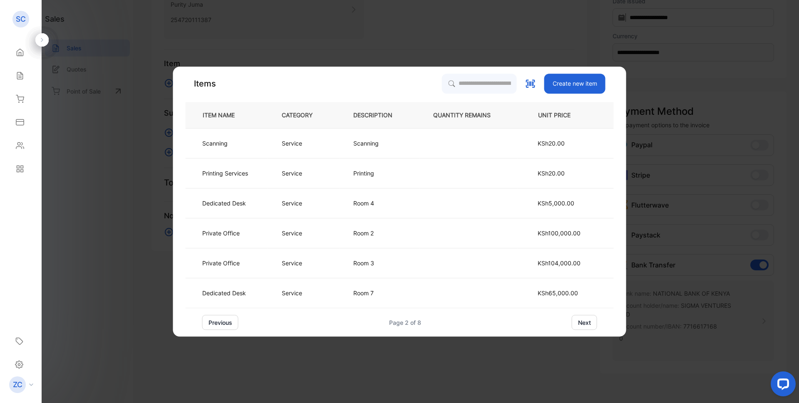
click at [585, 323] on button "next" at bounding box center [584, 322] width 25 height 15
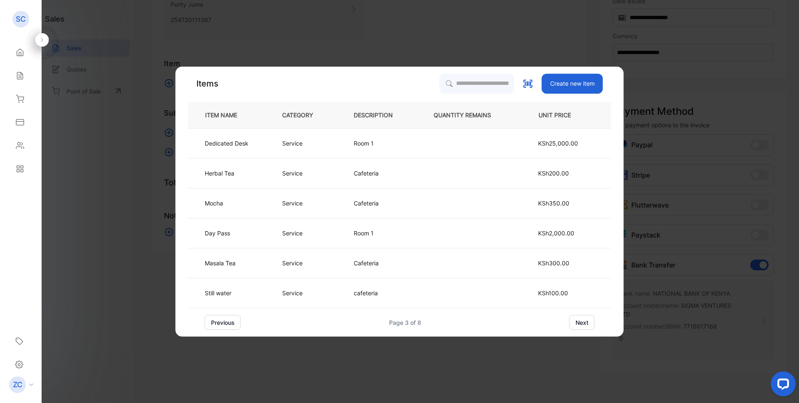
click at [585, 323] on button "next" at bounding box center [582, 322] width 25 height 15
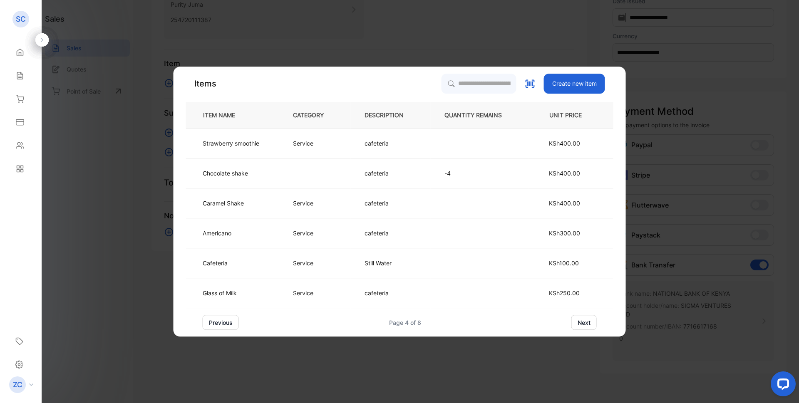
click at [585, 323] on button "next" at bounding box center [584, 322] width 25 height 15
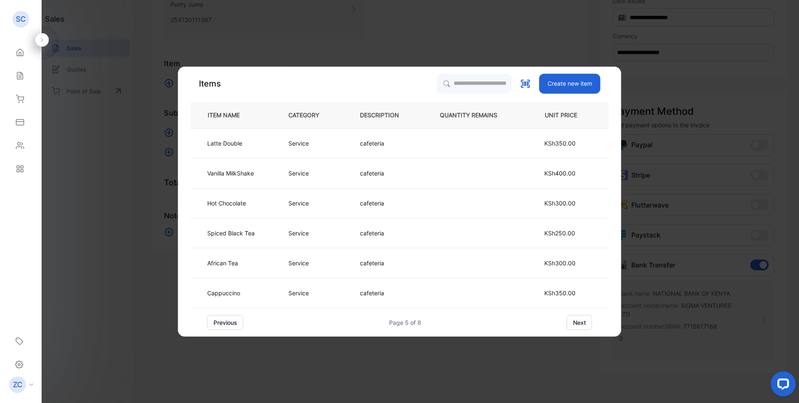
click at [580, 323] on button "next" at bounding box center [579, 322] width 25 height 15
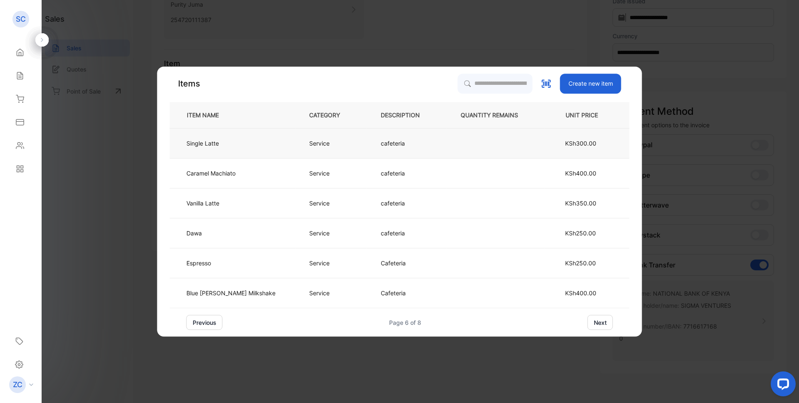
click at [380, 138] on td "cafeteria" at bounding box center [407, 144] width 80 height 30
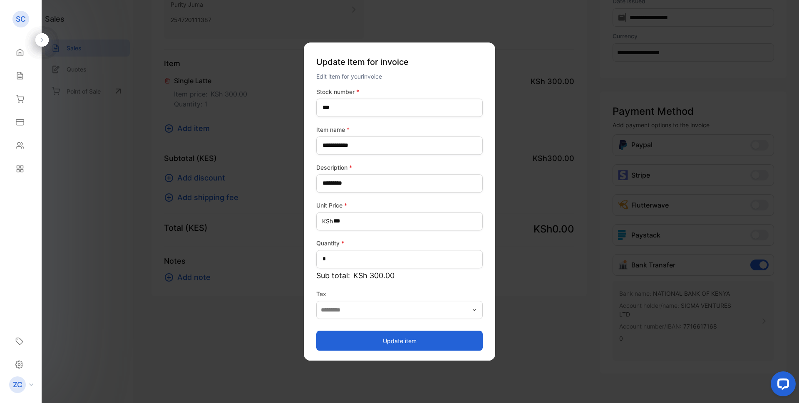
click at [403, 343] on button "Update item" at bounding box center [399, 341] width 167 height 20
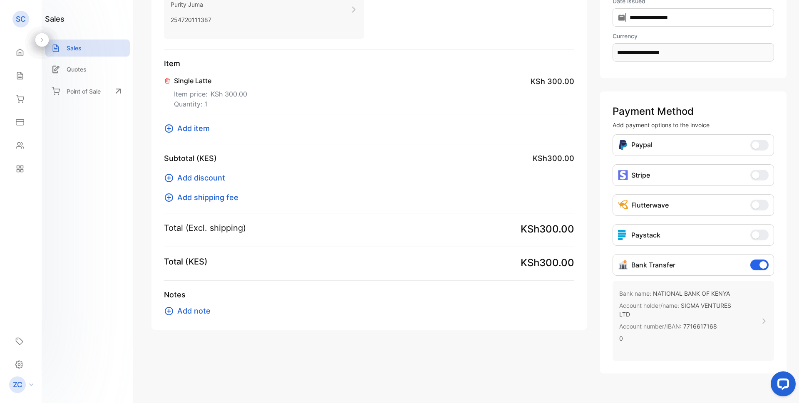
click at [169, 312] on icon at bounding box center [169, 311] width 8 height 8
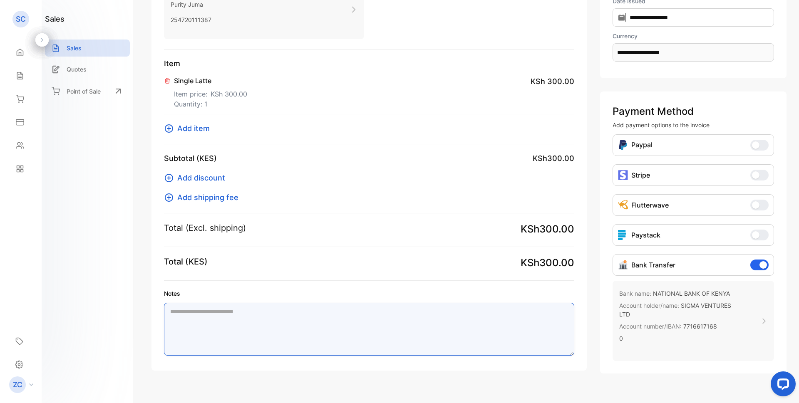
click at [198, 313] on textarea "Notes" at bounding box center [369, 329] width 410 height 53
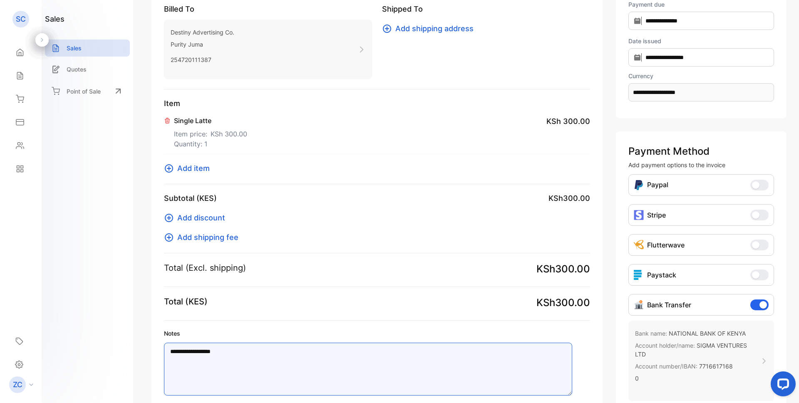
scroll to position [0, 0]
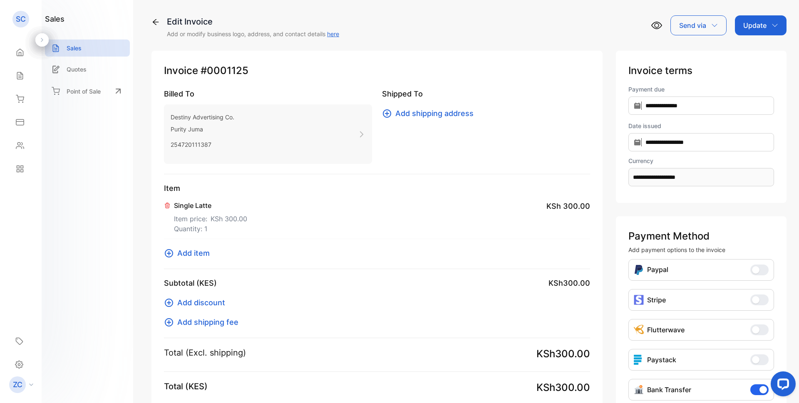
click at [775, 22] on icon "button" at bounding box center [775, 25] width 7 height 7
type textarea "**********"
click at [742, 47] on div "Invoice" at bounding box center [763, 53] width 48 height 17
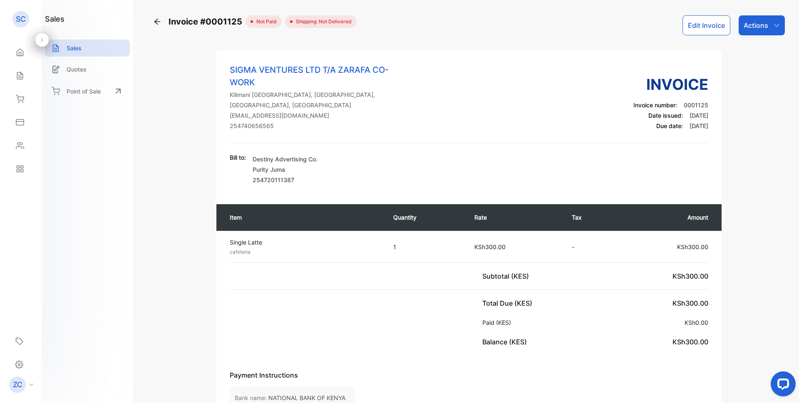
click at [774, 26] on icon "button" at bounding box center [776, 25] width 7 height 7
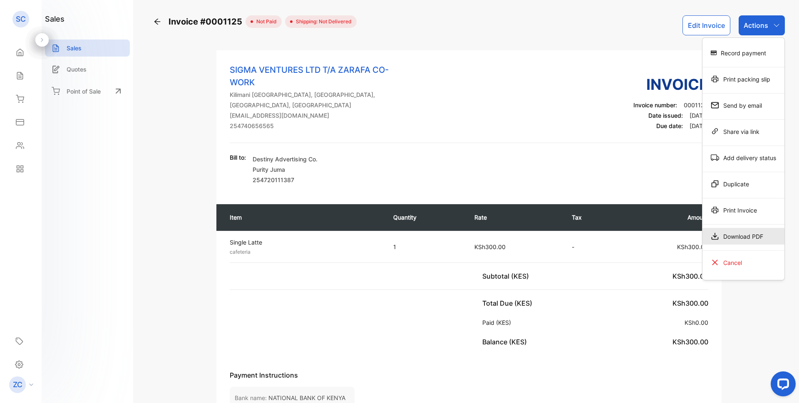
click at [737, 239] on div "Download PDF" at bounding box center [744, 236] width 82 height 17
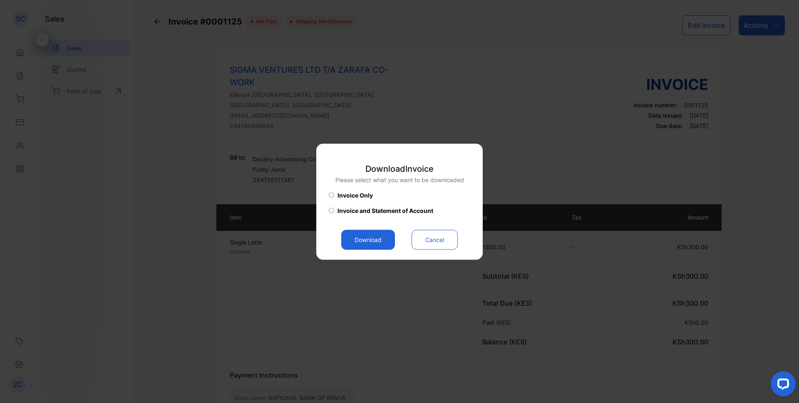
click at [348, 241] on button "Download" at bounding box center [368, 240] width 54 height 20
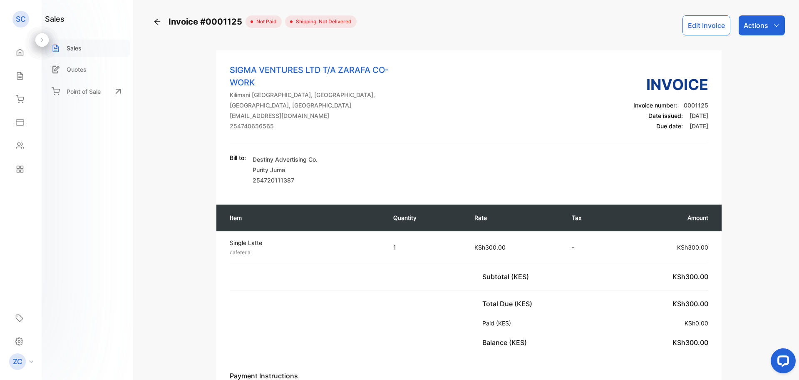
click at [75, 48] on p "Sales" at bounding box center [74, 48] width 15 height 9
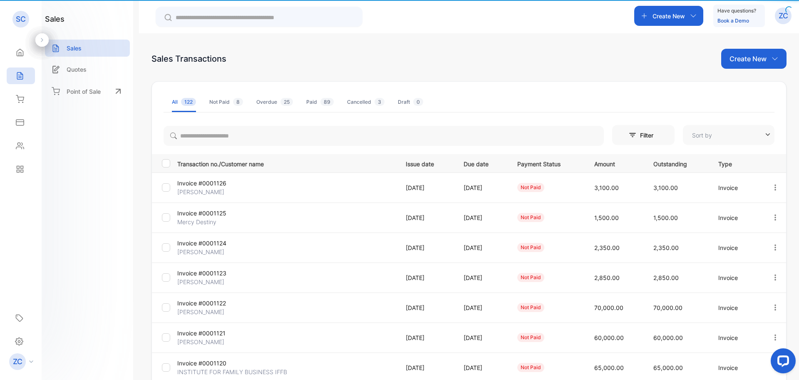
type input "**********"
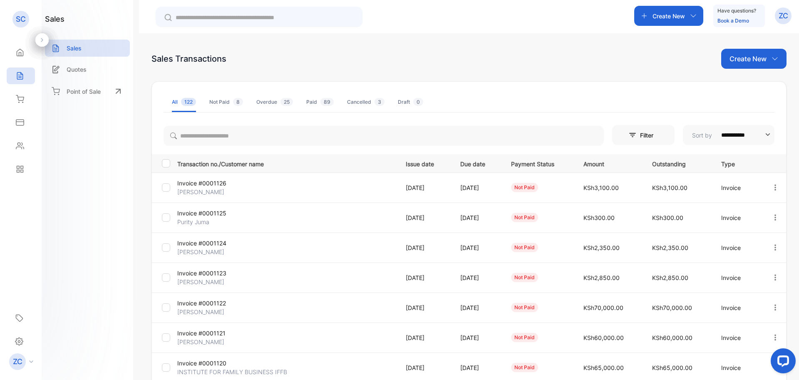
click at [774, 187] on icon "button" at bounding box center [775, 187] width 7 height 7
click at [775, 186] on icon "button" at bounding box center [776, 187] width 2 height 6
click at [760, 214] on span "View / Edit Invoice" at bounding box center [755, 211] width 59 height 10
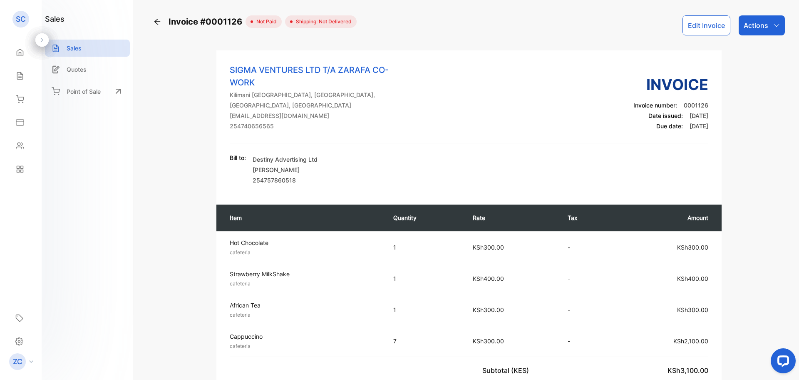
click at [775, 25] on icon "button" at bounding box center [776, 25] width 7 height 7
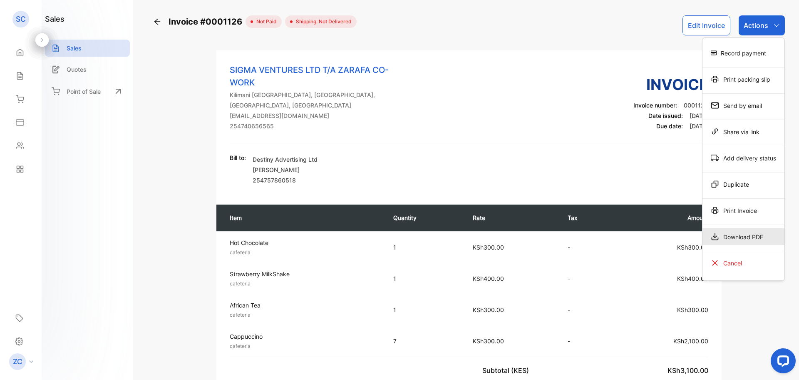
click at [744, 233] on div "Download PDF" at bounding box center [744, 236] width 82 height 17
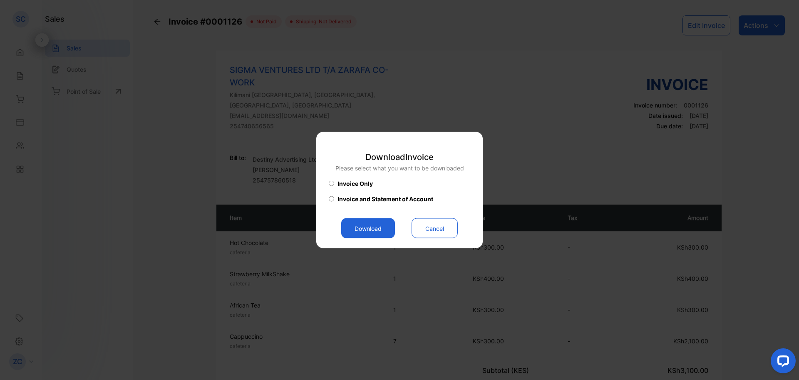
click at [360, 230] on button "Download" at bounding box center [368, 228] width 54 height 20
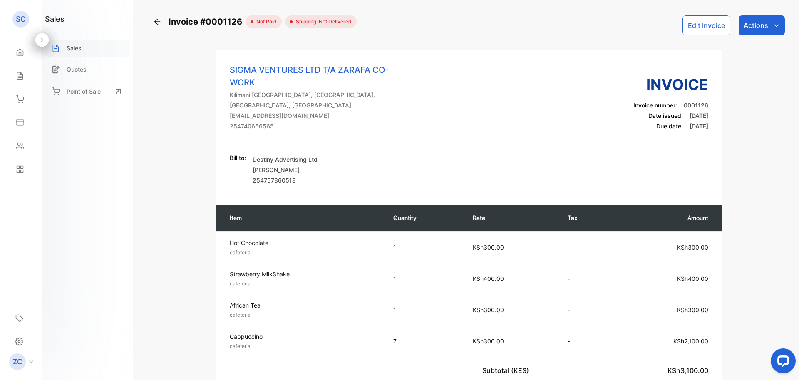
click at [71, 49] on p "Sales" at bounding box center [74, 48] width 15 height 9
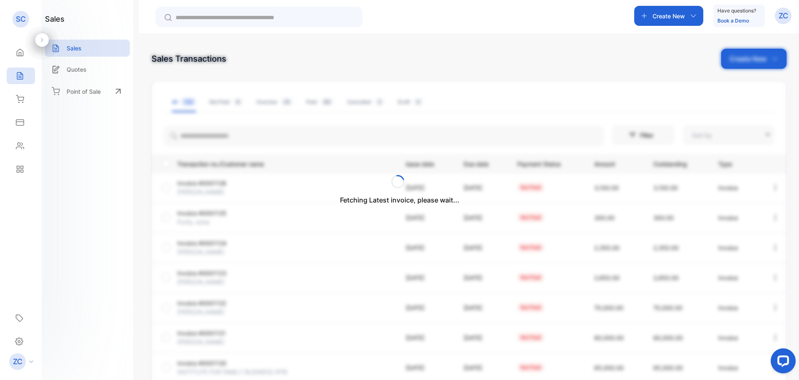
type input "**********"
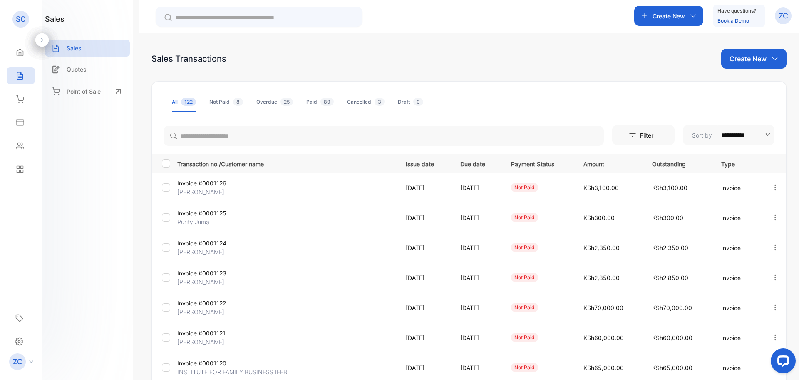
click at [772, 249] on icon "button" at bounding box center [775, 247] width 7 height 7
click at [758, 270] on span "View / Edit Invoice" at bounding box center [755, 271] width 59 height 10
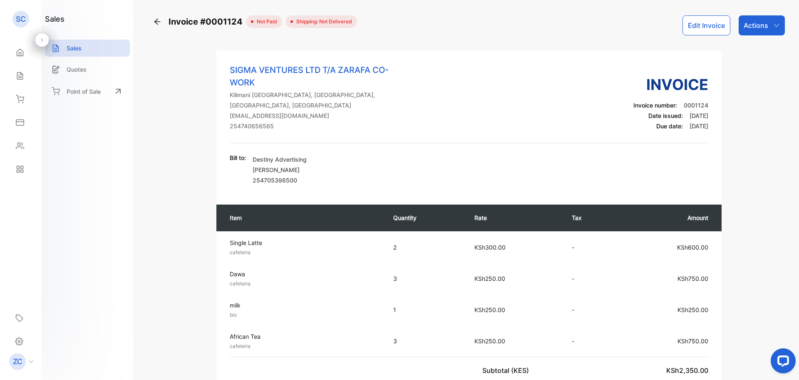
click at [773, 25] on icon "button" at bounding box center [776, 25] width 7 height 7
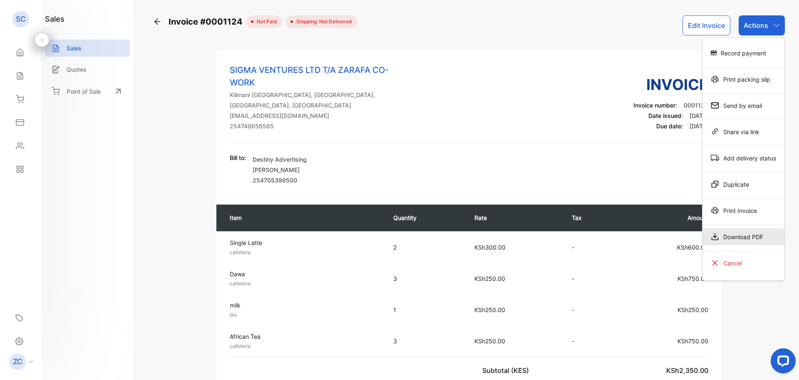
click at [734, 239] on div "Download PDF" at bounding box center [744, 236] width 82 height 17
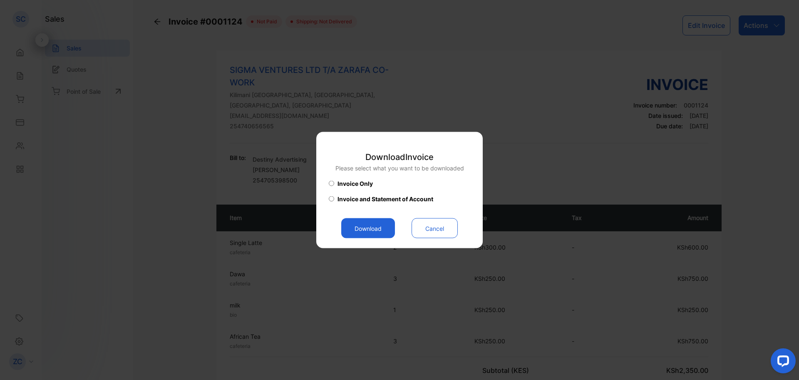
click at [361, 225] on button "Download" at bounding box center [368, 228] width 54 height 20
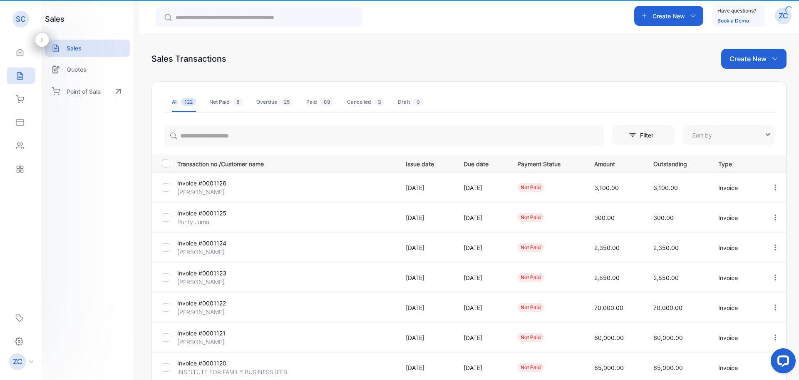
type input "**********"
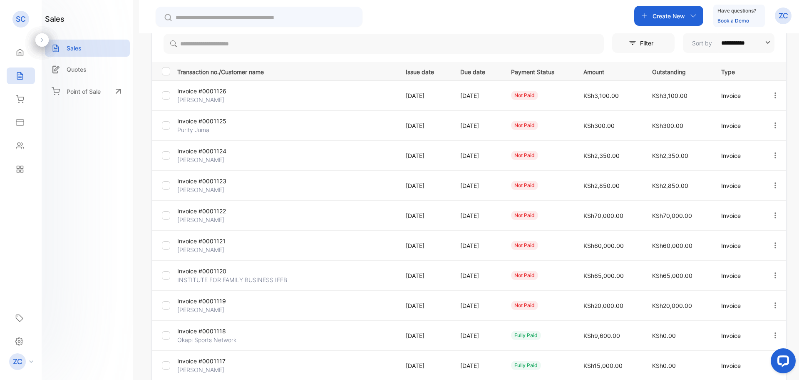
scroll to position [125, 0]
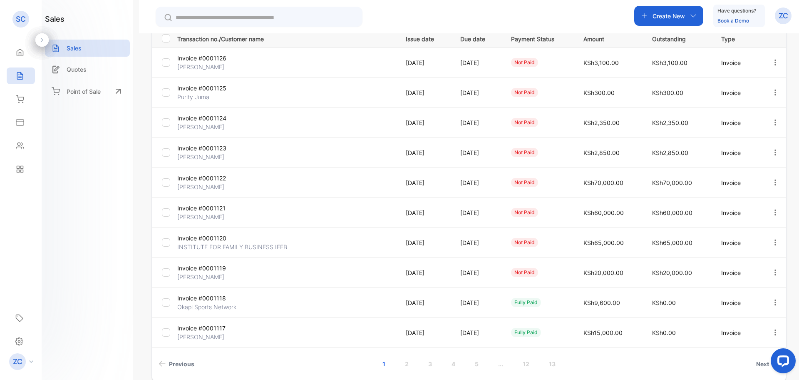
click at [773, 184] on icon "button" at bounding box center [775, 182] width 7 height 7
click at [740, 204] on span "View / Edit Invoice" at bounding box center [755, 206] width 59 height 10
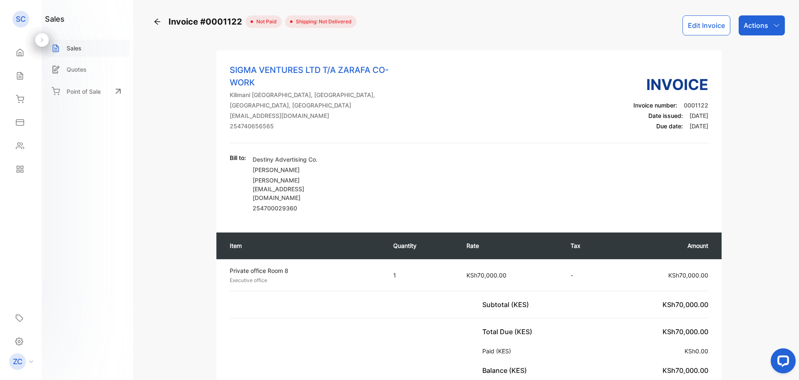
click at [63, 47] on div "Sales" at bounding box center [87, 48] width 85 height 17
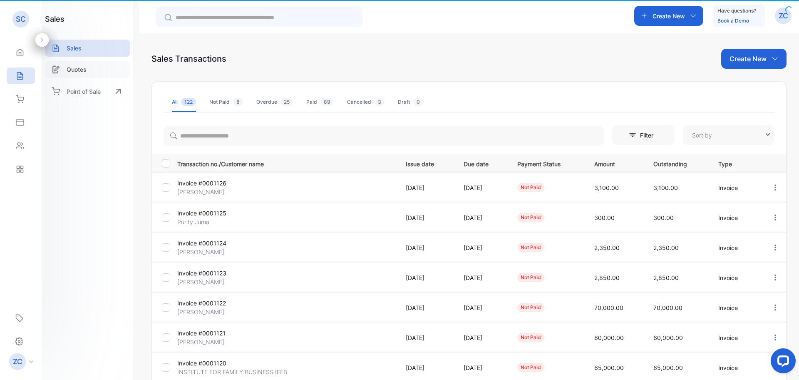
type input "**********"
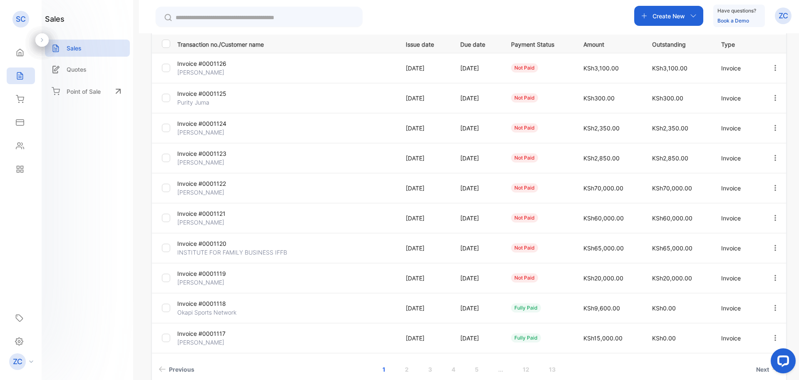
scroll to position [125, 0]
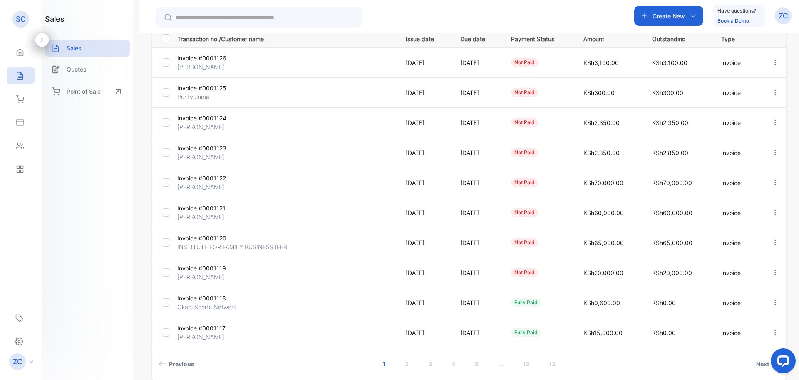
click at [772, 61] on icon "button" at bounding box center [775, 62] width 7 height 7
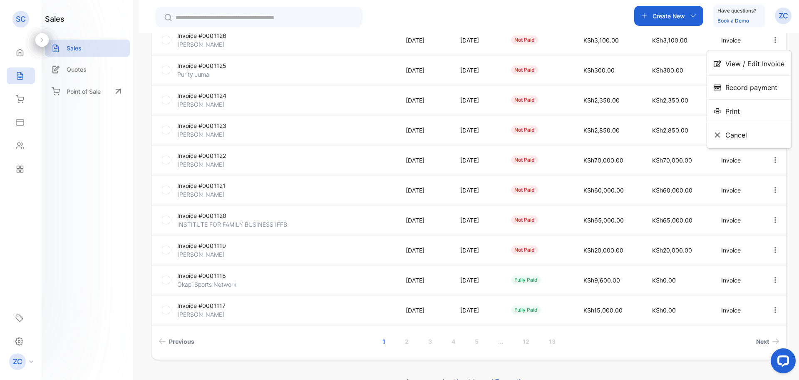
scroll to position [166, 0]
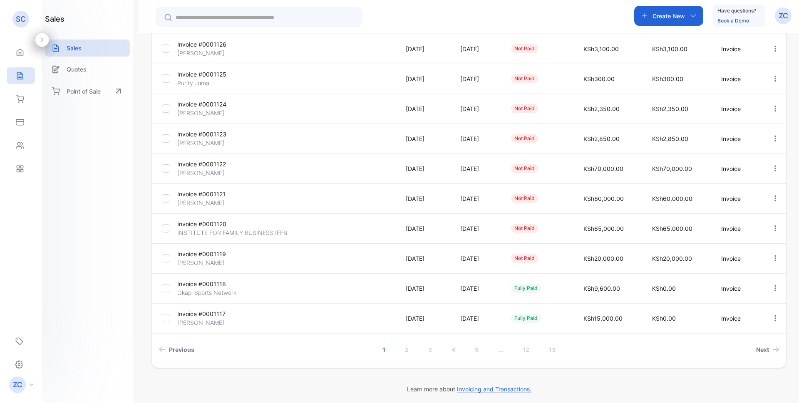
scroll to position [142, 0]
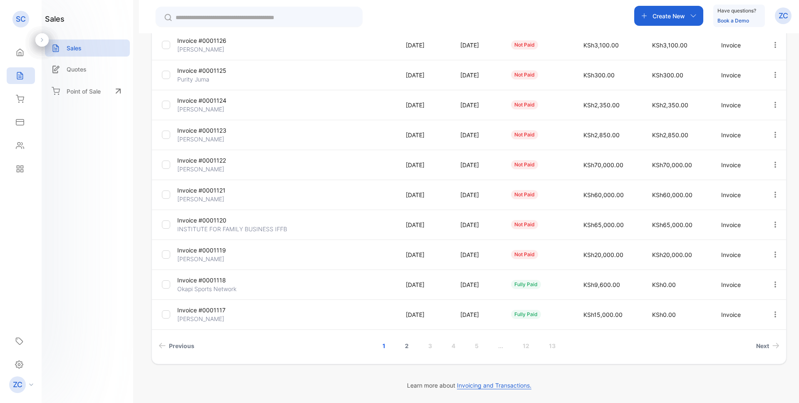
click at [407, 349] on link "2" at bounding box center [407, 345] width 24 height 15
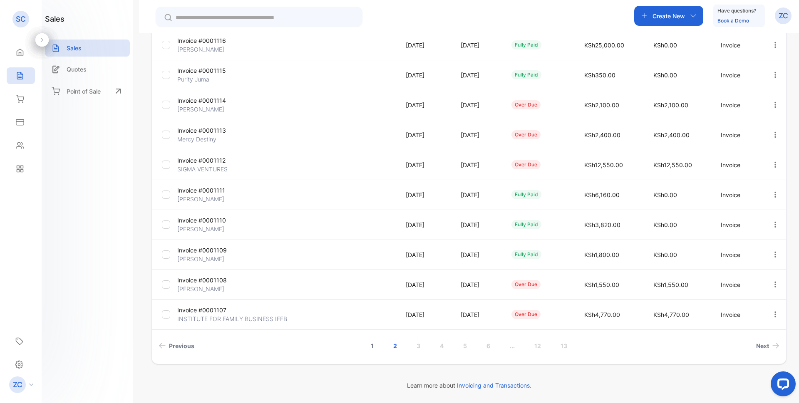
click at [372, 346] on link "1" at bounding box center [372, 345] width 23 height 15
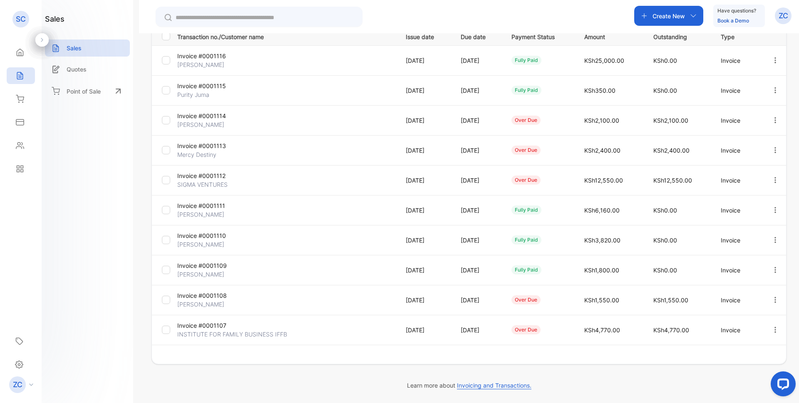
scroll to position [127, 0]
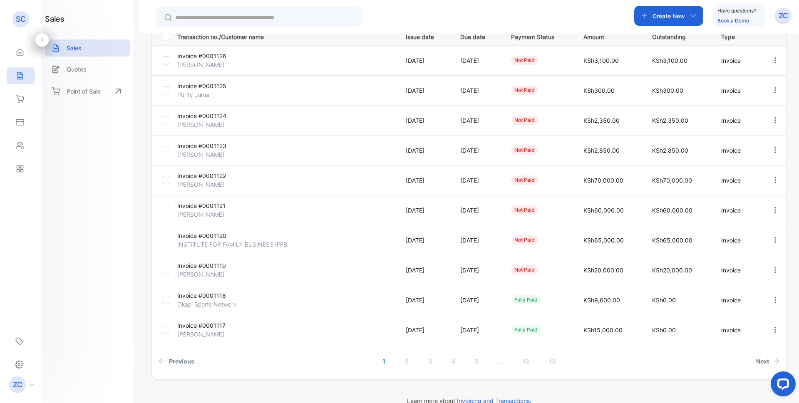
click at [774, 121] on icon "button" at bounding box center [775, 120] width 7 height 7
click at [749, 145] on span "View / Edit Invoice" at bounding box center [755, 144] width 59 height 10
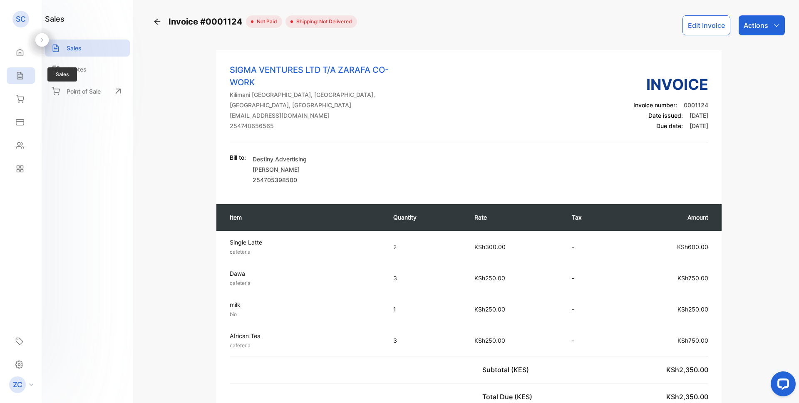
click at [25, 76] on div "Sales" at bounding box center [21, 75] width 28 height 17
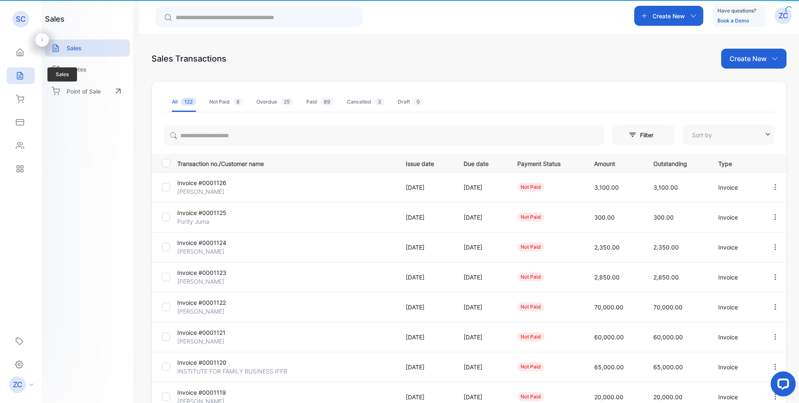
type input "**********"
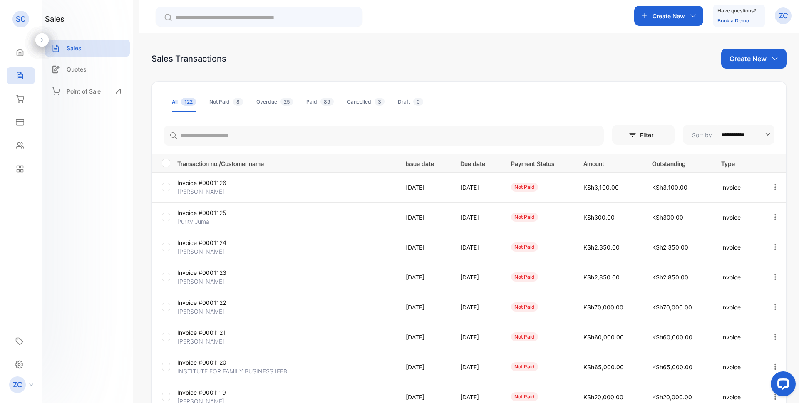
click at [799, 17] on div "Create New Have questions? Book a Demo ZC" at bounding box center [469, 16] width 660 height 33
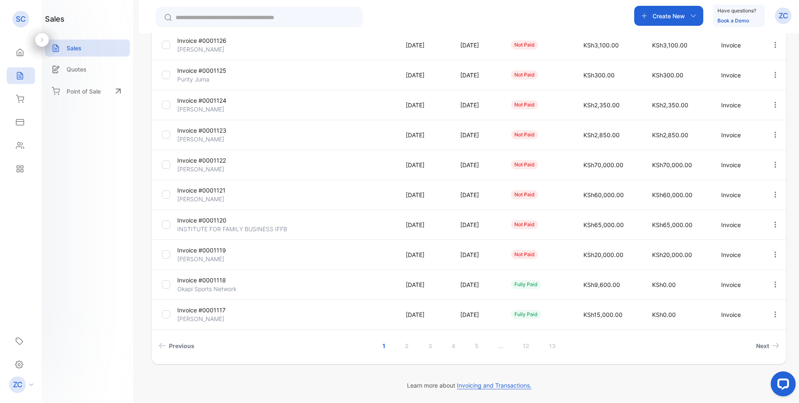
click at [796, 92] on div "**********" at bounding box center [469, 234] width 660 height 403
click at [773, 196] on icon "button" at bounding box center [775, 194] width 7 height 7
click at [610, 347] on li "Next" at bounding box center [674, 345] width 218 height 15
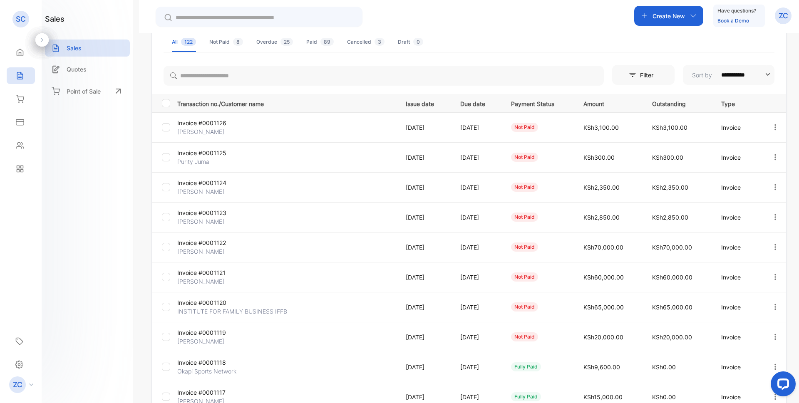
scroll to position [59, 0]
click at [772, 129] on icon "button" at bounding box center [775, 127] width 7 height 7
click at [735, 153] on span "View / Edit Invoice" at bounding box center [755, 152] width 59 height 10
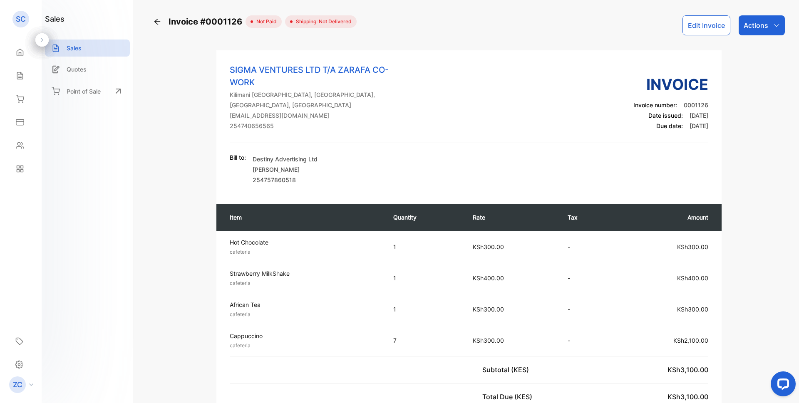
click at [705, 21] on button "Edit Invoice" at bounding box center [707, 25] width 48 height 20
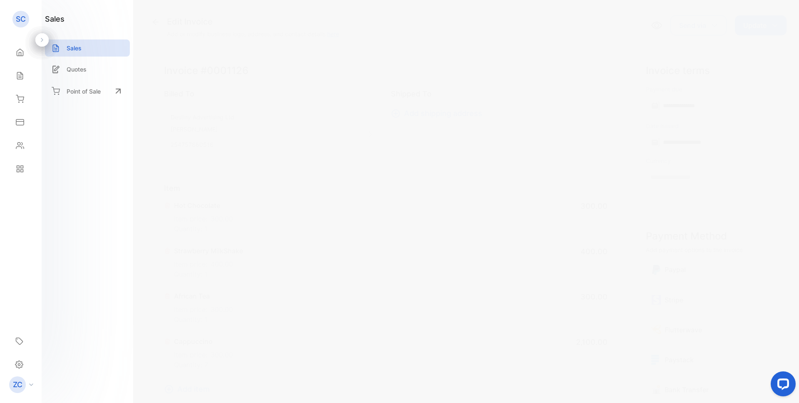
type input "**********"
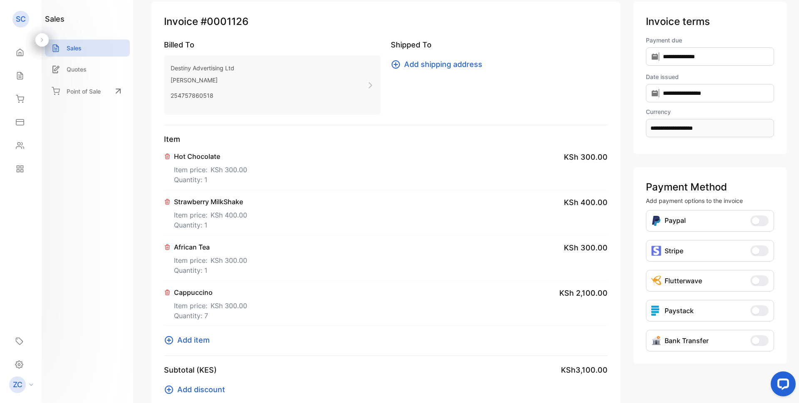
scroll to position [83, 0]
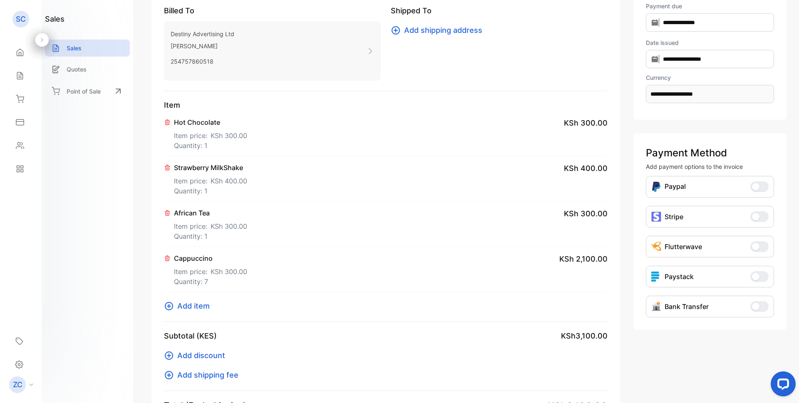
click at [196, 271] on p "Item price: KSh 300.00" at bounding box center [210, 270] width 73 height 13
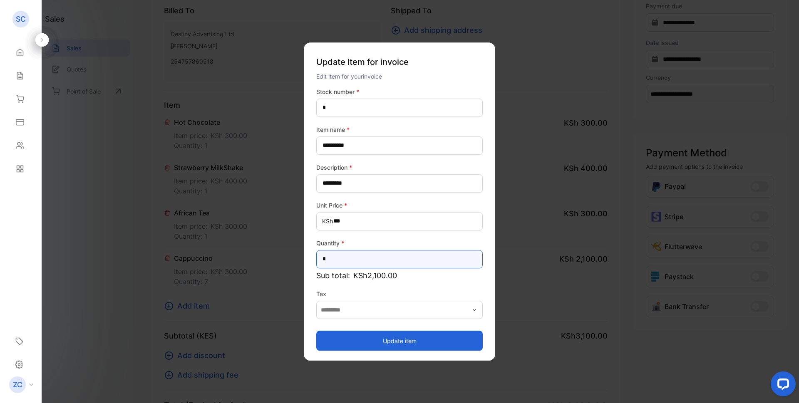
click at [350, 256] on input "*" at bounding box center [399, 259] width 167 height 18
type input "*"
click at [383, 333] on button "Update item" at bounding box center [399, 341] width 167 height 20
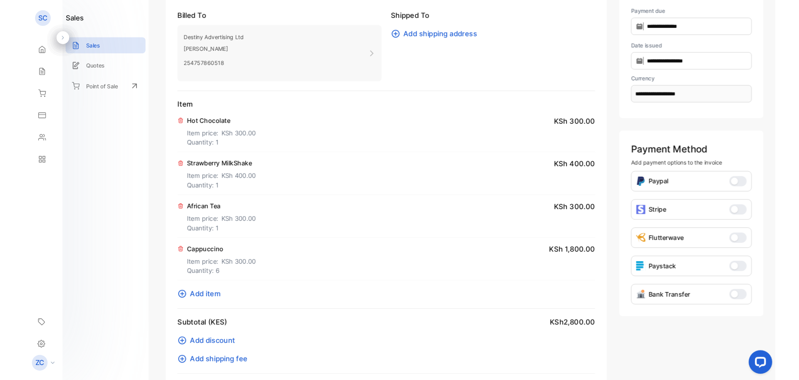
scroll to position [0, 0]
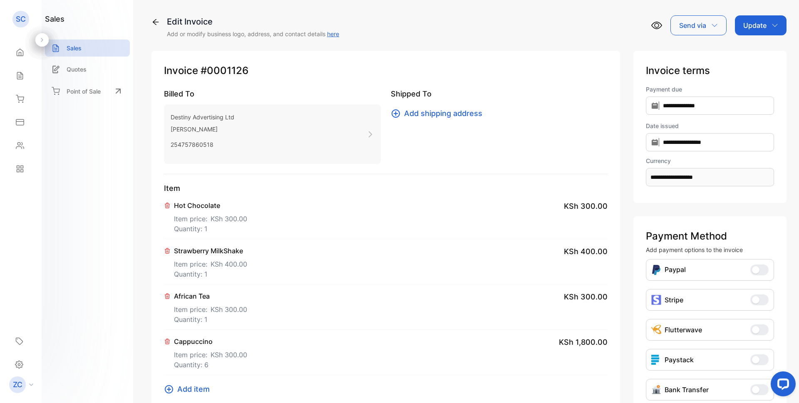
click at [773, 24] on icon "button" at bounding box center [775, 25] width 7 height 7
click at [760, 57] on div "Invoice" at bounding box center [763, 53] width 48 height 17
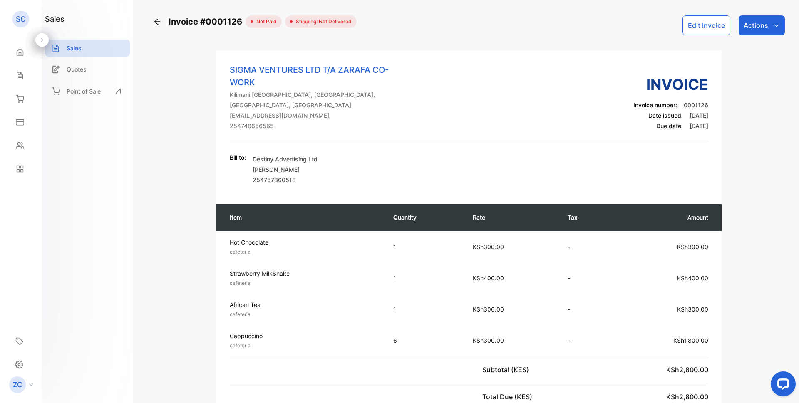
click at [775, 25] on icon "button" at bounding box center [776, 25] width 7 height 7
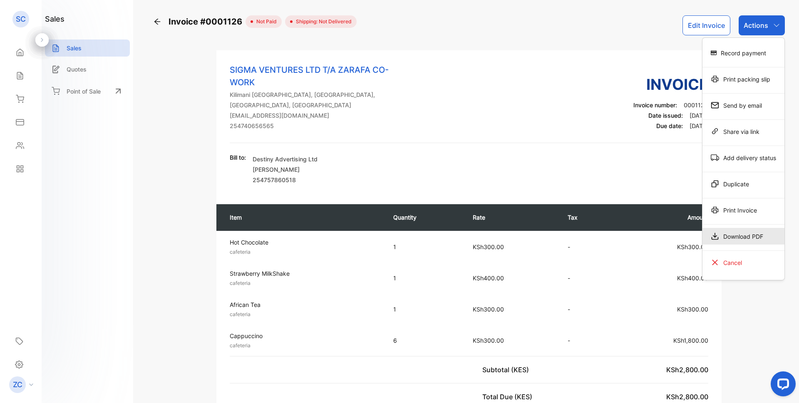
click at [728, 235] on div "Download PDF" at bounding box center [744, 236] width 82 height 17
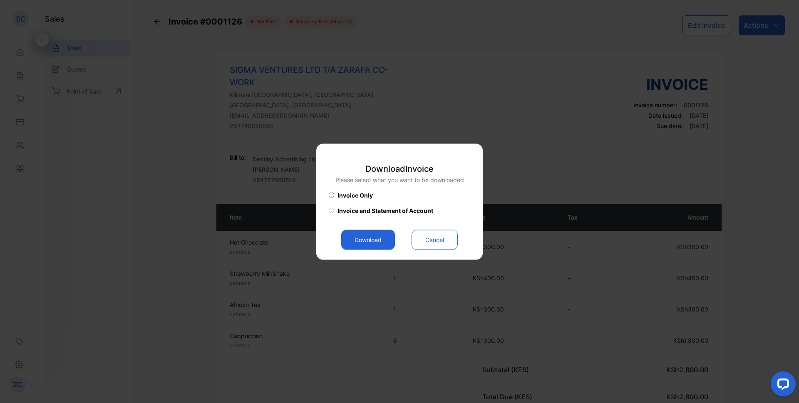
click at [378, 238] on button "Download" at bounding box center [368, 240] width 54 height 20
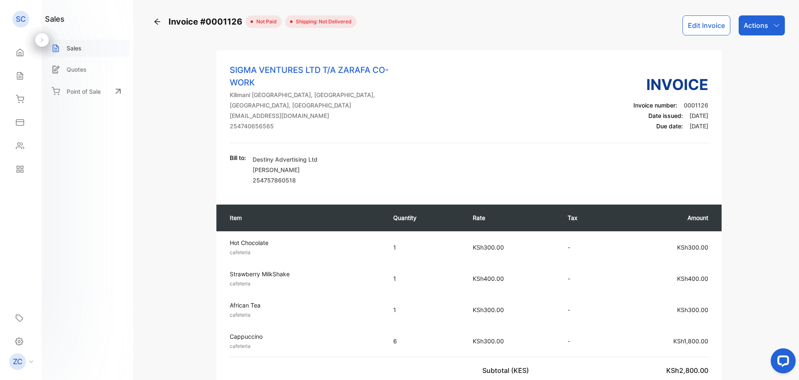
click at [72, 50] on p "Sales" at bounding box center [74, 48] width 15 height 9
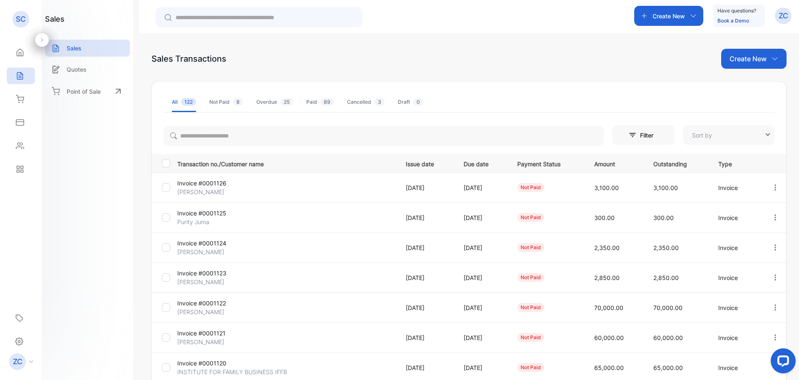
type input "**********"
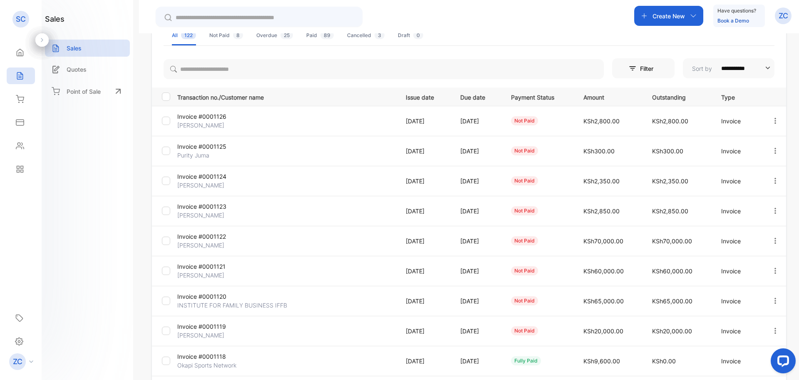
scroll to position [83, 0]
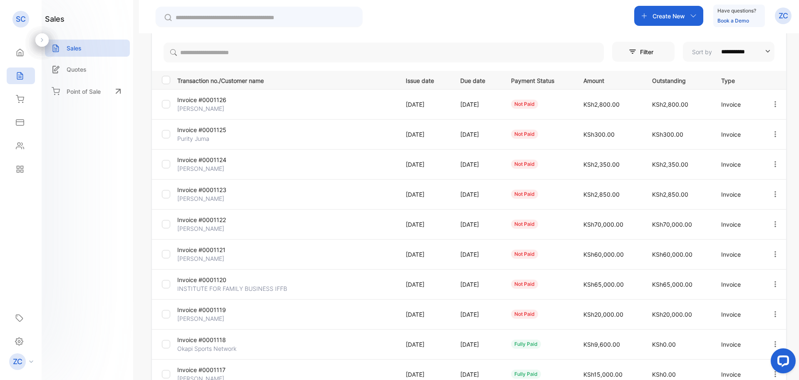
click at [773, 161] on icon "button" at bounding box center [775, 163] width 7 height 7
click at [753, 212] on span "Record payment" at bounding box center [752, 211] width 52 height 10
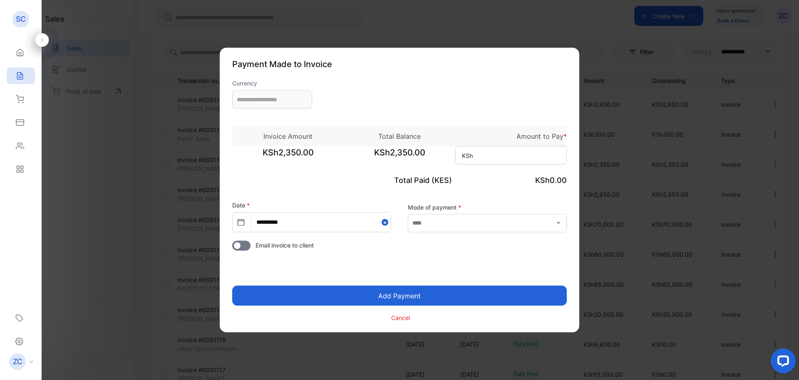
type input "**********"
click at [486, 154] on input at bounding box center [511, 155] width 112 height 18
type input "*****"
click at [412, 294] on button "Add Payment" at bounding box center [399, 296] width 335 height 20
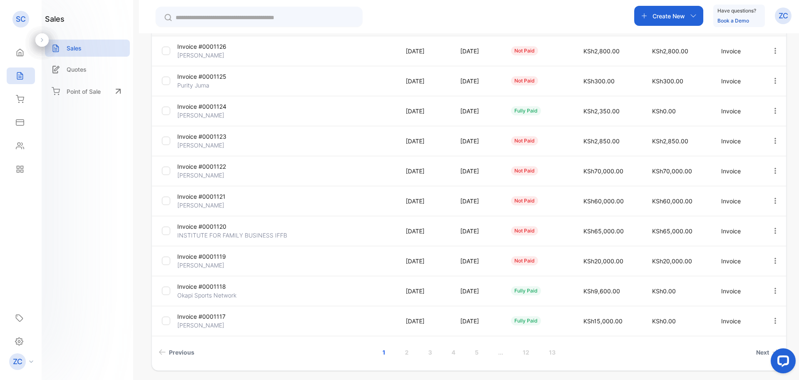
scroll to position [166, 0]
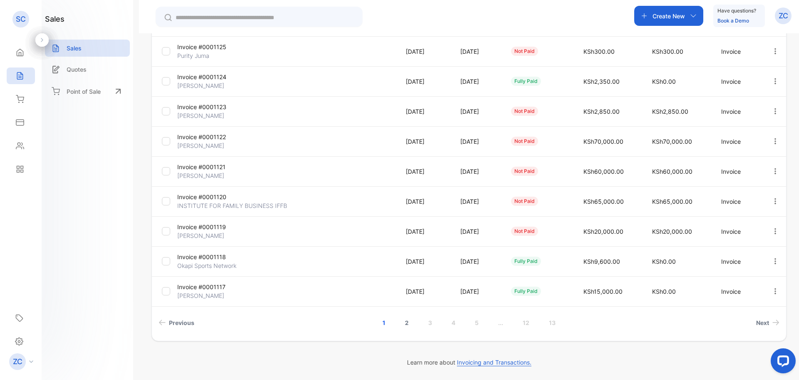
click at [413, 322] on link "2" at bounding box center [407, 322] width 24 height 15
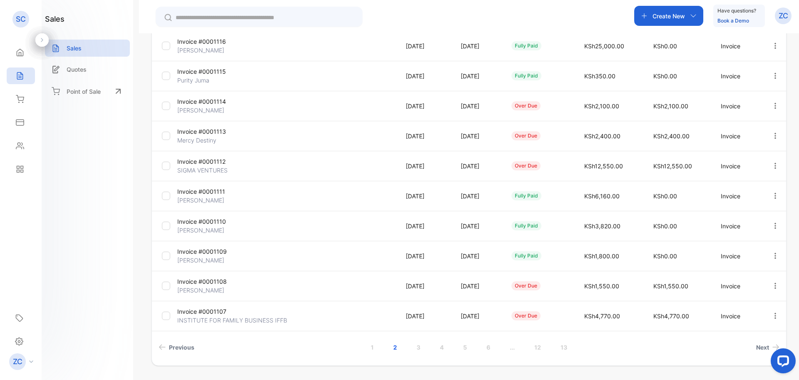
scroll to position [151, 0]
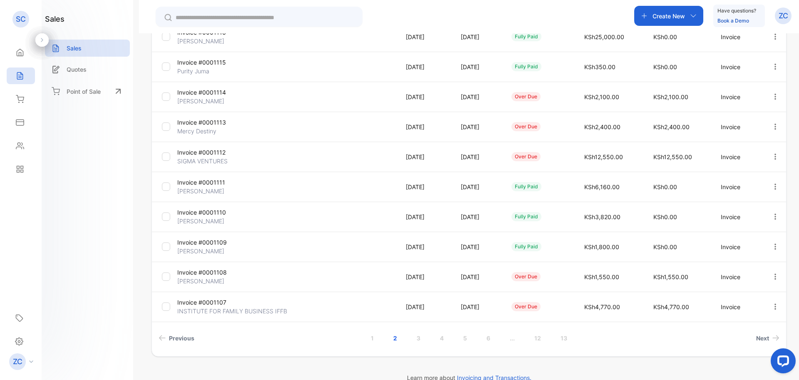
click at [774, 277] on icon "button" at bounding box center [775, 276] width 7 height 7
click at [751, 322] on span "Record payment" at bounding box center [752, 324] width 52 height 10
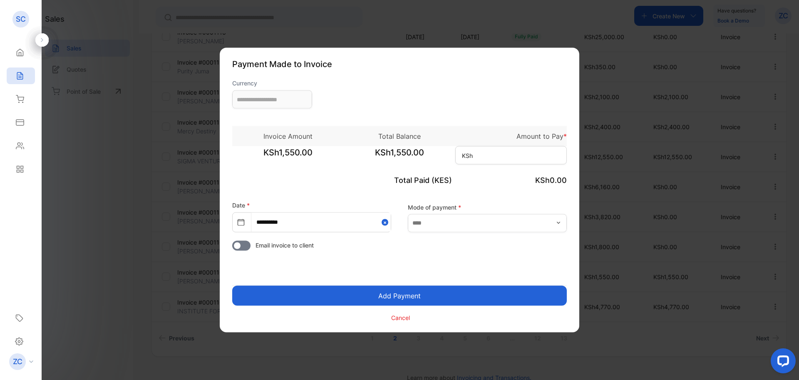
type input "**********"
click at [482, 152] on input at bounding box center [511, 155] width 112 height 18
type input "*****"
click at [448, 295] on button "Add Payment" at bounding box center [399, 296] width 335 height 20
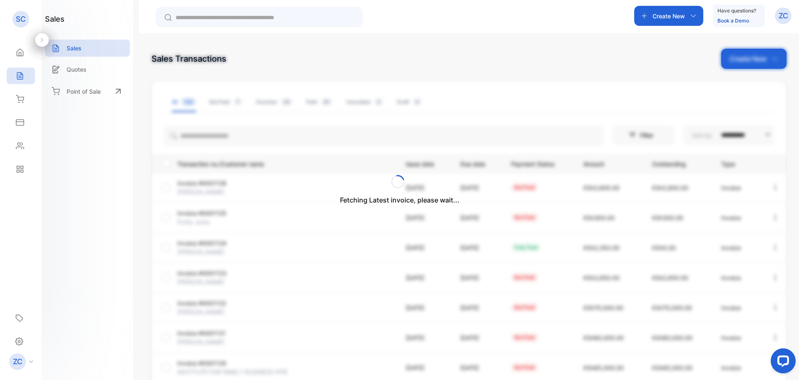
scroll to position [42, 0]
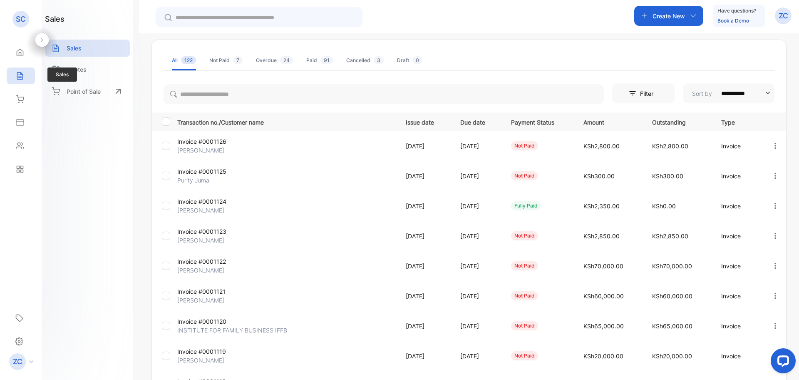
click at [18, 78] on icon at bounding box center [20, 76] width 8 height 8
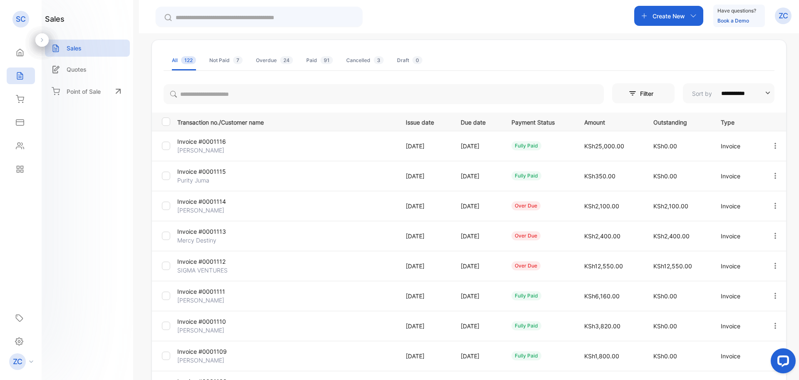
click at [693, 17] on icon "button" at bounding box center [693, 15] width 5 height 3
click at [694, 16] on icon "button" at bounding box center [693, 15] width 7 height 7
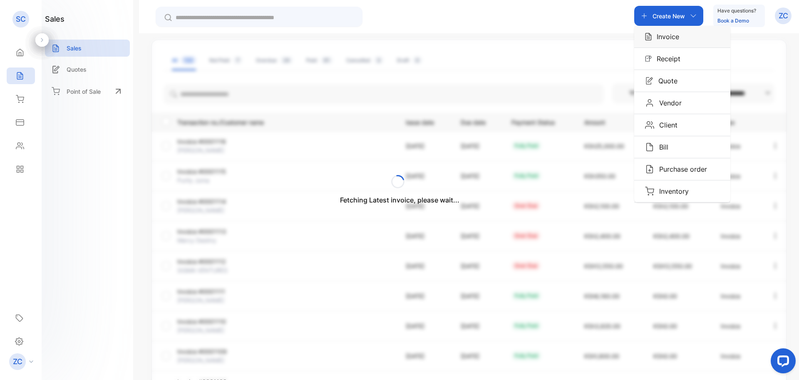
click at [670, 36] on p "Invoice" at bounding box center [665, 37] width 27 height 10
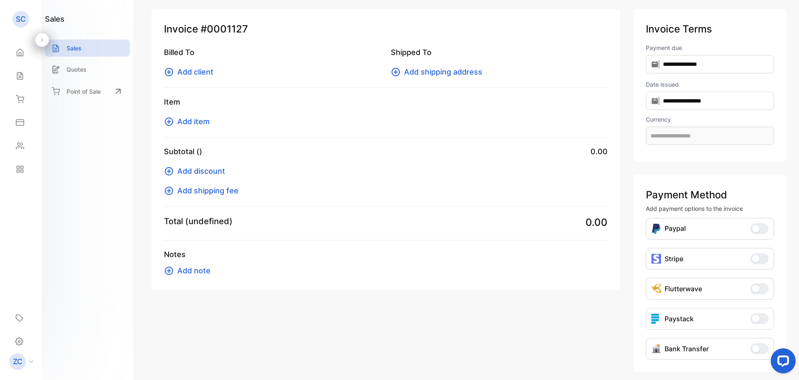
type input "**********"
click at [168, 70] on icon at bounding box center [169, 72] width 10 height 10
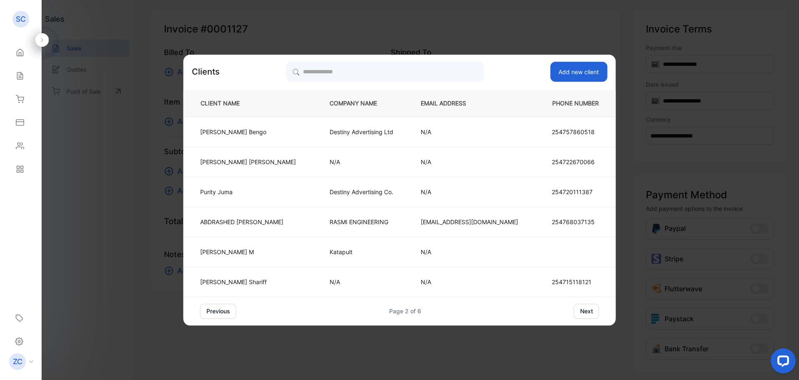
click at [236, 309] on button "previous" at bounding box center [218, 310] width 36 height 15
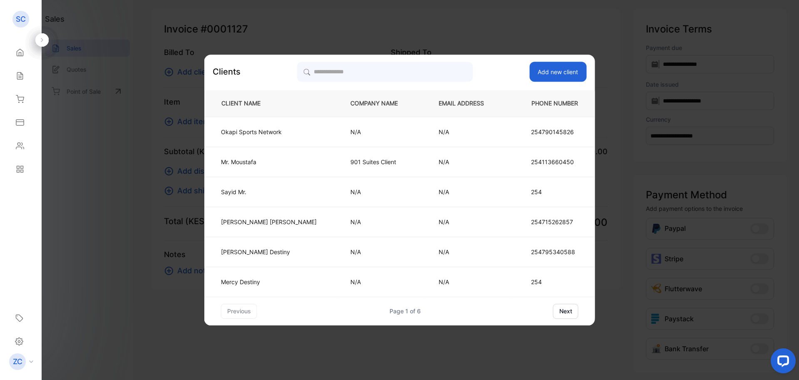
click at [553, 311] on button "next" at bounding box center [565, 310] width 25 height 15
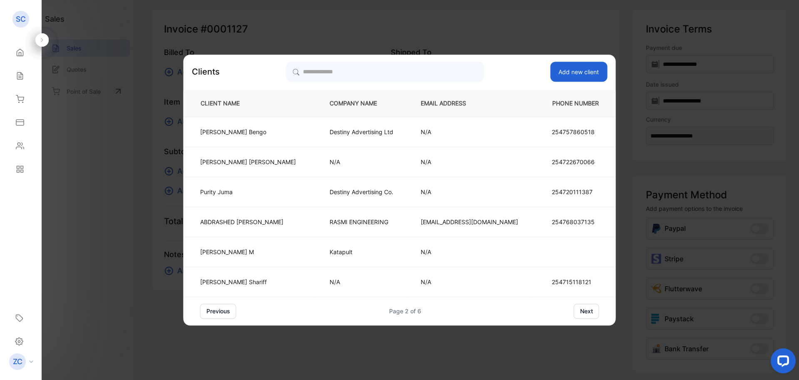
click at [574, 311] on button "next" at bounding box center [586, 310] width 25 height 15
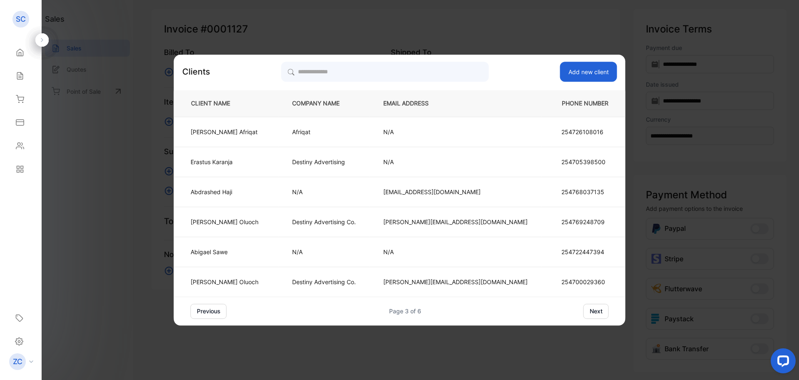
click at [584, 311] on button "next" at bounding box center [596, 310] width 25 height 15
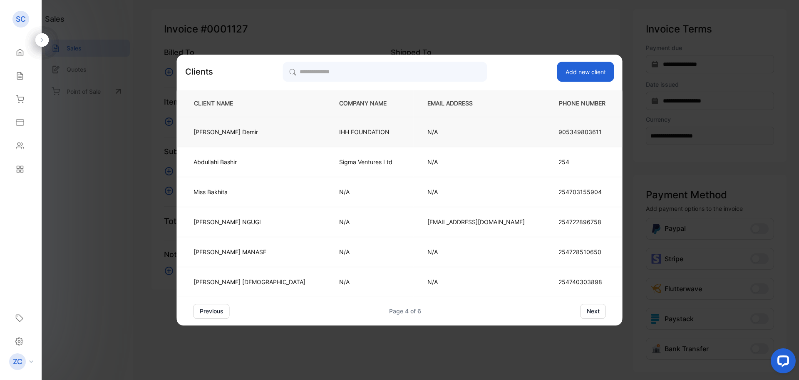
click at [366, 135] on p "IHH FOUNDATION" at bounding box center [369, 131] width 61 height 9
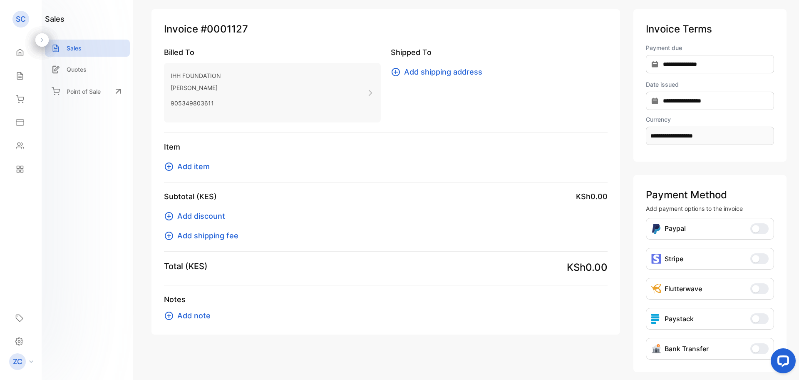
click at [167, 166] on icon at bounding box center [169, 167] width 10 height 10
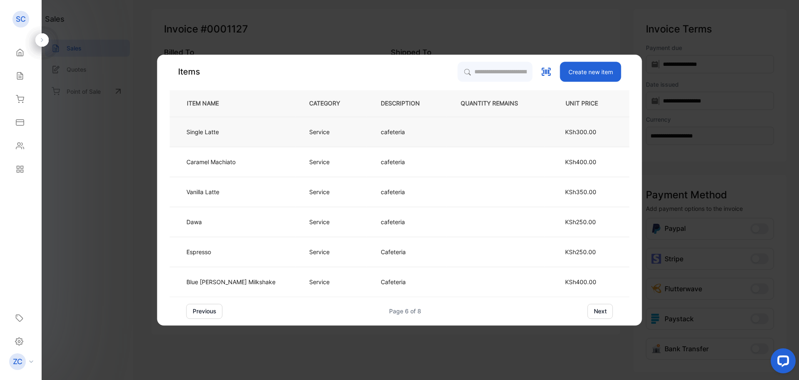
click at [309, 127] on p "Service" at bounding box center [319, 131] width 20 height 9
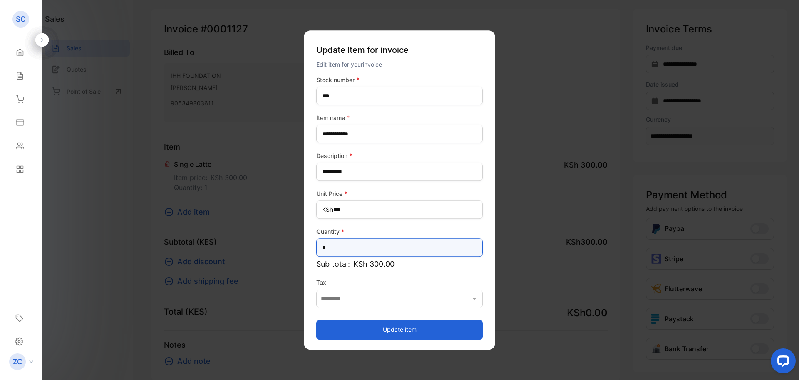
click at [327, 246] on input "*" at bounding box center [399, 247] width 167 height 18
type input "*"
click at [381, 333] on button "Update item" at bounding box center [399, 329] width 167 height 20
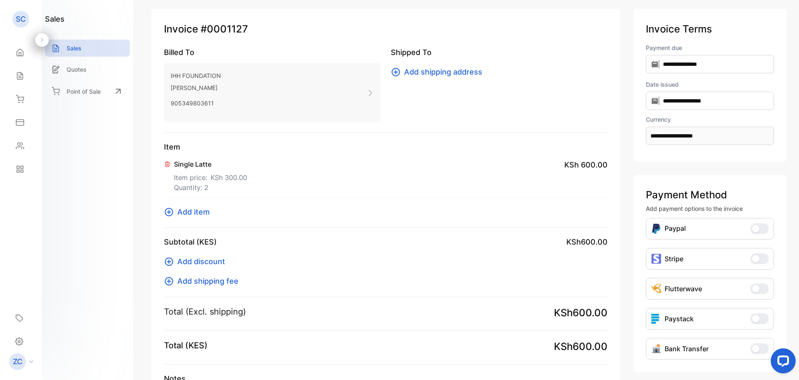
click at [168, 211] on icon at bounding box center [169, 212] width 10 height 10
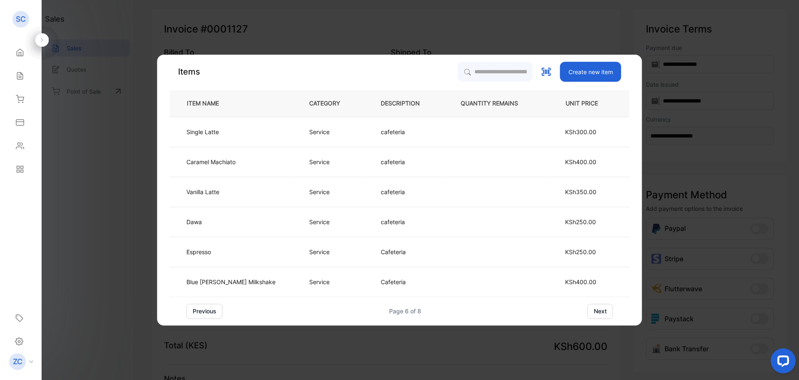
click at [588, 310] on button "next" at bounding box center [600, 310] width 25 height 15
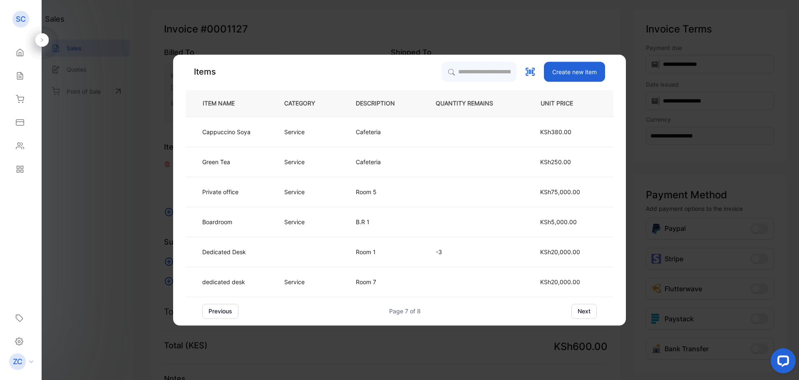
click at [580, 311] on button "next" at bounding box center [584, 310] width 25 height 15
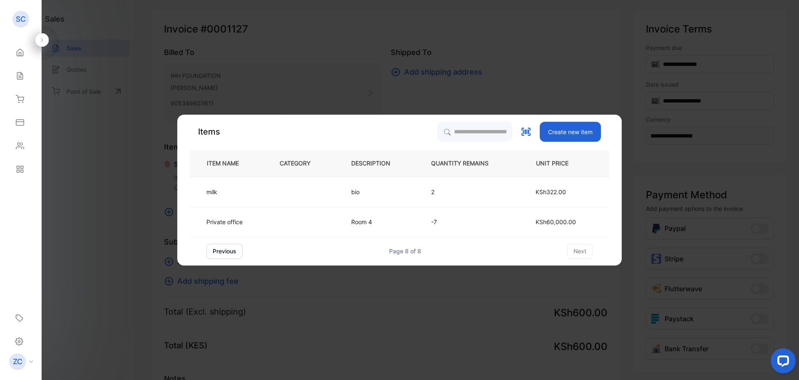
click at [229, 254] on button "previous" at bounding box center [224, 251] width 36 height 15
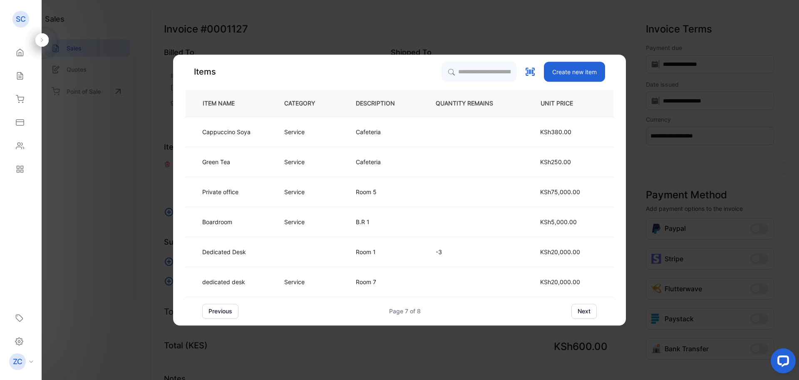
click at [226, 313] on button "previous" at bounding box center [220, 310] width 36 height 15
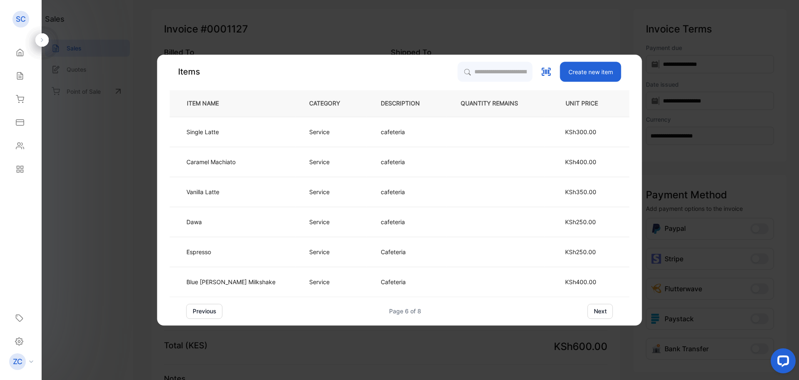
click at [218, 313] on button "previous" at bounding box center [205, 310] width 36 height 15
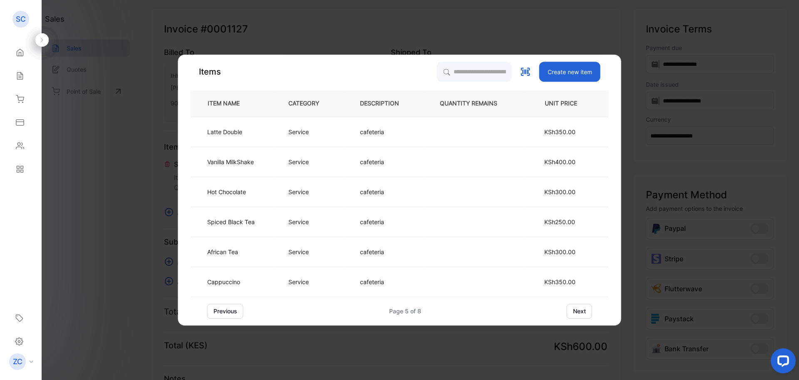
click at [214, 311] on button "previous" at bounding box center [225, 310] width 36 height 15
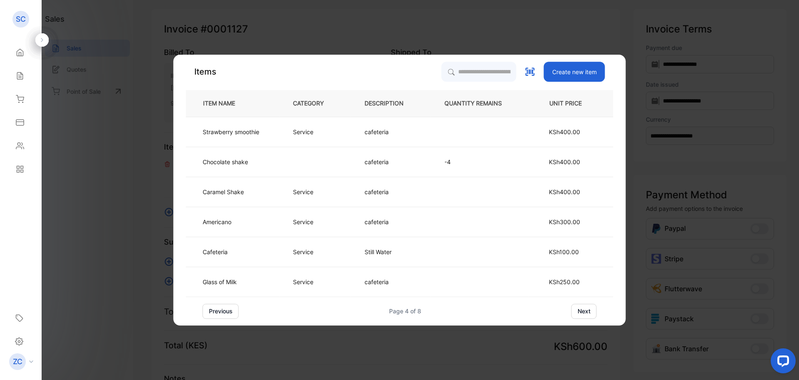
click at [219, 311] on button "previous" at bounding box center [221, 310] width 36 height 15
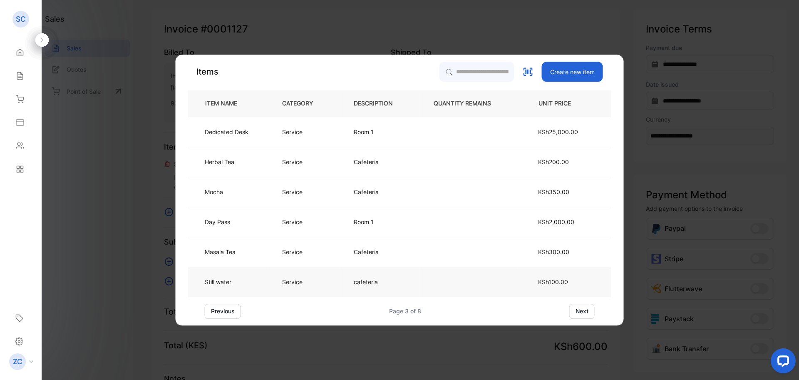
click at [303, 279] on td "Service" at bounding box center [305, 281] width 72 height 30
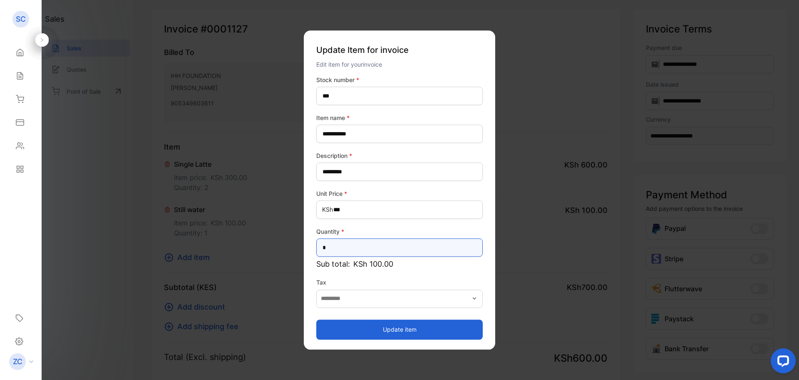
click at [330, 247] on input "*" at bounding box center [399, 247] width 167 height 18
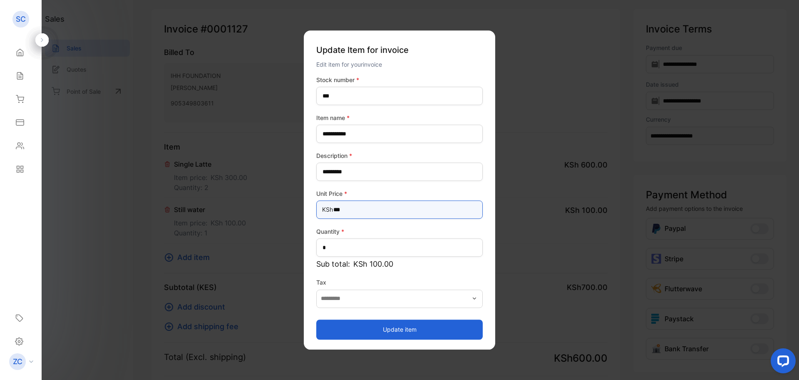
click at [337, 208] on Price-inputprice "***" at bounding box center [399, 209] width 167 height 18
type Price-inputprice "*"
type Price-inputprice "***"
click at [368, 328] on button "Update item" at bounding box center [399, 329] width 167 height 20
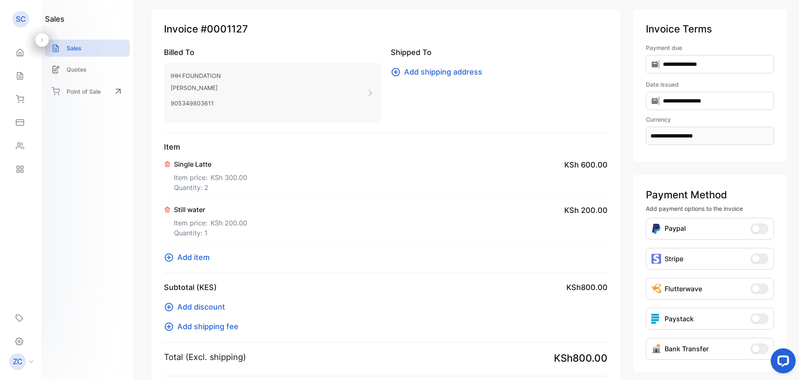
click at [169, 258] on icon at bounding box center [169, 257] width 8 height 8
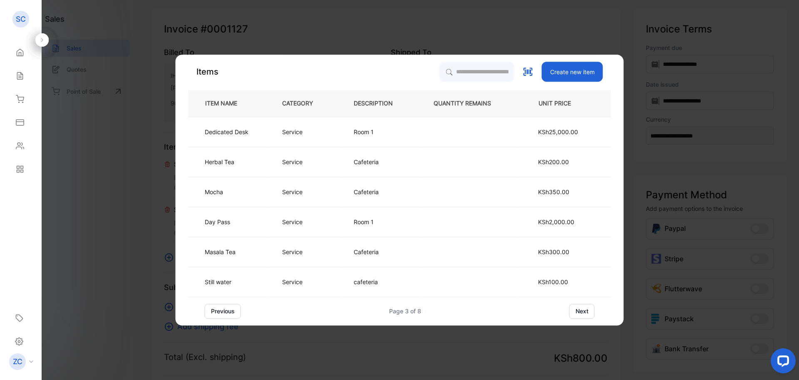
click at [216, 309] on button "previous" at bounding box center [223, 310] width 36 height 15
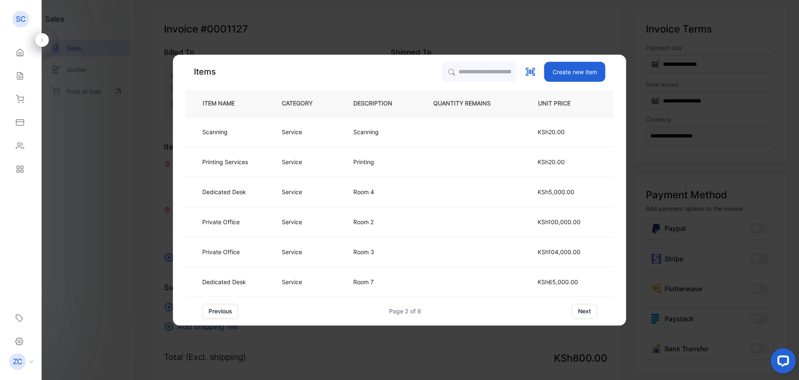
click at [582, 311] on button "next" at bounding box center [584, 310] width 25 height 15
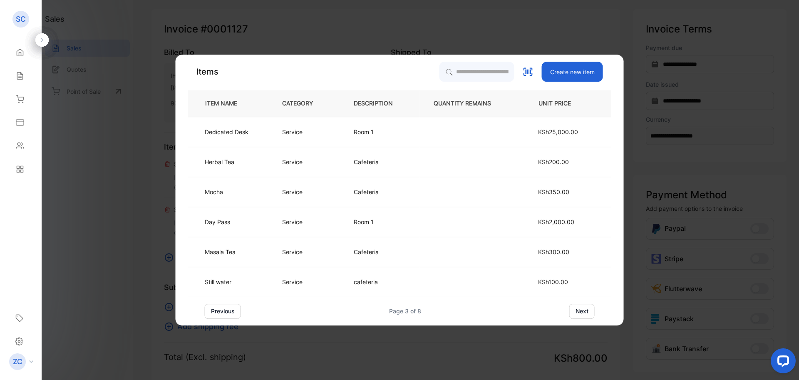
click at [581, 306] on button "next" at bounding box center [582, 310] width 25 height 15
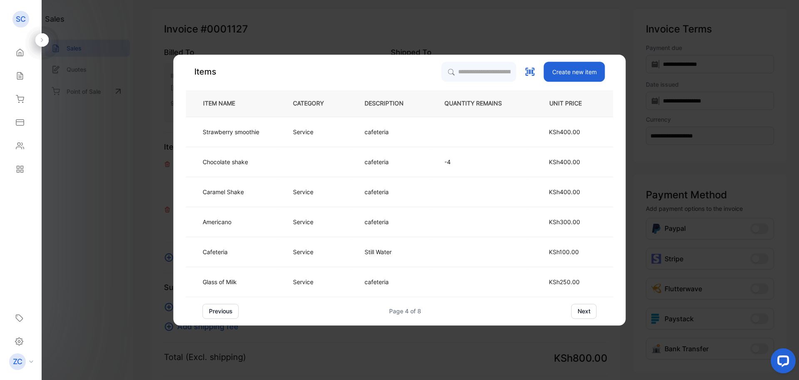
click at [587, 312] on button "next" at bounding box center [584, 310] width 25 height 15
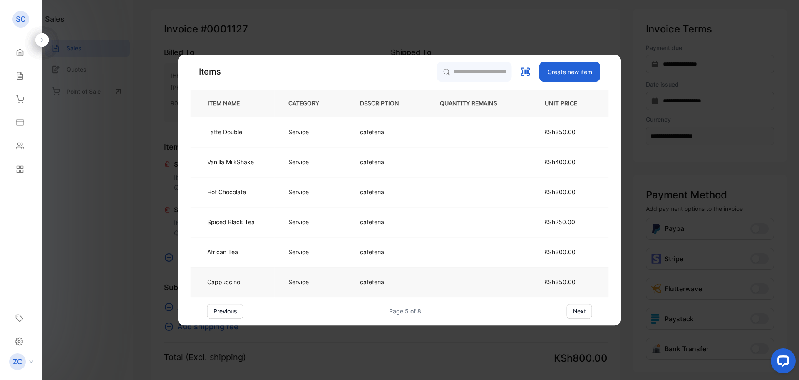
click at [234, 278] on p "Cappuccino" at bounding box center [223, 281] width 33 height 9
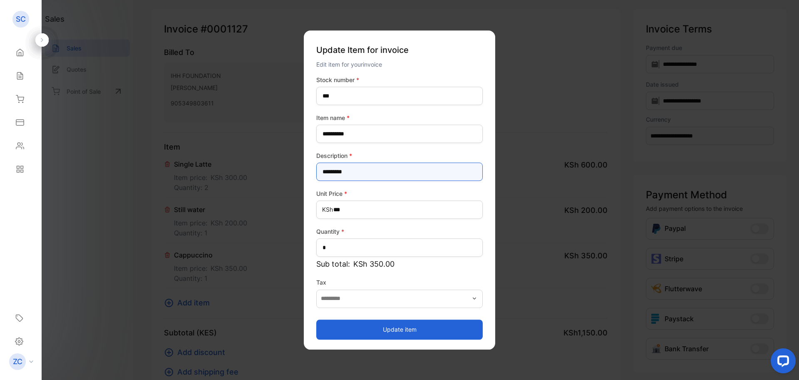
click at [323, 174] on input "*********" at bounding box center [399, 171] width 167 height 18
type input "*********"
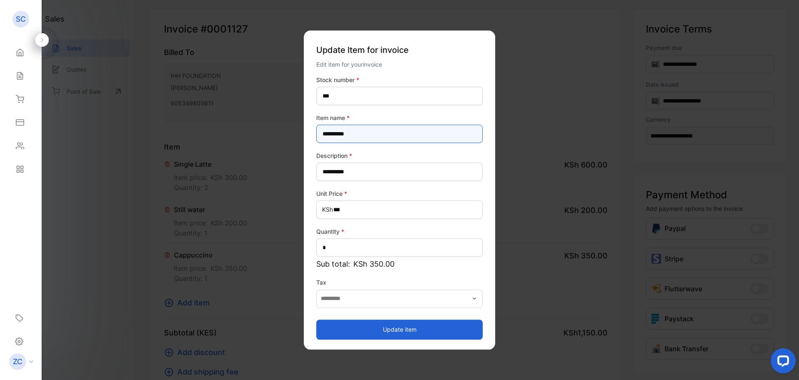
click at [322, 136] on name-inputItem_Name "**********" at bounding box center [399, 133] width 167 height 18
type name-inputItem_Name "**********"
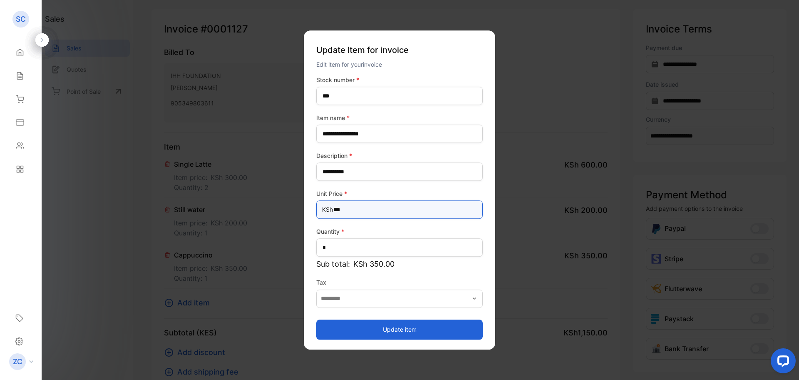
click at [341, 209] on Price-inputprice "***" at bounding box center [399, 209] width 167 height 18
type Price-inputprice "***"
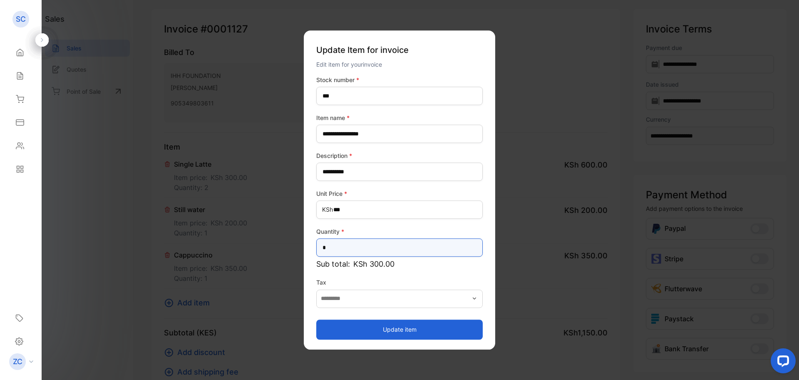
click at [329, 247] on input "*" at bounding box center [399, 247] width 167 height 18
type input "*"
click at [411, 329] on button "Update item" at bounding box center [399, 329] width 167 height 20
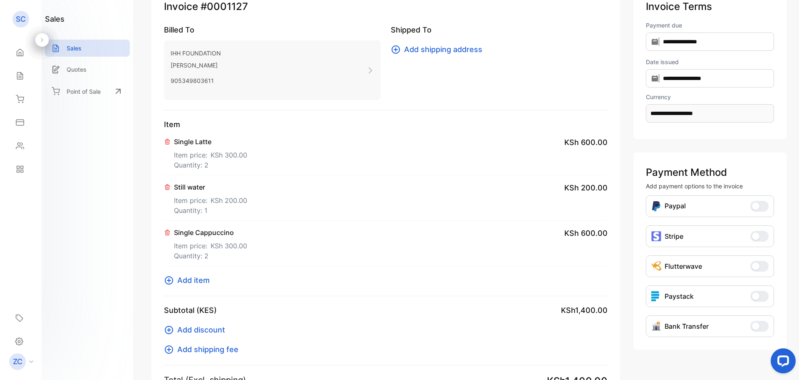
scroll to position [167, 0]
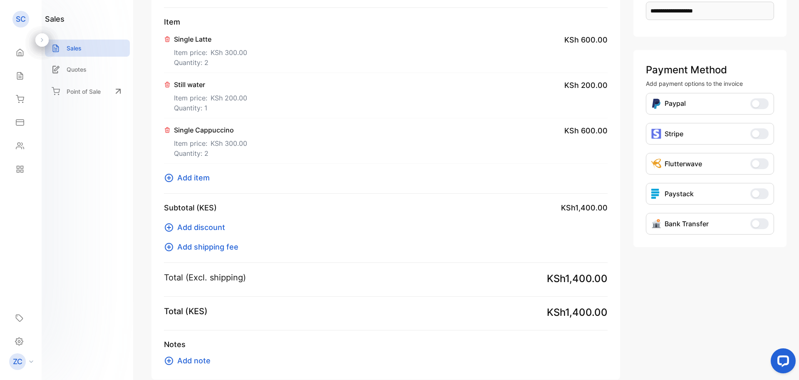
click at [167, 362] on icon at bounding box center [169, 361] width 10 height 10
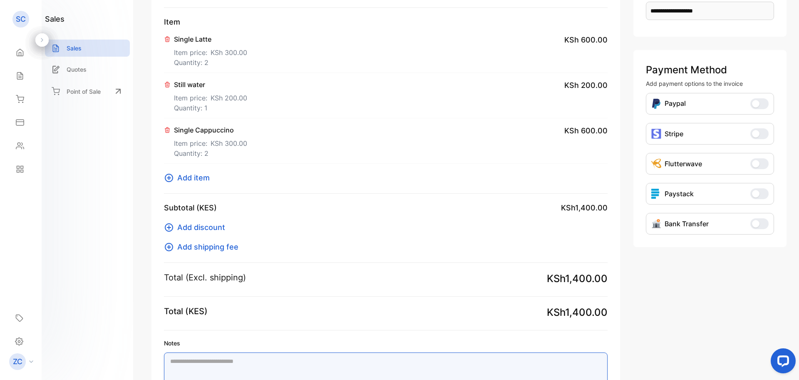
click at [188, 362] on textarea "Notes" at bounding box center [386, 378] width 444 height 53
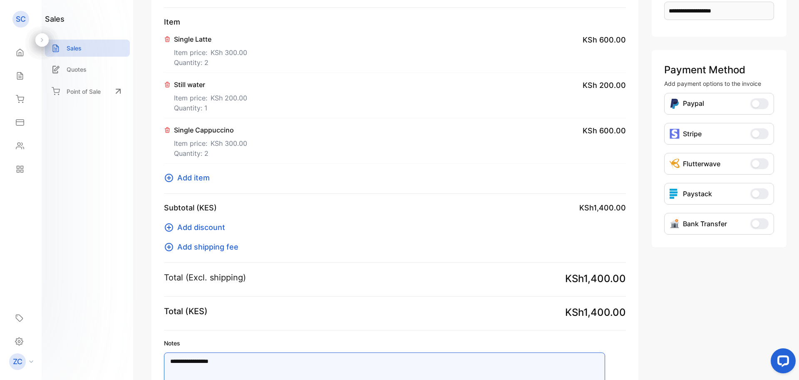
click at [216, 360] on textarea "**********" at bounding box center [384, 378] width 441 height 53
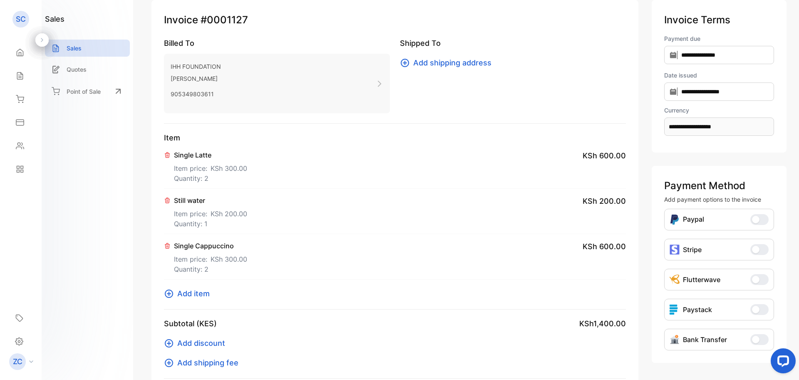
scroll to position [212, 0]
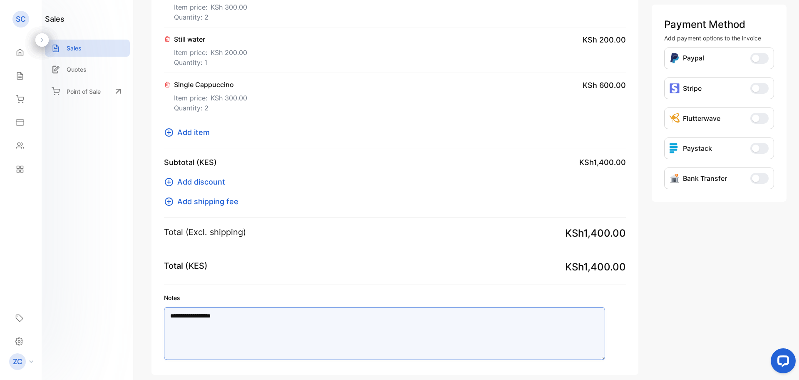
type textarea "**********"
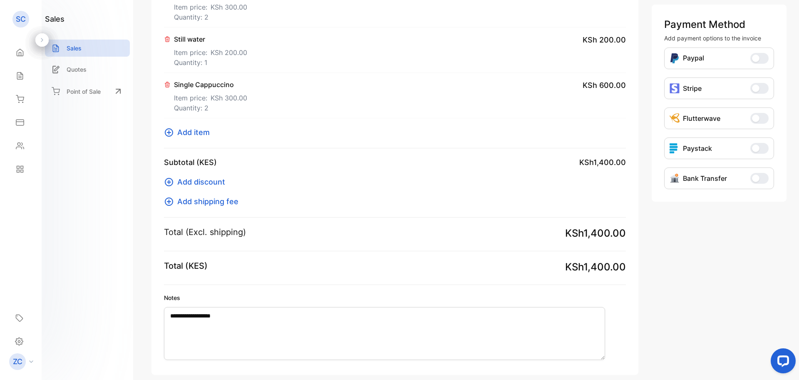
click at [756, 177] on span "button" at bounding box center [755, 177] width 7 height 7
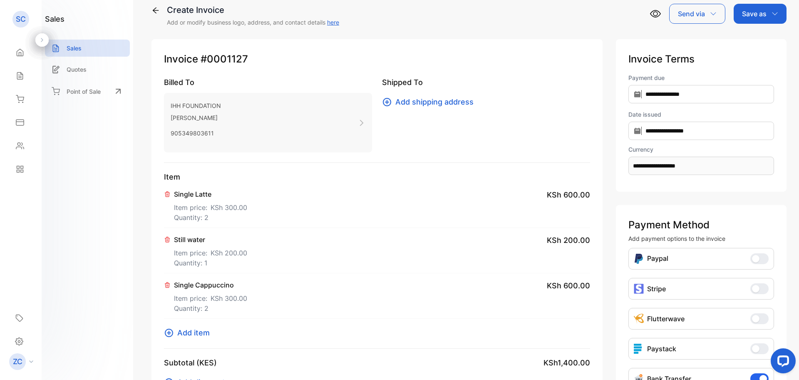
scroll to position [4, 0]
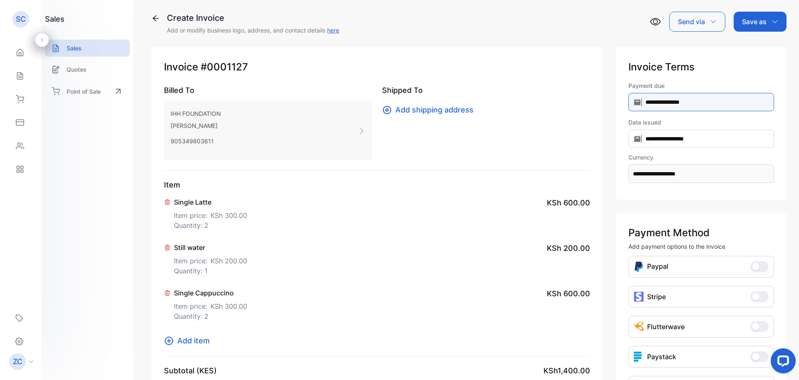
click at [629, 102] on input "**********" at bounding box center [702, 102] width 146 height 18
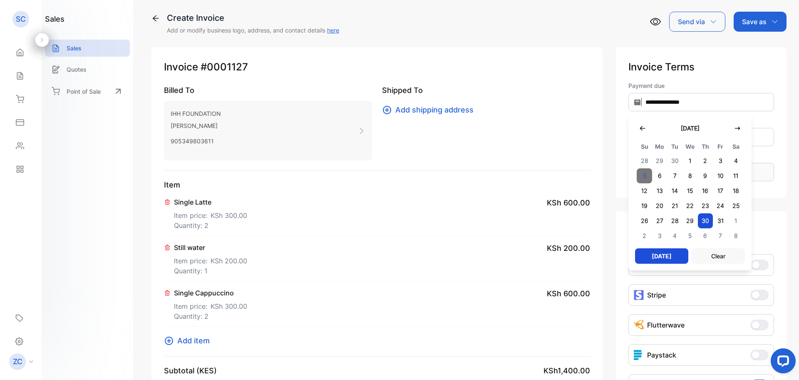
click at [637, 174] on span "5" at bounding box center [644, 175] width 15 height 15
type input "**********"
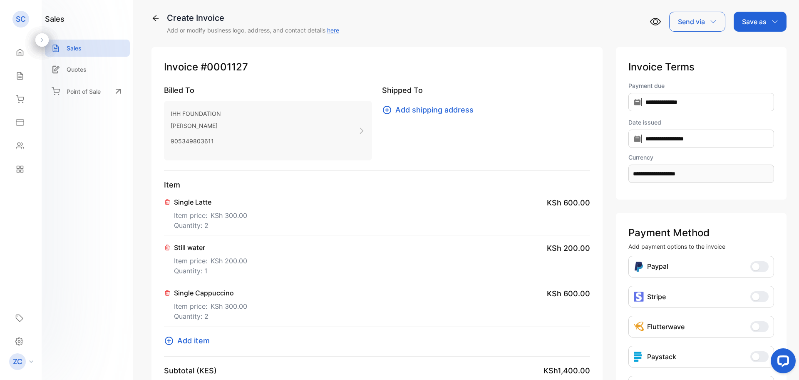
click at [772, 21] on icon "button" at bounding box center [775, 21] width 7 height 7
click at [761, 46] on div "Invoice" at bounding box center [758, 49] width 48 height 17
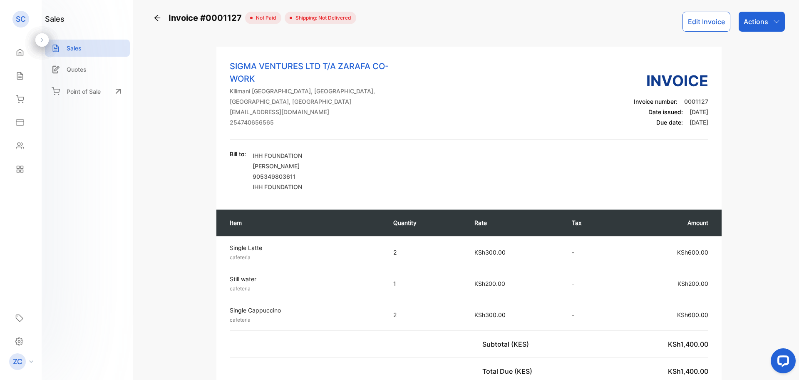
click at [774, 23] on icon "button" at bounding box center [776, 21] width 7 height 7
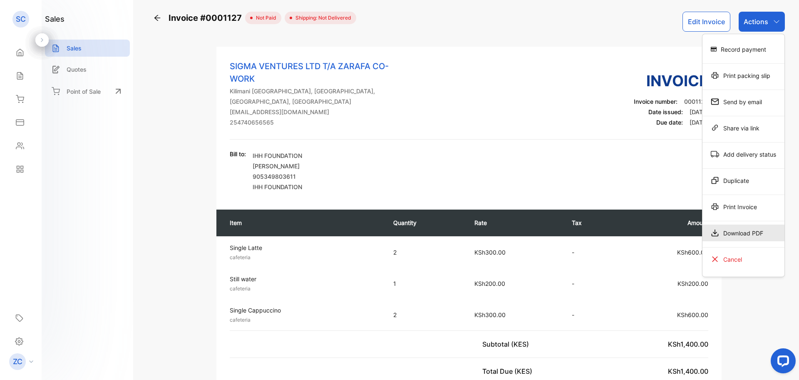
click at [727, 233] on div "Download PDF" at bounding box center [744, 232] width 82 height 17
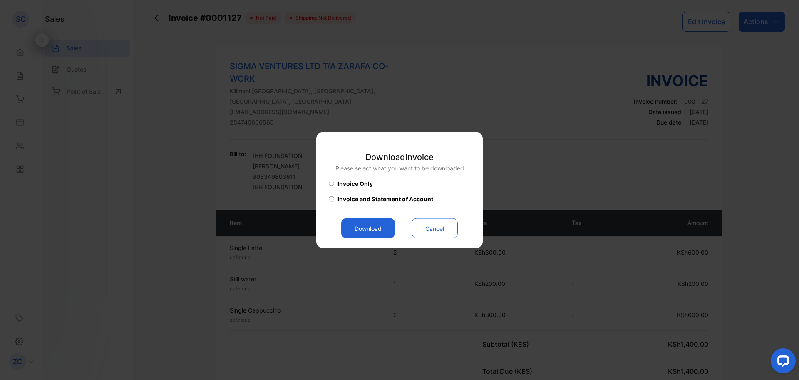
click at [366, 231] on button "Download" at bounding box center [368, 228] width 54 height 20
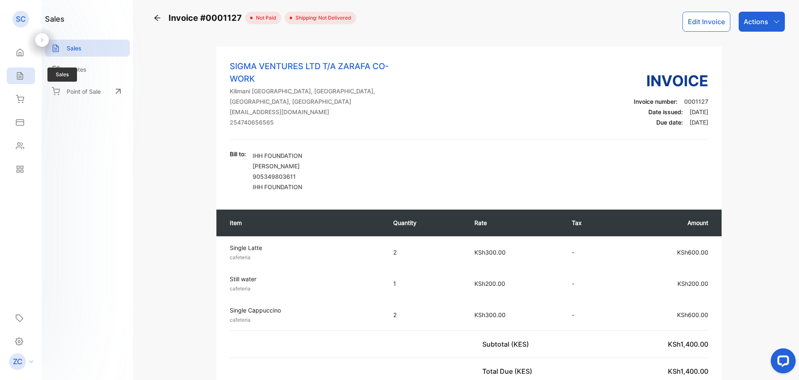
click at [21, 76] on icon at bounding box center [20, 76] width 8 height 8
